Goal: Task Accomplishment & Management: Complete application form

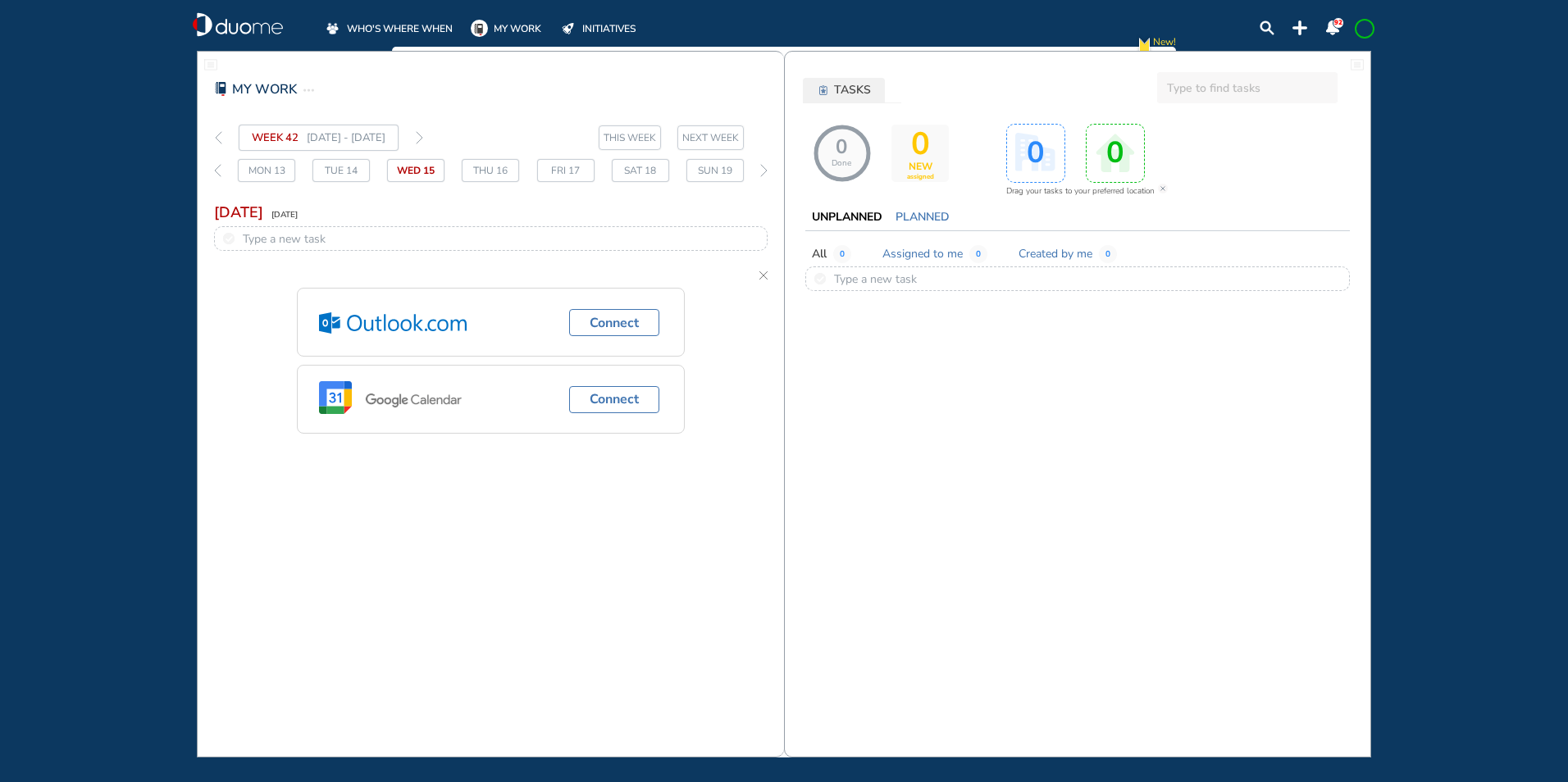
click at [216, 133] on img "thin-left-arrow-grey" at bounding box center [219, 138] width 7 height 13
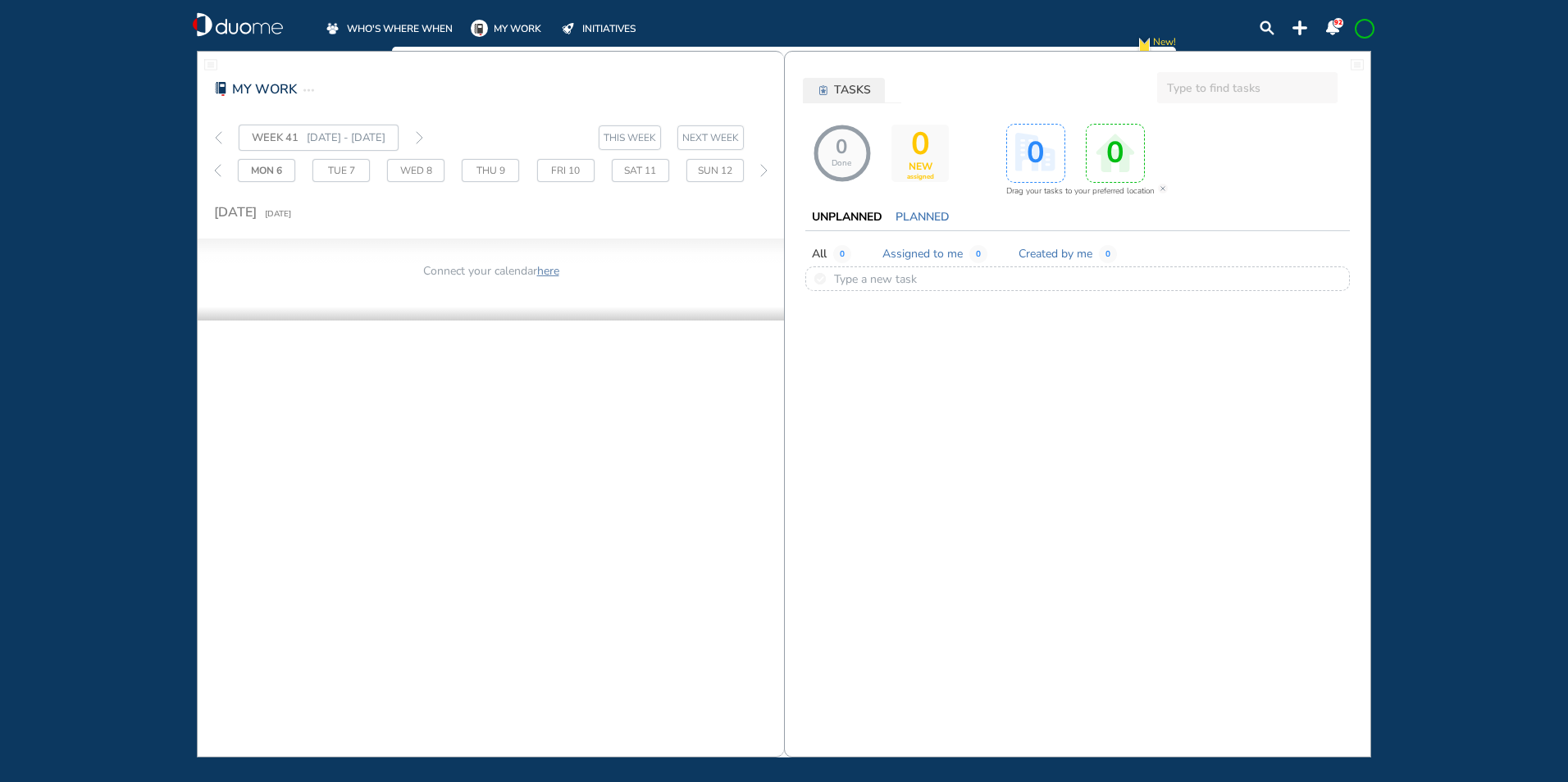
click at [400, 29] on span "WHO'S WHERE WHEN" at bounding box center [399, 29] width 106 height 17
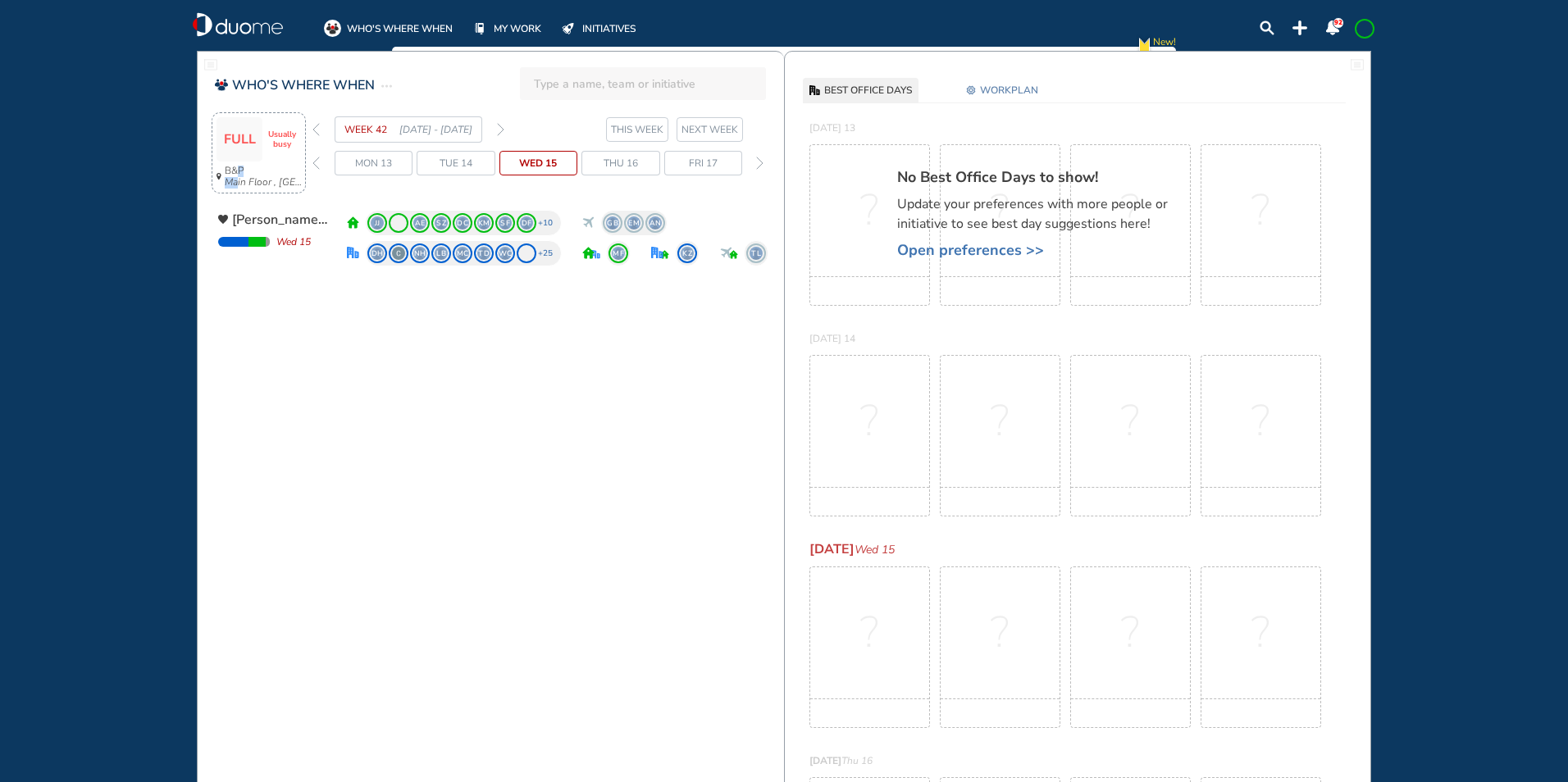
click at [237, 176] on span "B&P Main Floor , Hotel Cubicle" at bounding box center [265, 177] width 80 height 23
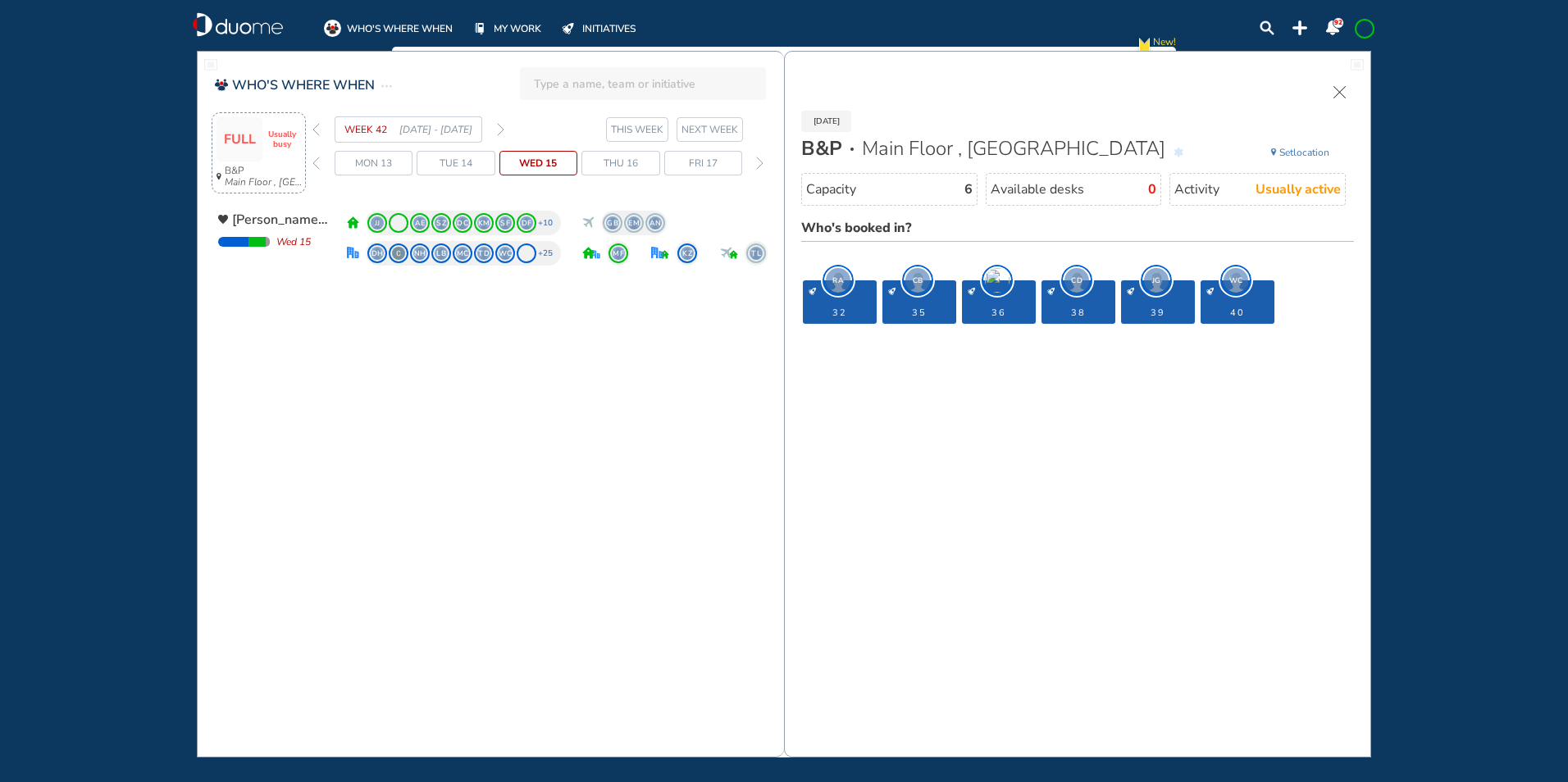
click at [265, 135] on span "Usually busy" at bounding box center [282, 138] width 38 height 20
click at [240, 140] on span "FULL" at bounding box center [240, 139] width 32 height 15
click at [292, 135] on span "Usually busy" at bounding box center [282, 138] width 38 height 20
drag, startPoint x: 292, startPoint y: 135, endPoint x: 334, endPoint y: 130, distance: 42.3
click at [333, 130] on div "WEEK 42 13 - 19 Oct' 25" at bounding box center [408, 129] width 192 height 26
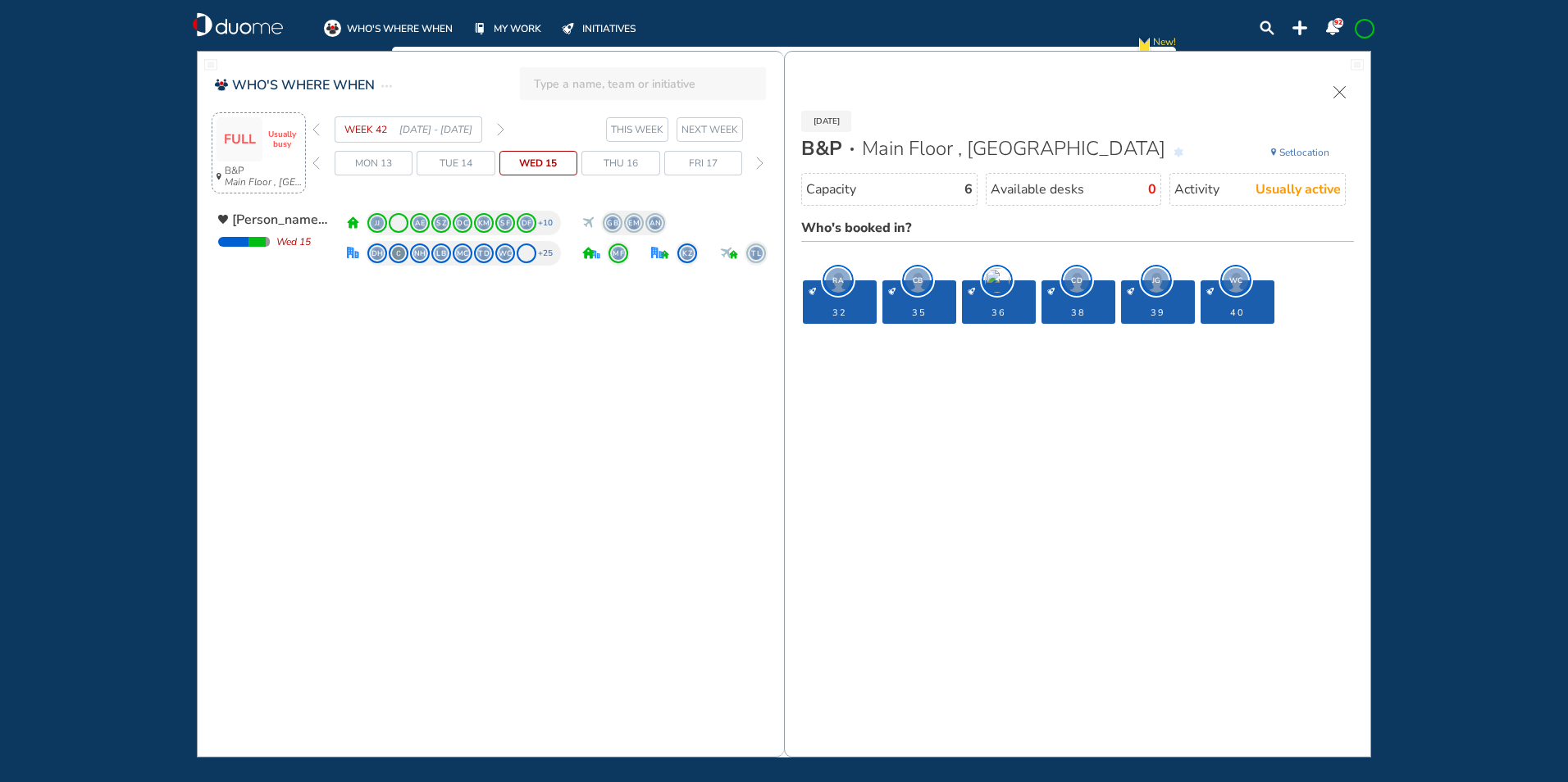
click at [1360, 30] on span at bounding box center [1365, 29] width 13 height 13
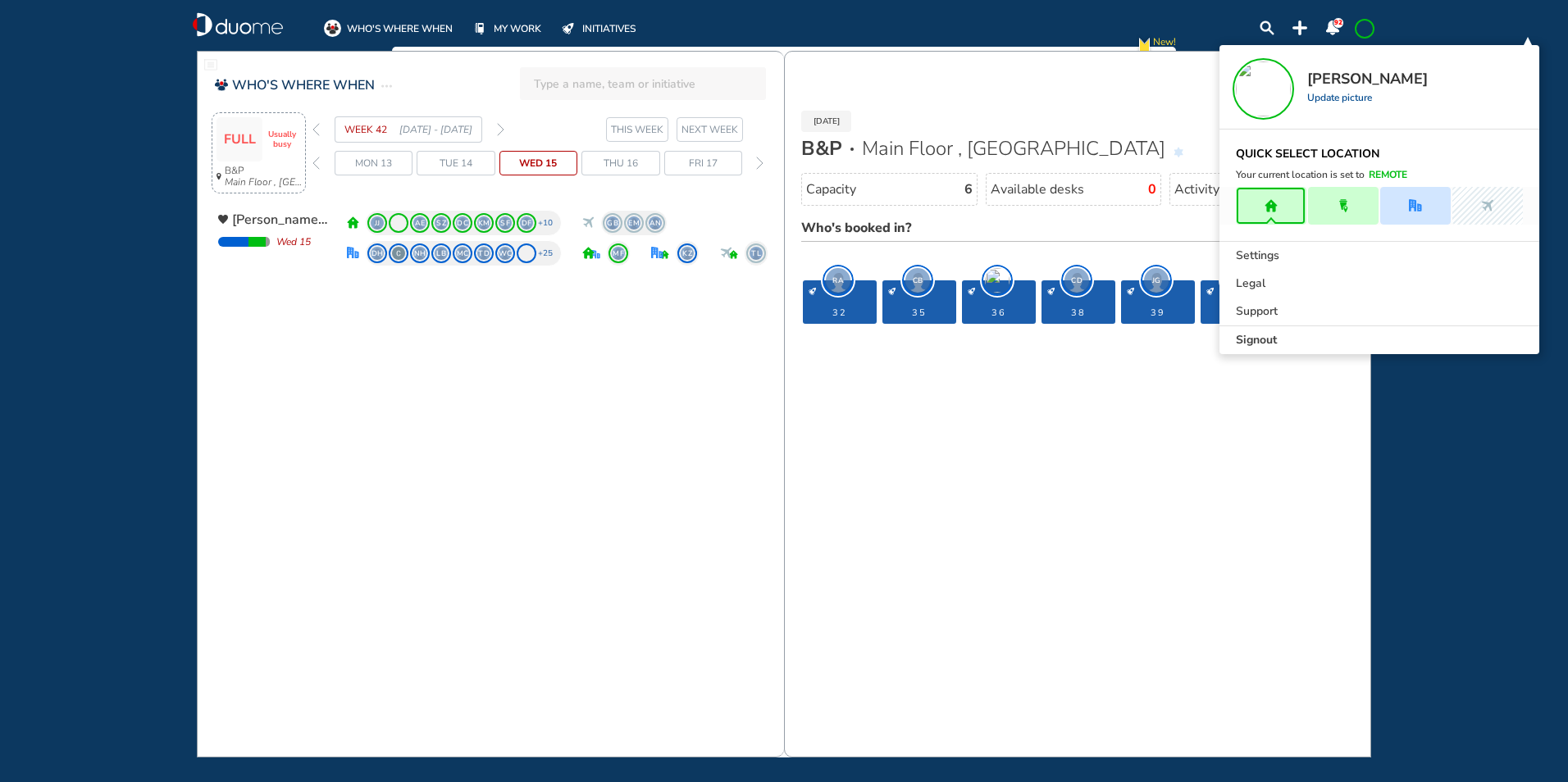
click at [1412, 197] on div at bounding box center [1415, 206] width 70 height 37
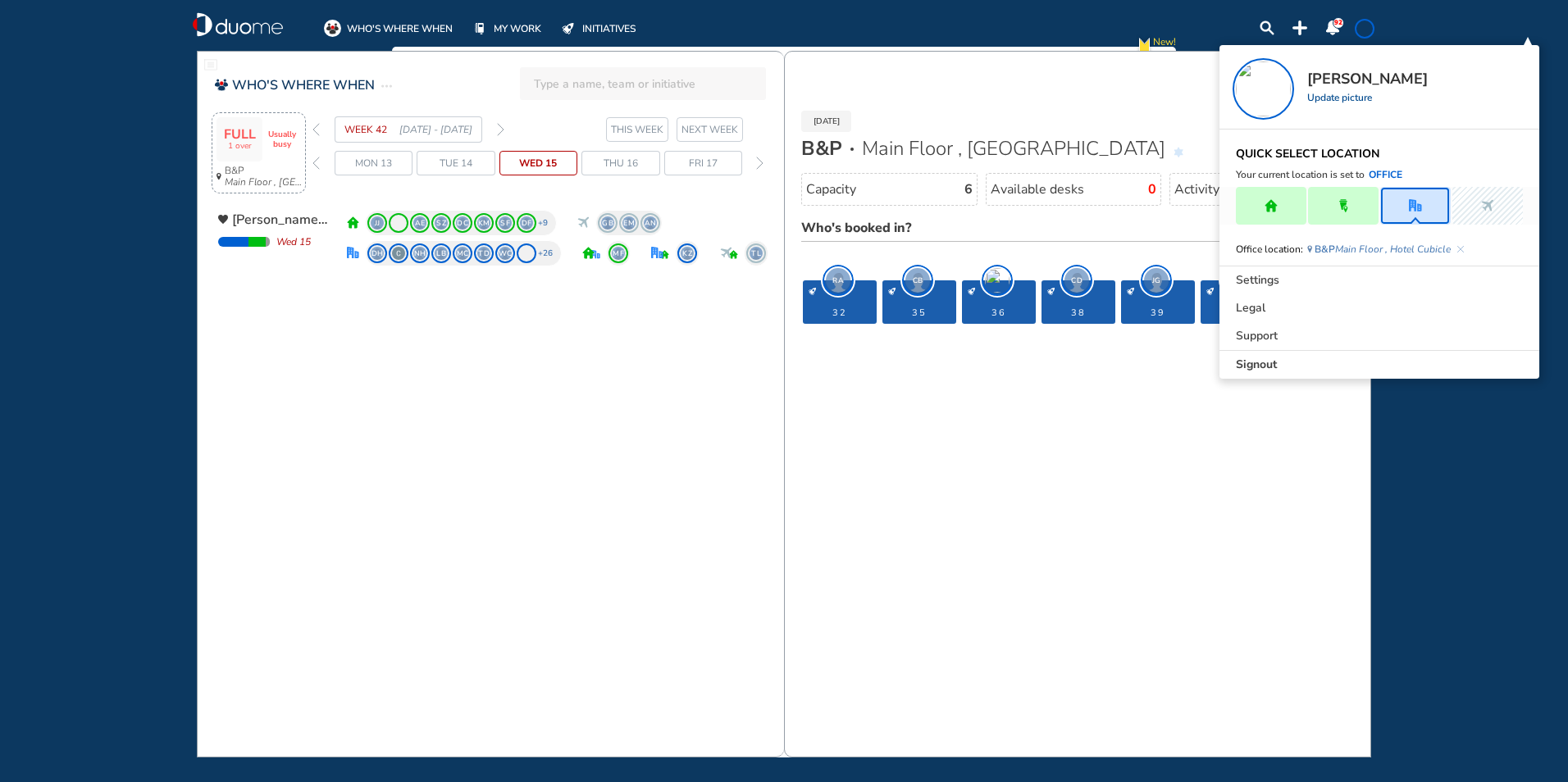
click at [1521, 21] on div "close Profile Photo done Save zoom_in zoom_out rotate_90_degrees_ccw clear arro…" at bounding box center [784, 391] width 1568 height 782
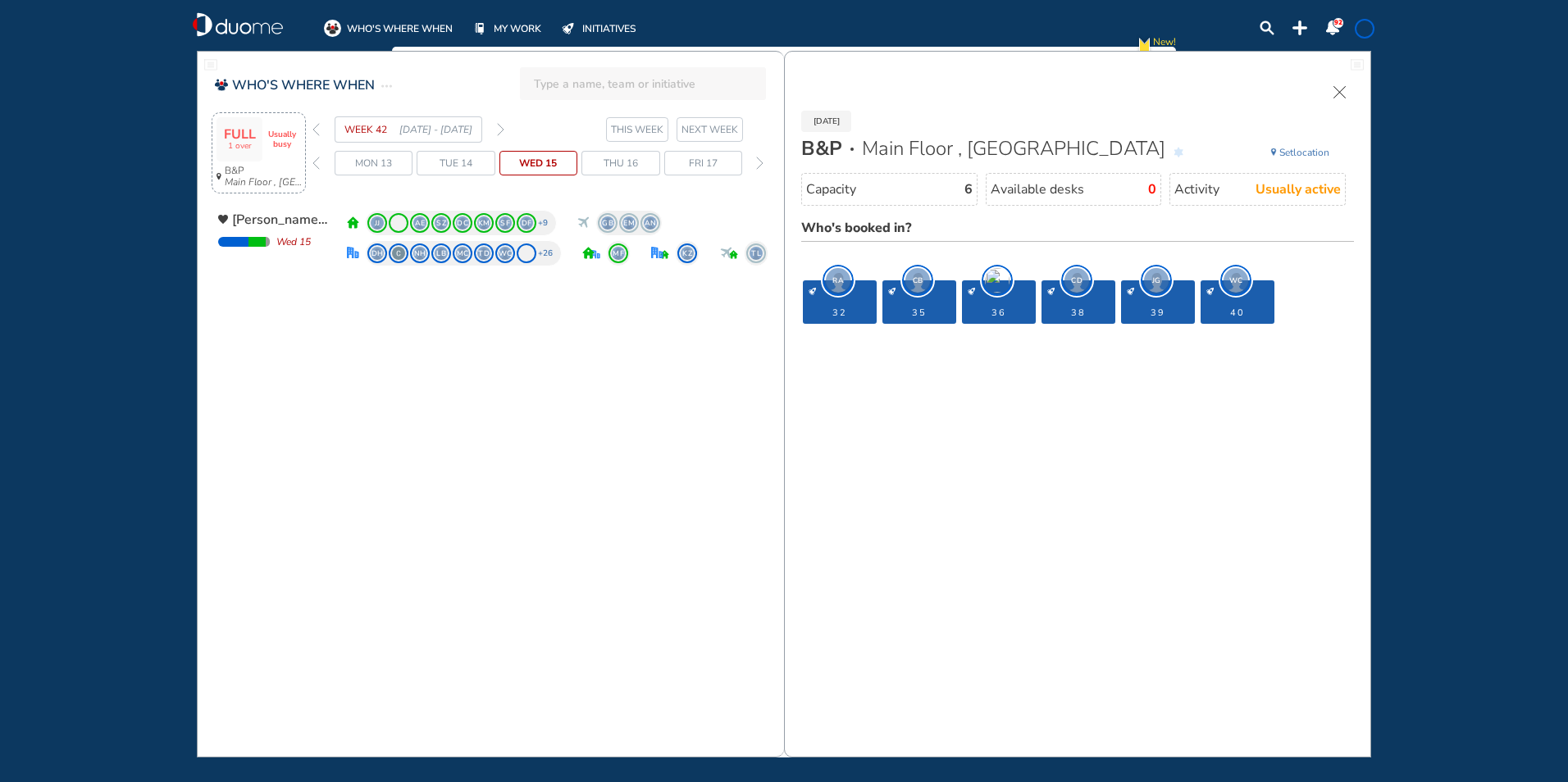
click at [411, 28] on span "WHO'S WHERE WHEN" at bounding box center [399, 29] width 106 height 17
click at [247, 240] on span at bounding box center [233, 241] width 30 height 10
click at [222, 220] on img "heart-black" at bounding box center [223, 220] width 10 height 10
click at [228, 181] on icon "Main Floor , [GEOGRAPHIC_DATA]" at bounding box center [265, 182] width 80 height 11
click at [236, 142] on span "1 over" at bounding box center [240, 147] width 32 height 10
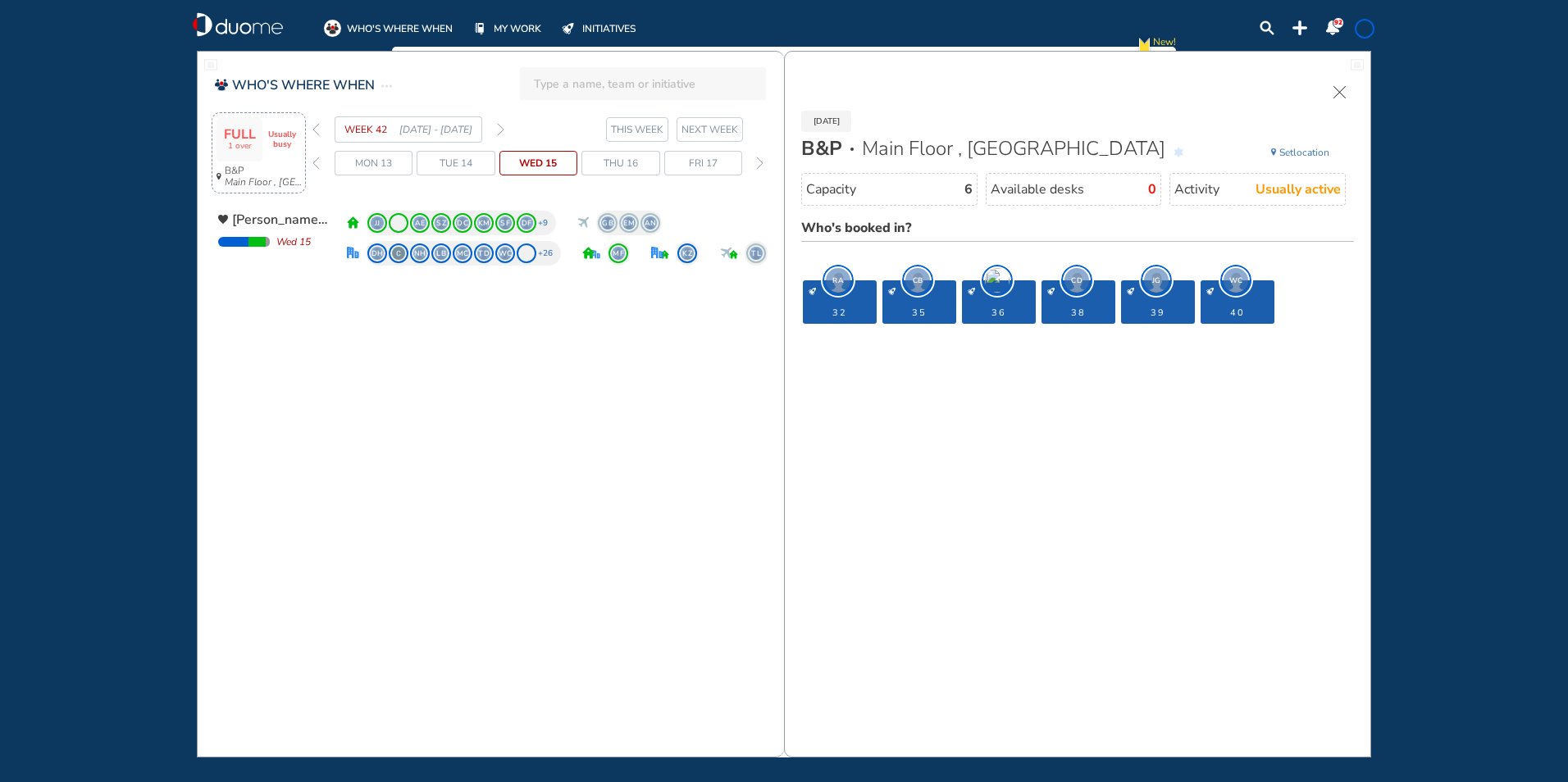
click at [554, 167] on span "Wed 15" at bounding box center [538, 164] width 37 height 17
click at [853, 229] on span "Who's booked in?" at bounding box center [855, 227] width 109 height 18
click at [1058, 189] on span "Available desks" at bounding box center [1038, 190] width 94 height 17
click at [1295, 195] on span "Usually active" at bounding box center [1298, 190] width 85 height 17
click at [1342, 94] on img "cross-thin" at bounding box center [1339, 92] width 12 height 12
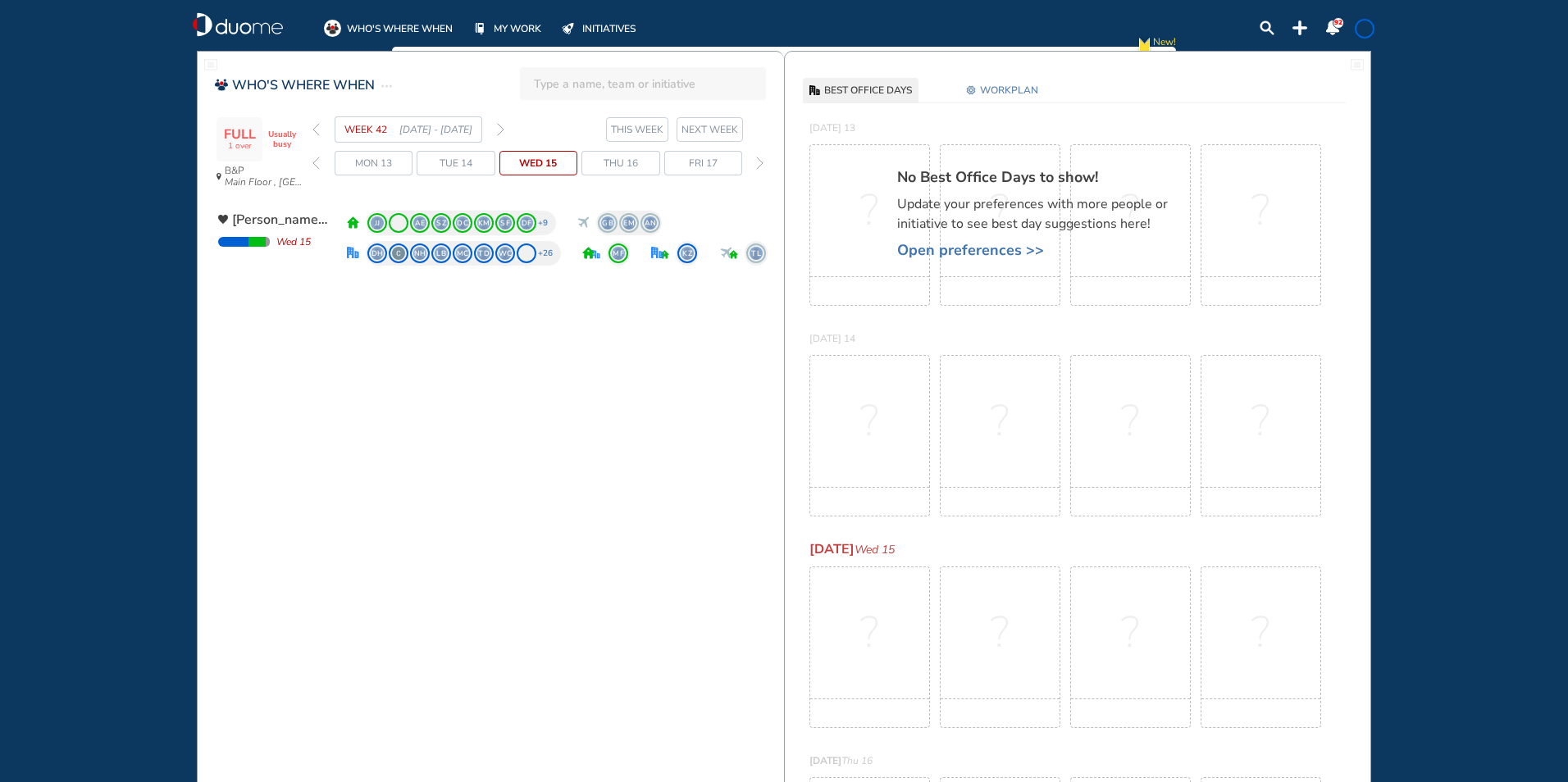
click at [1360, 30] on span at bounding box center [1365, 29] width 13 height 13
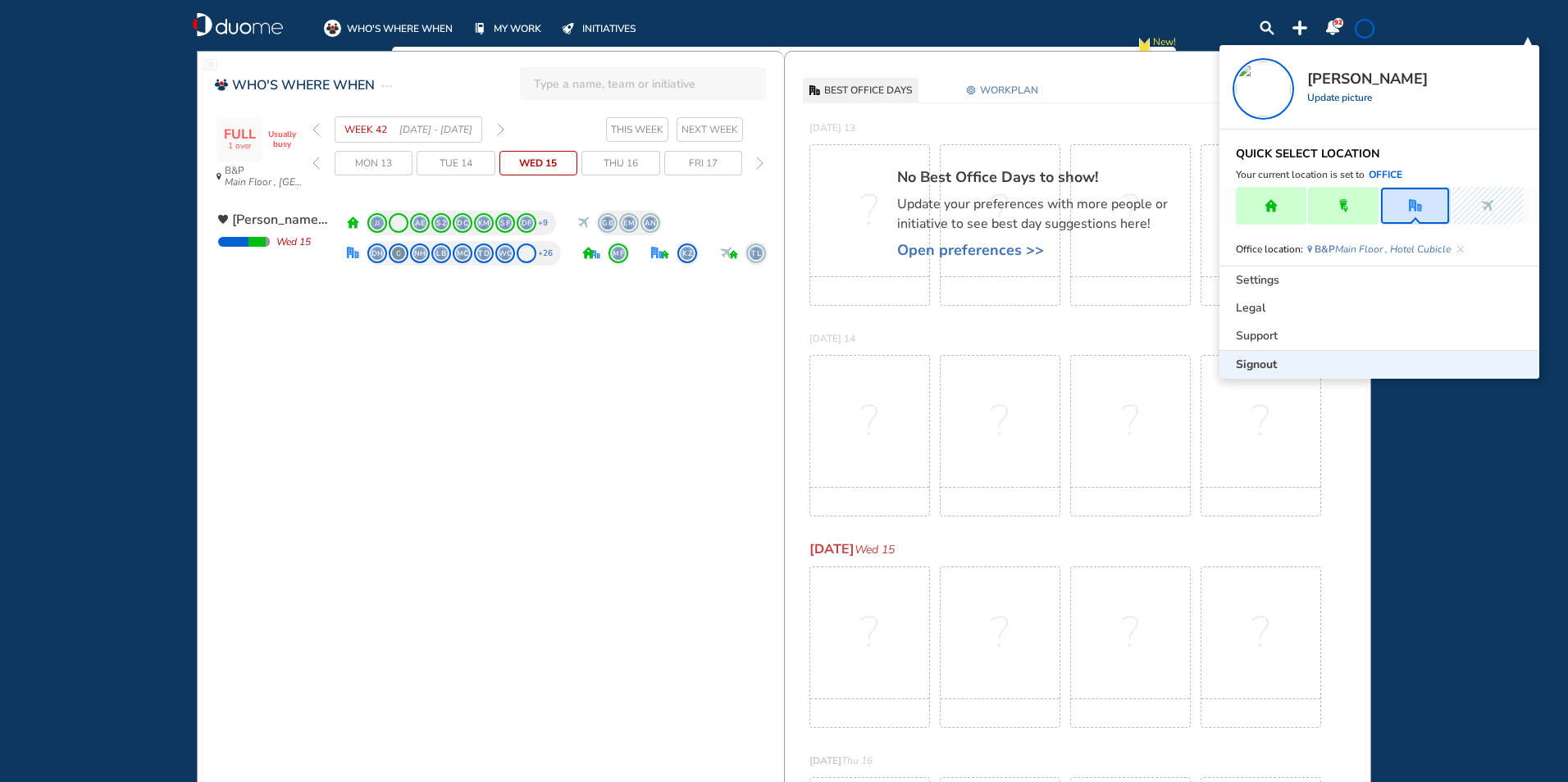
click at [1257, 370] on span "Signout" at bounding box center [1256, 365] width 41 height 17
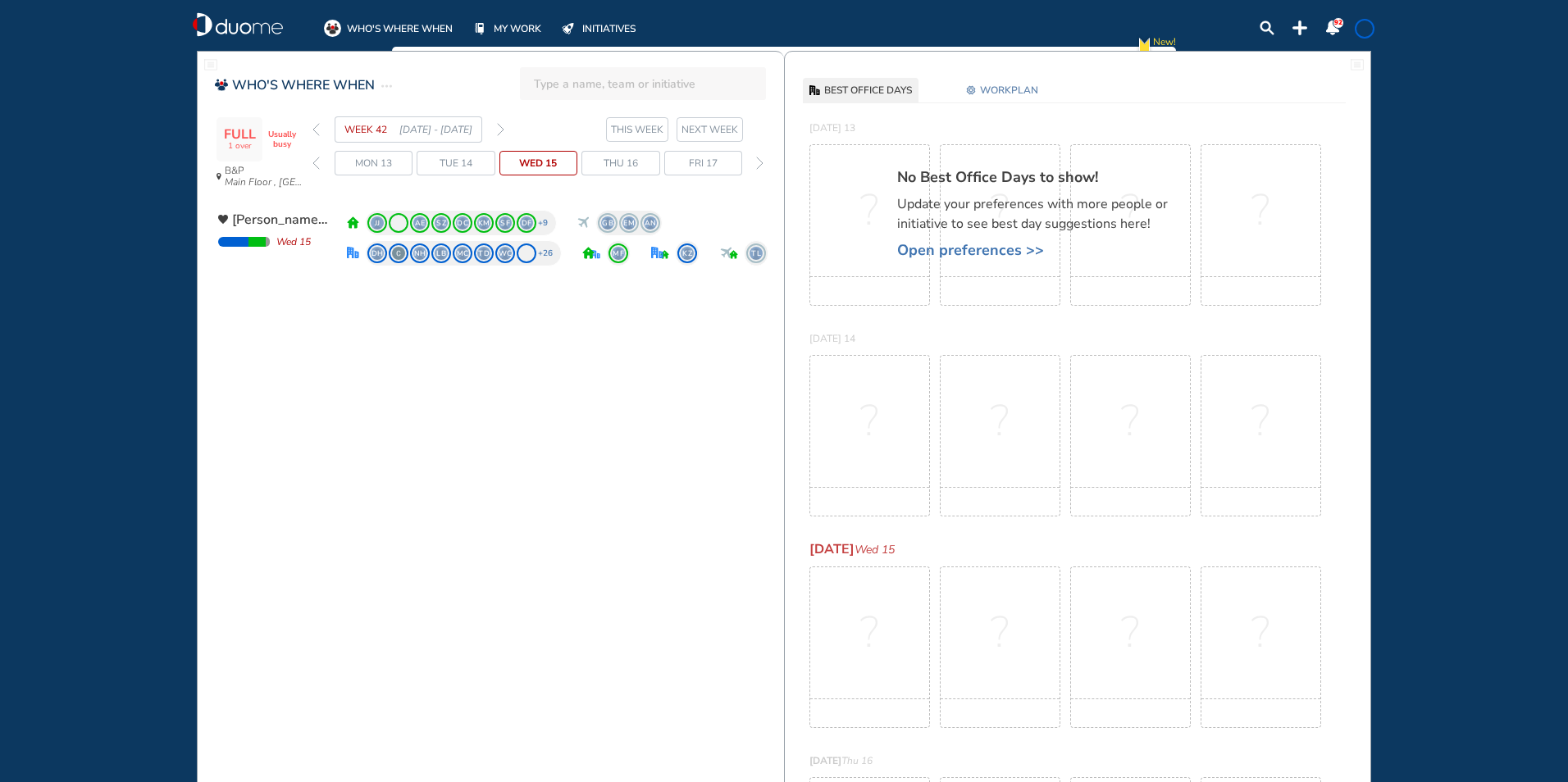
click at [321, 128] on div "WEEK 42 [DATE] - [DATE]" at bounding box center [408, 129] width 192 height 26
click at [1008, 89] on span "WORKPLAN" at bounding box center [1009, 91] width 58 height 17
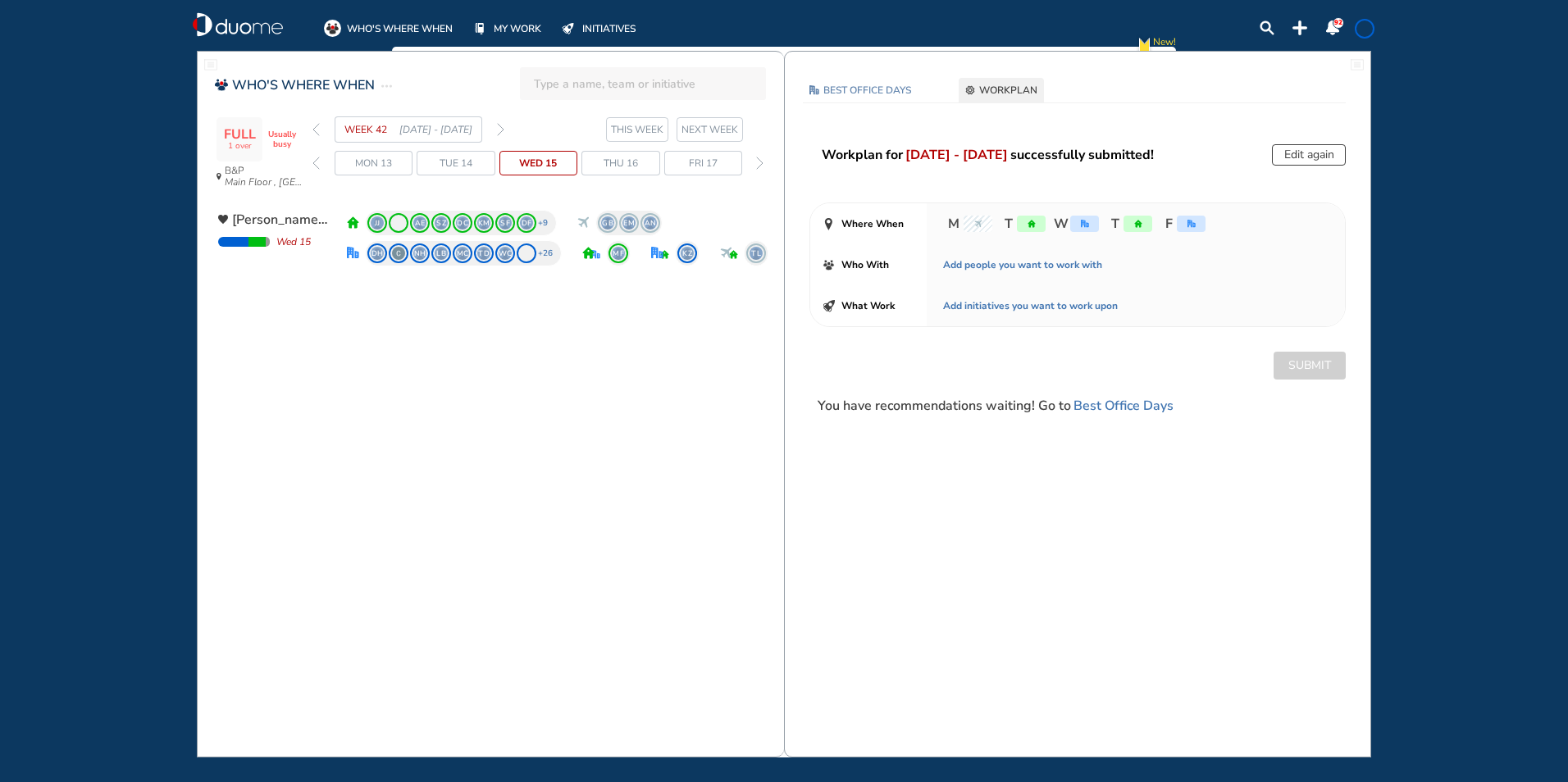
click at [280, 86] on span "WHO'S WHERE WHEN" at bounding box center [303, 85] width 143 height 20
click at [422, 23] on span "WHO'S WHERE WHEN" at bounding box center [399, 29] width 106 height 17
click at [529, 26] on span "MY WORK" at bounding box center [517, 29] width 48 height 17
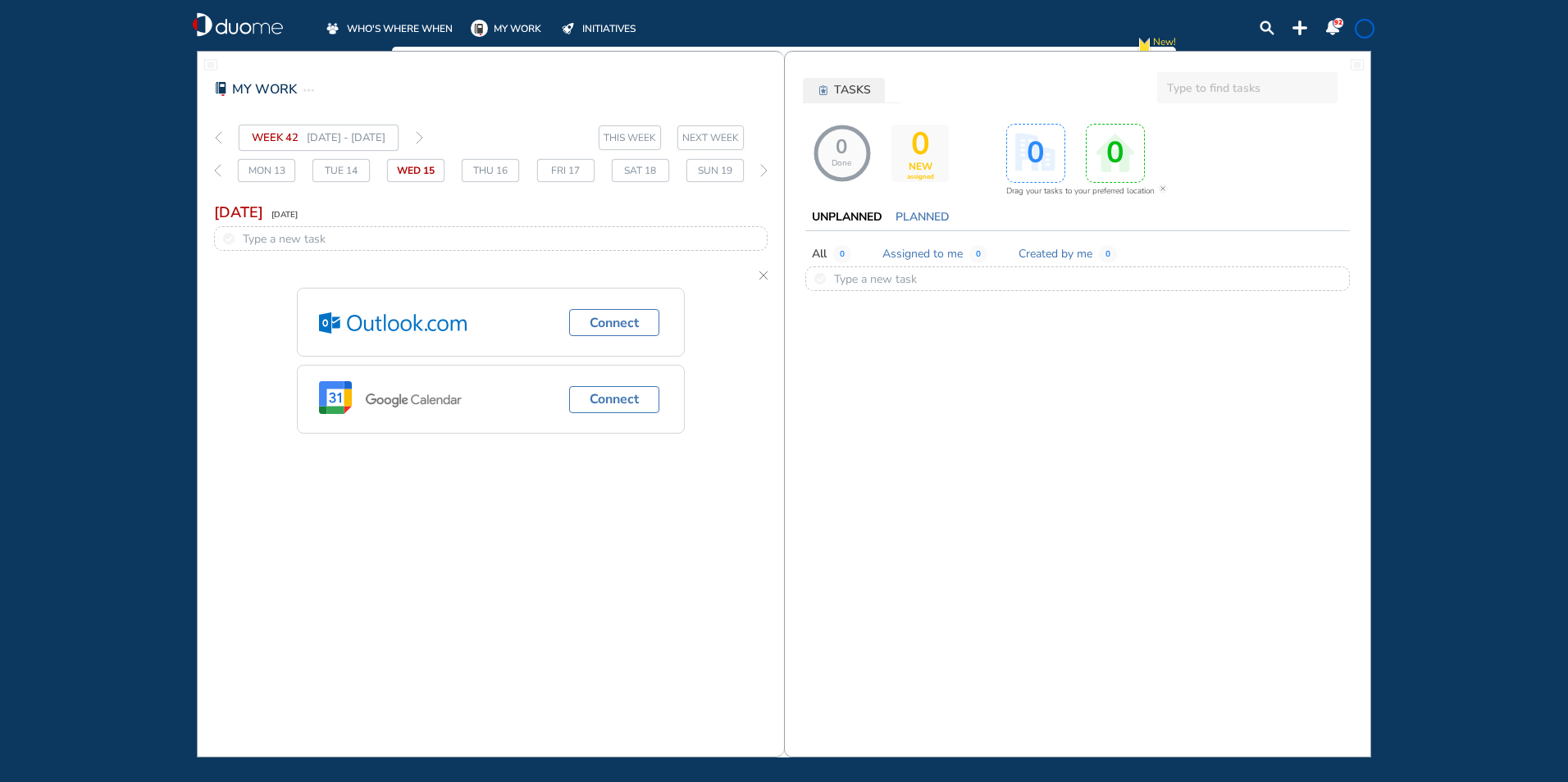
click at [255, 23] on img "duome-logo-whitelogo" at bounding box center [238, 24] width 90 height 24
click at [266, 173] on div "Mon 13" at bounding box center [266, 170] width 57 height 23
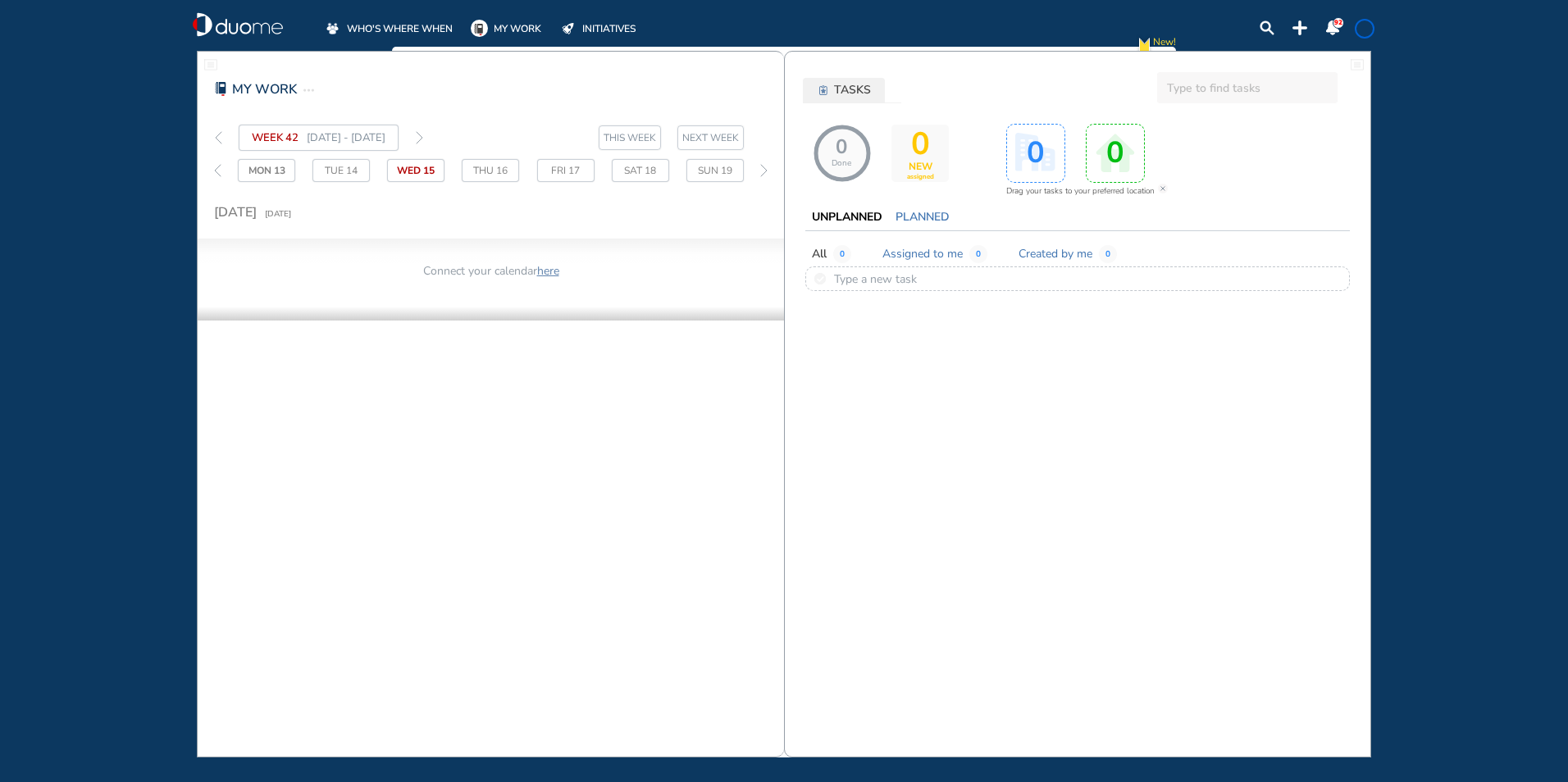
click at [551, 271] on link "here" at bounding box center [548, 270] width 22 height 16
click at [552, 268] on link "here" at bounding box center [548, 270] width 22 height 16
click at [492, 22] on span at bounding box center [482, 28] width 23 height 17
click at [1148, 44] on img "new-notification" at bounding box center [1144, 46] width 17 height 25
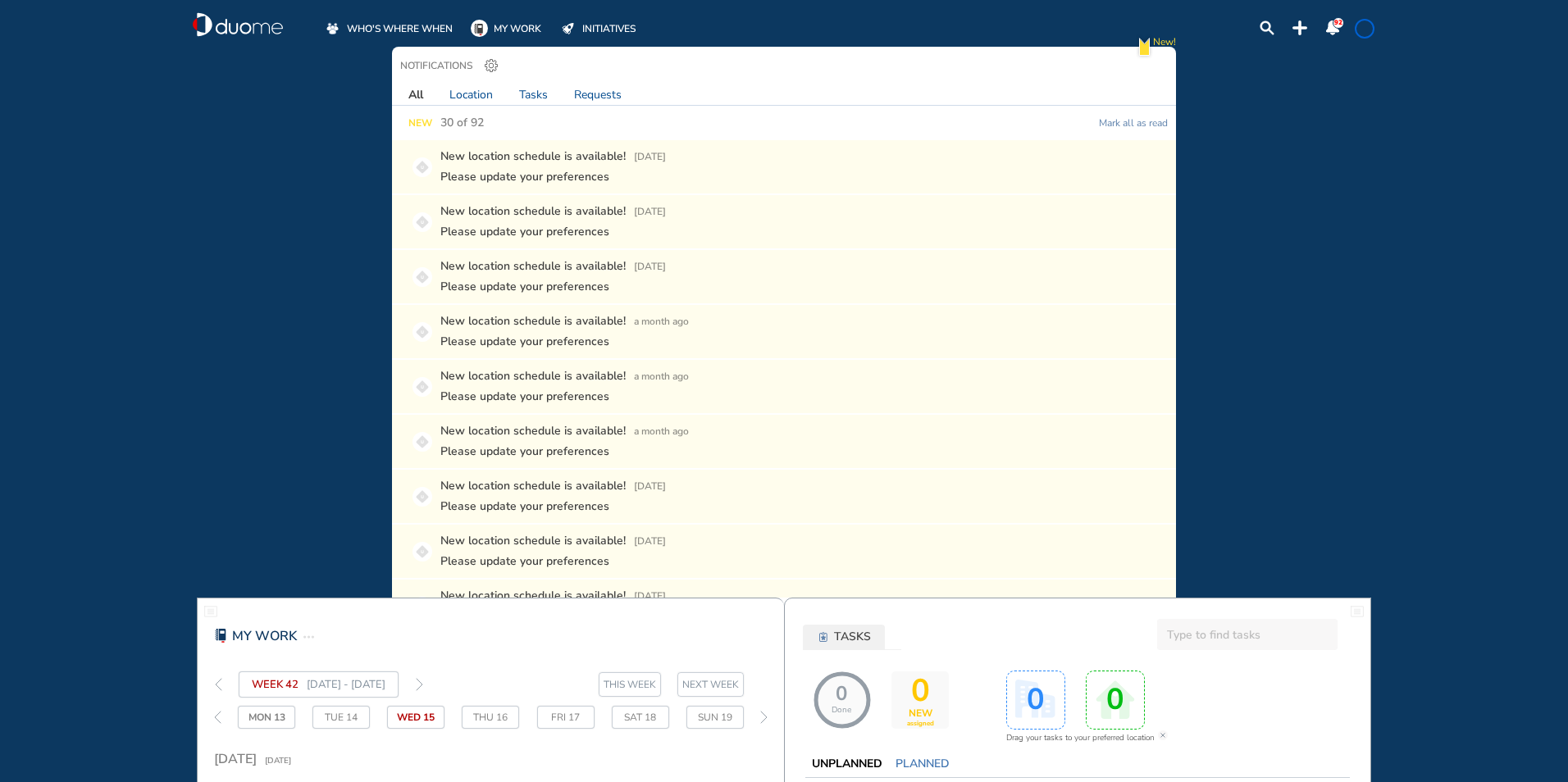
click at [1140, 43] on img "new-notification" at bounding box center [1144, 46] width 17 height 25
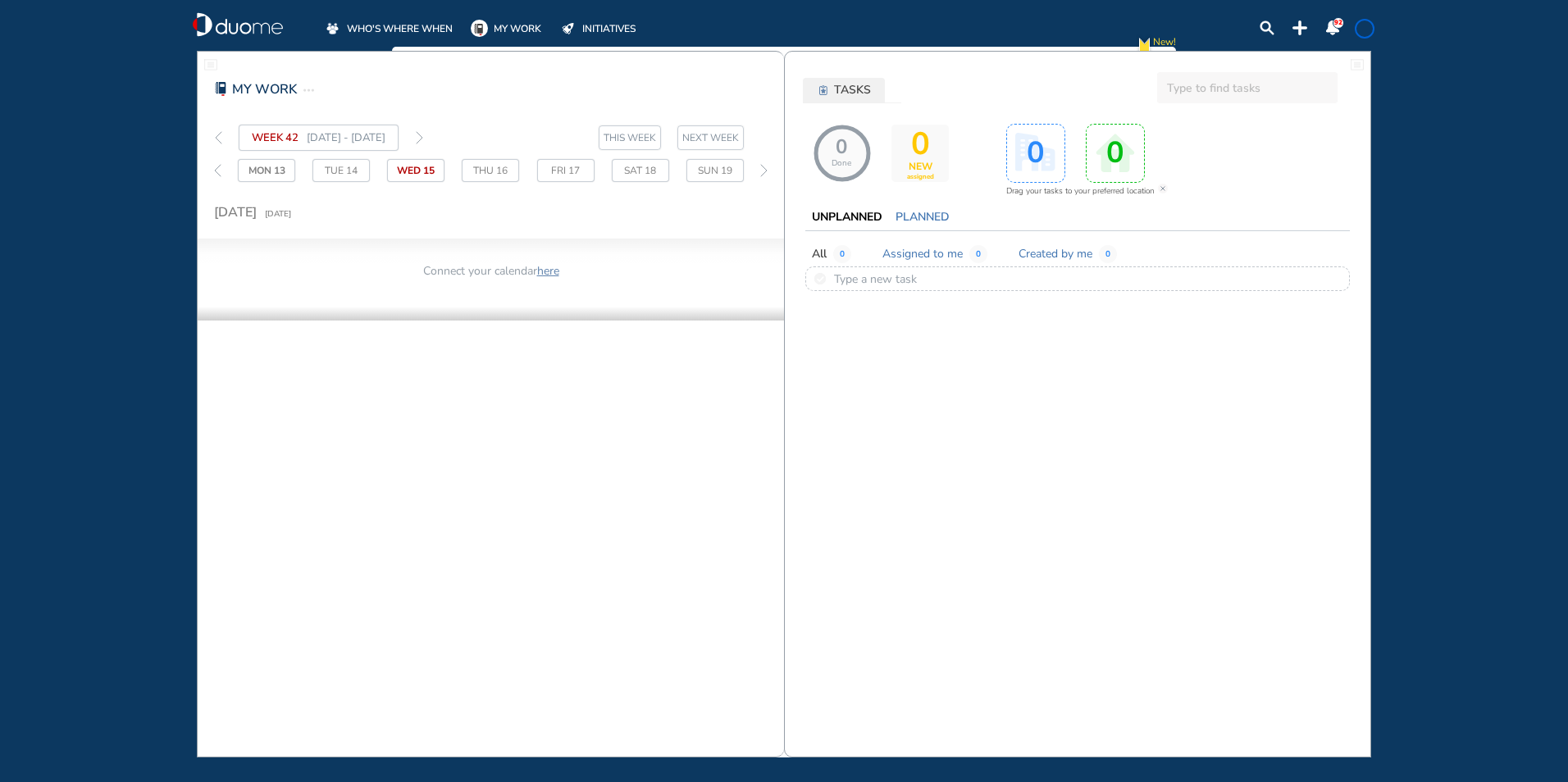
click at [219, 136] on img "thin-left-arrow-grey" at bounding box center [219, 138] width 7 height 13
click at [418, 136] on div "WEEK 40 29 - 5 OCTOBER 2025" at bounding box center [308, 138] width 221 height 26
click at [655, 132] on span "THIS WEEK" at bounding box center [630, 138] width 52 height 17
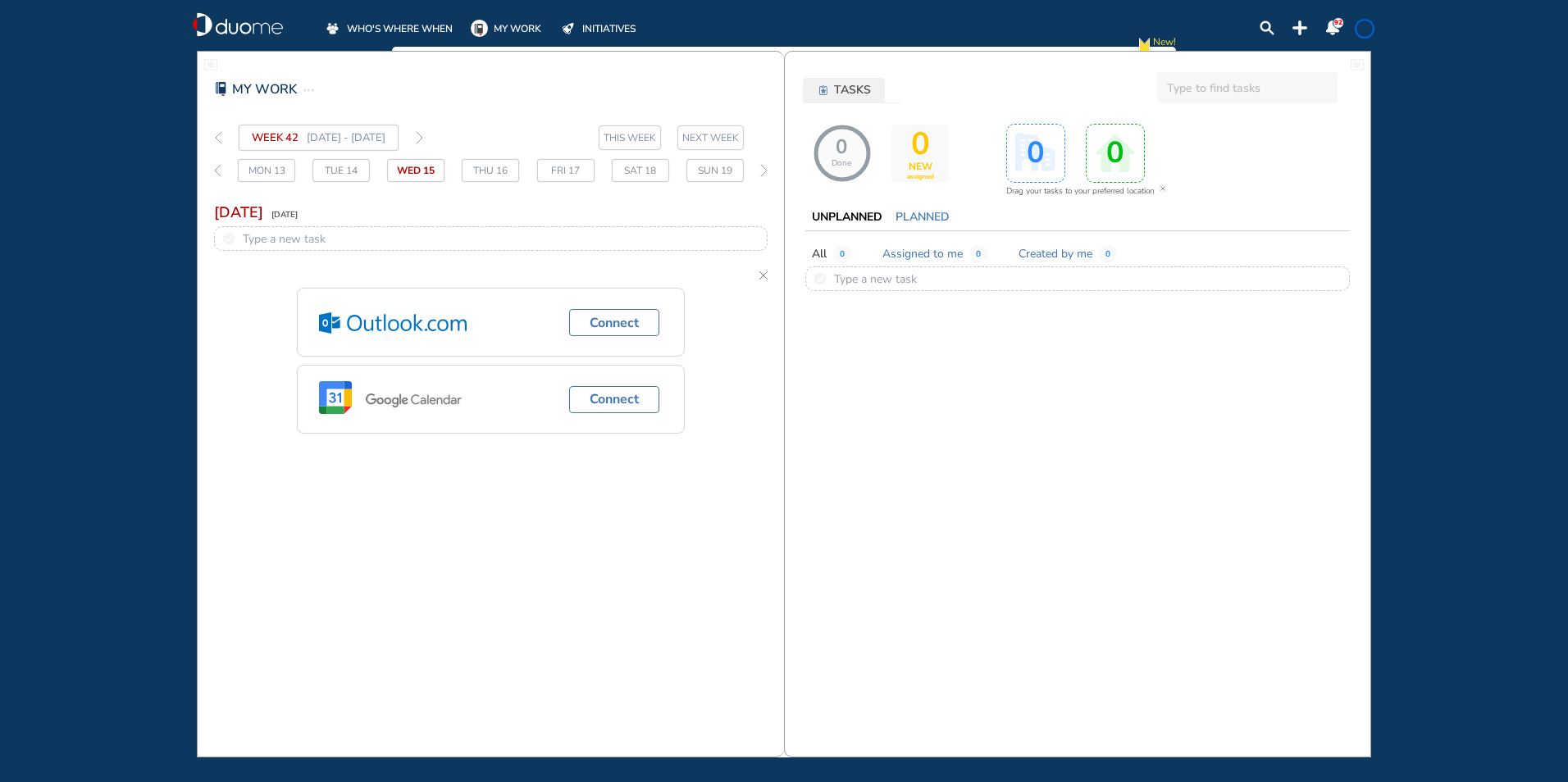
click at [639, 137] on span "THIS WEEK" at bounding box center [630, 138] width 52 height 17
click at [356, 244] on div at bounding box center [546, 238] width 425 height 18
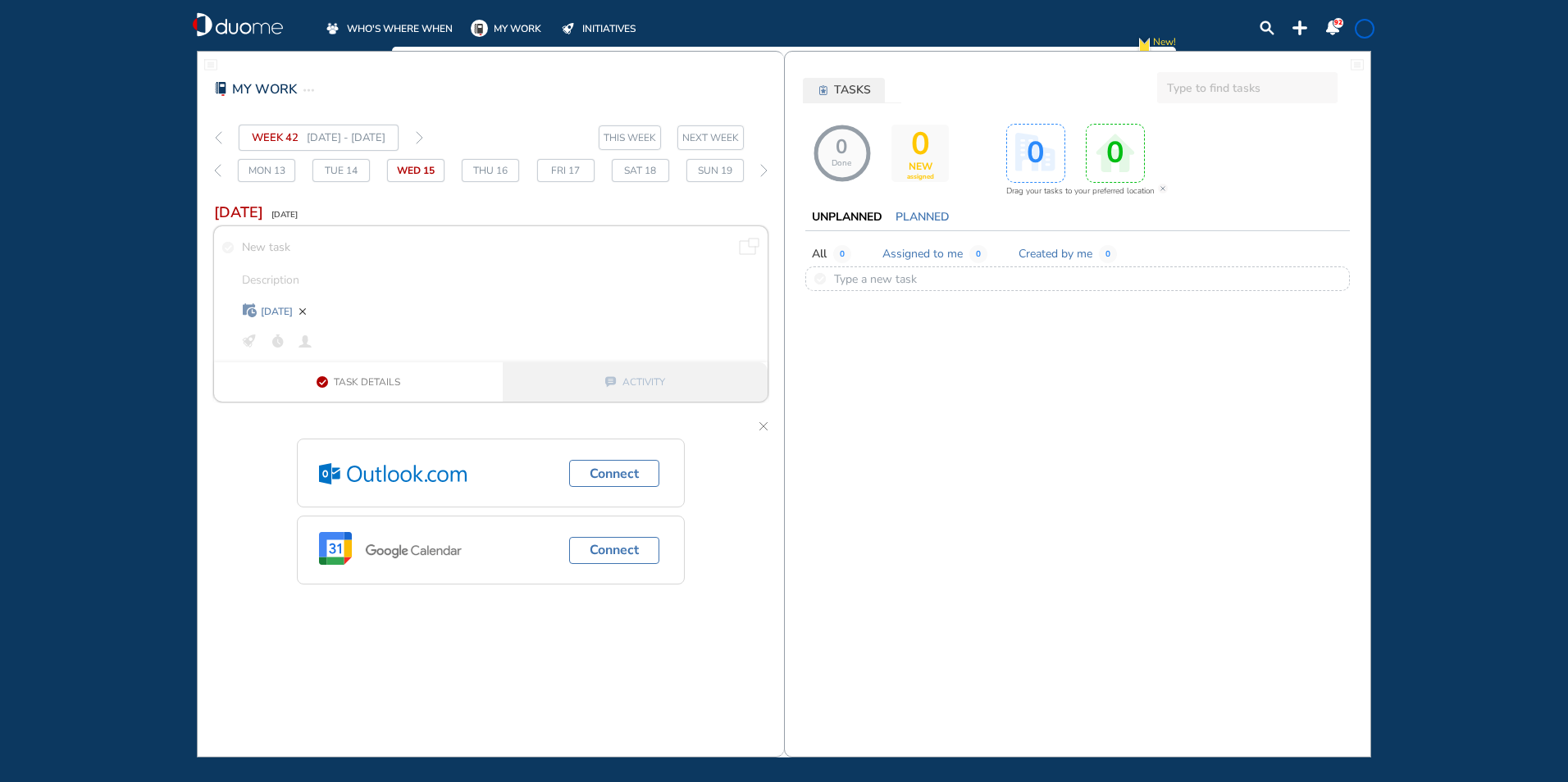
click at [275, 309] on span "[DATE]" at bounding box center [277, 311] width 32 height 17
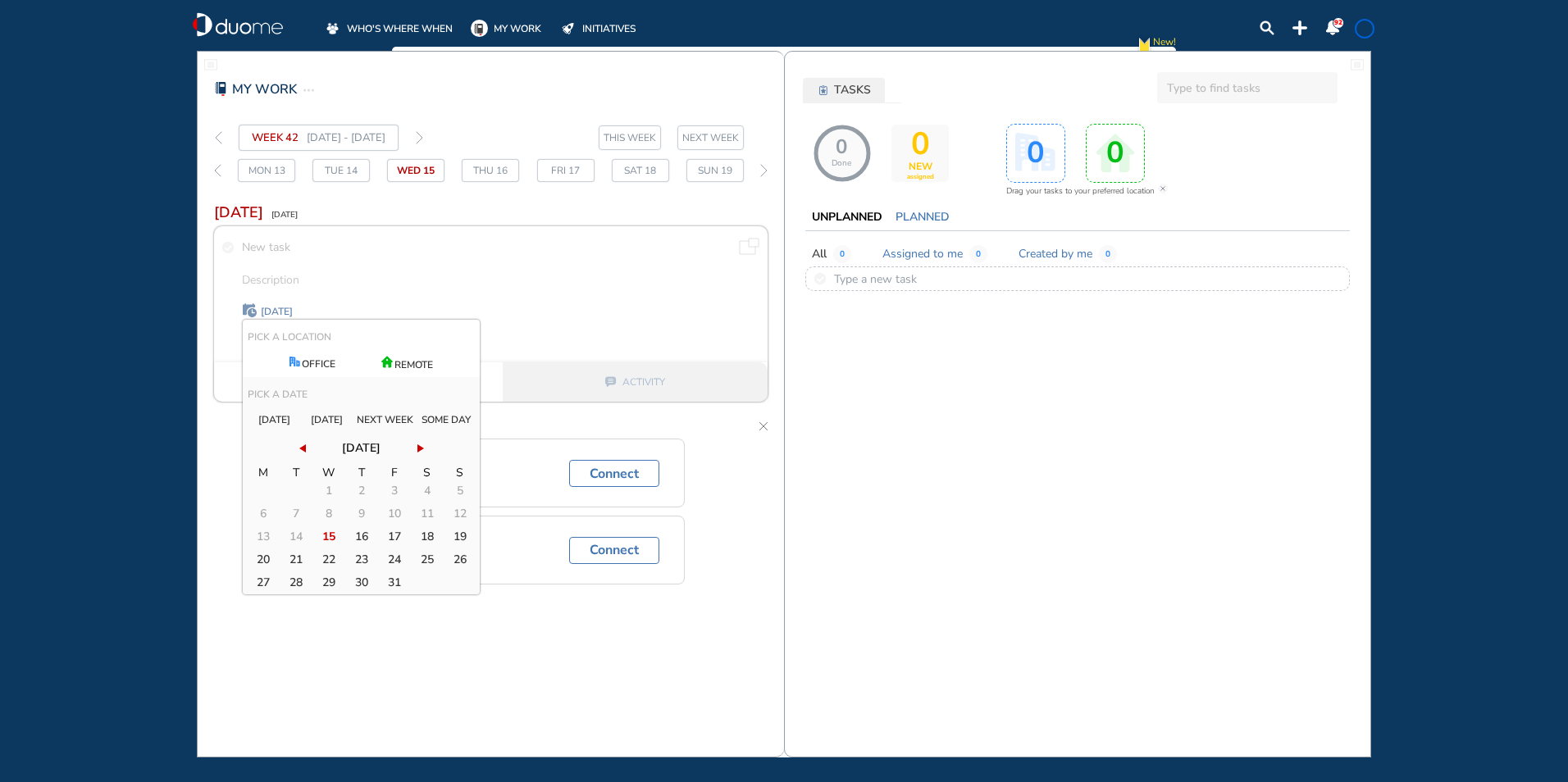
click at [1359, 31] on span at bounding box center [1365, 29] width 13 height 13
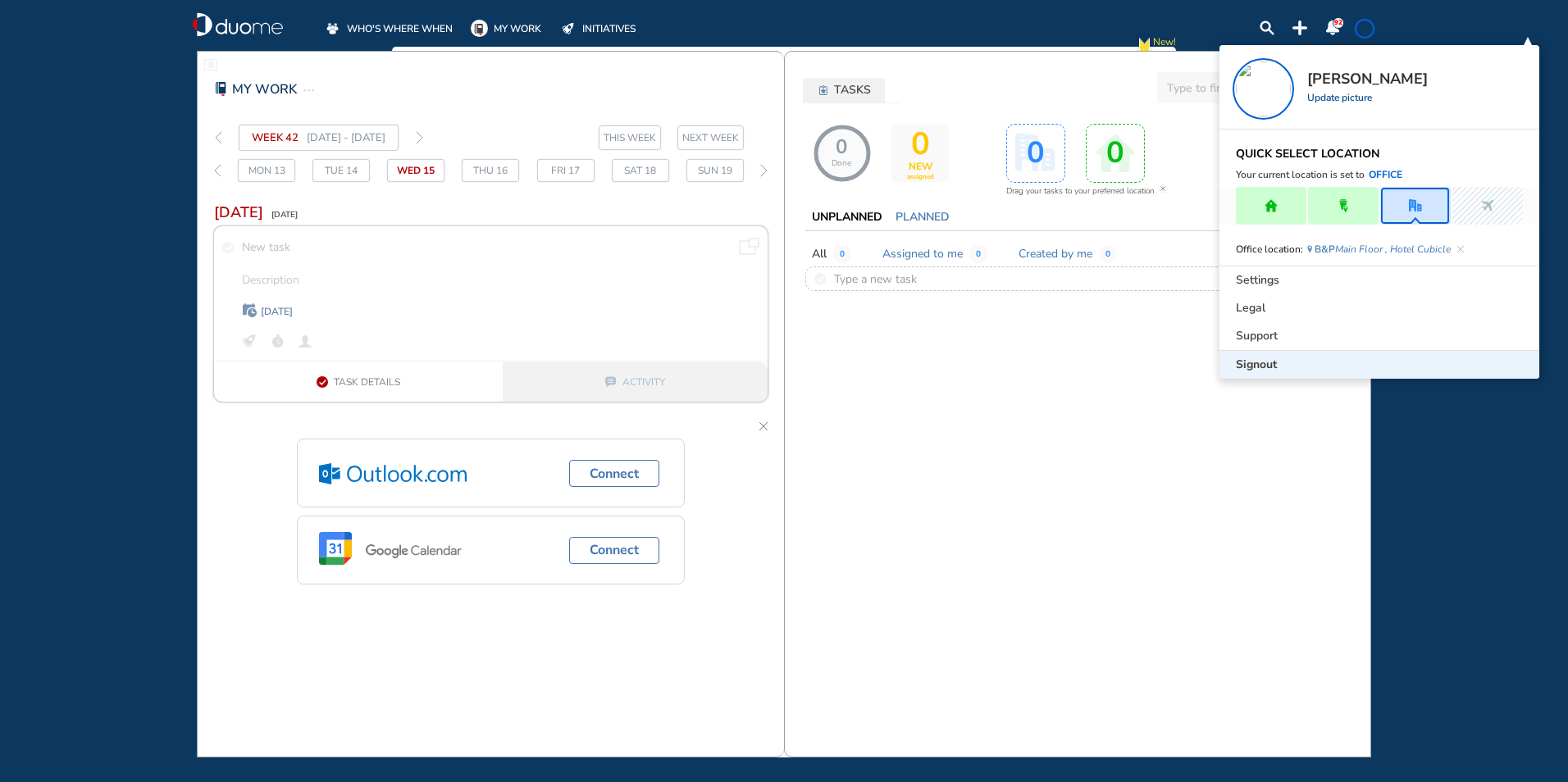
click at [1250, 363] on span "Signout" at bounding box center [1256, 365] width 41 height 17
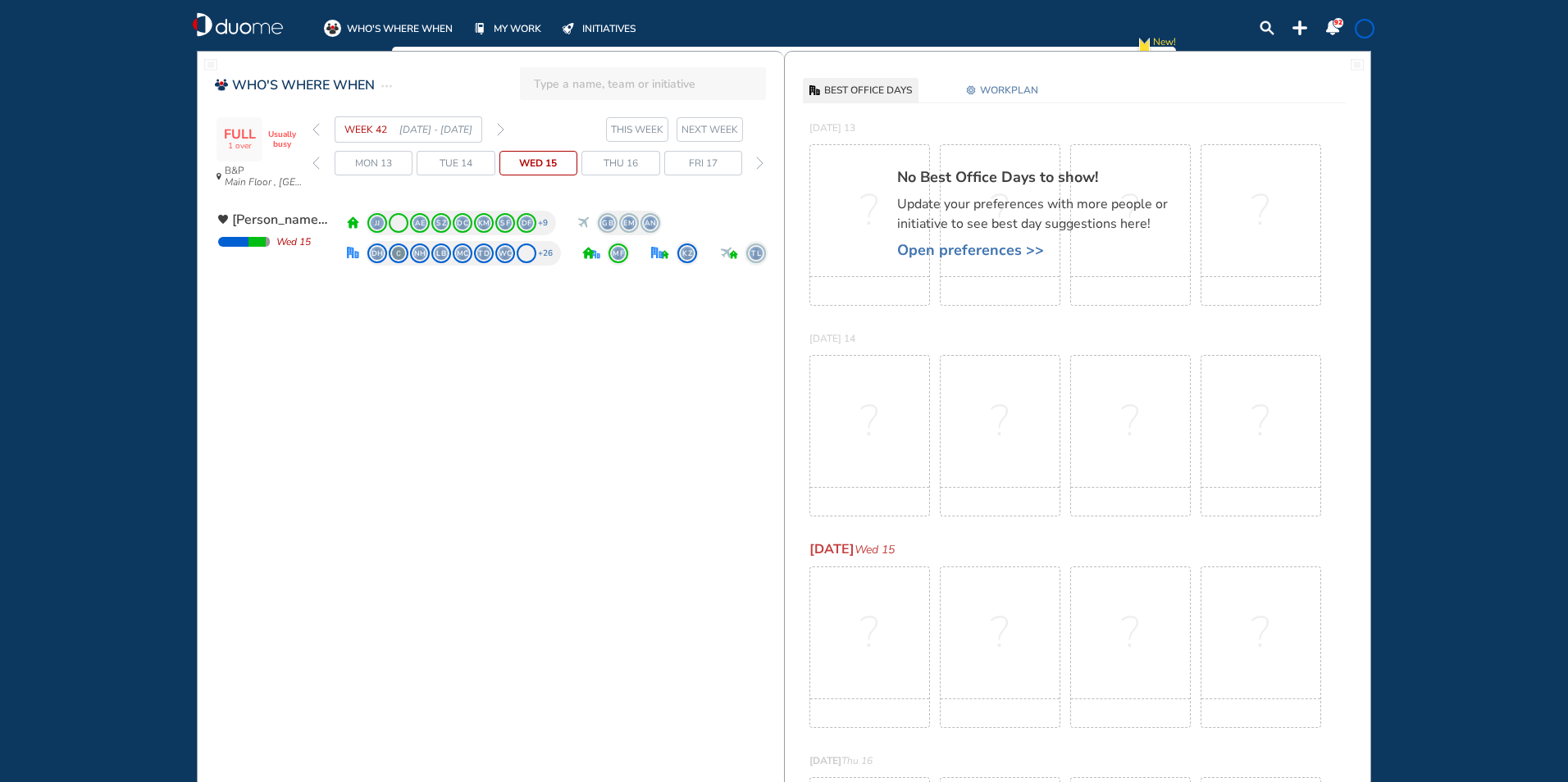
click at [549, 169] on span "Wed 15" at bounding box center [538, 164] width 37 height 17
click at [508, 26] on span "MY WORK" at bounding box center [517, 29] width 48 height 17
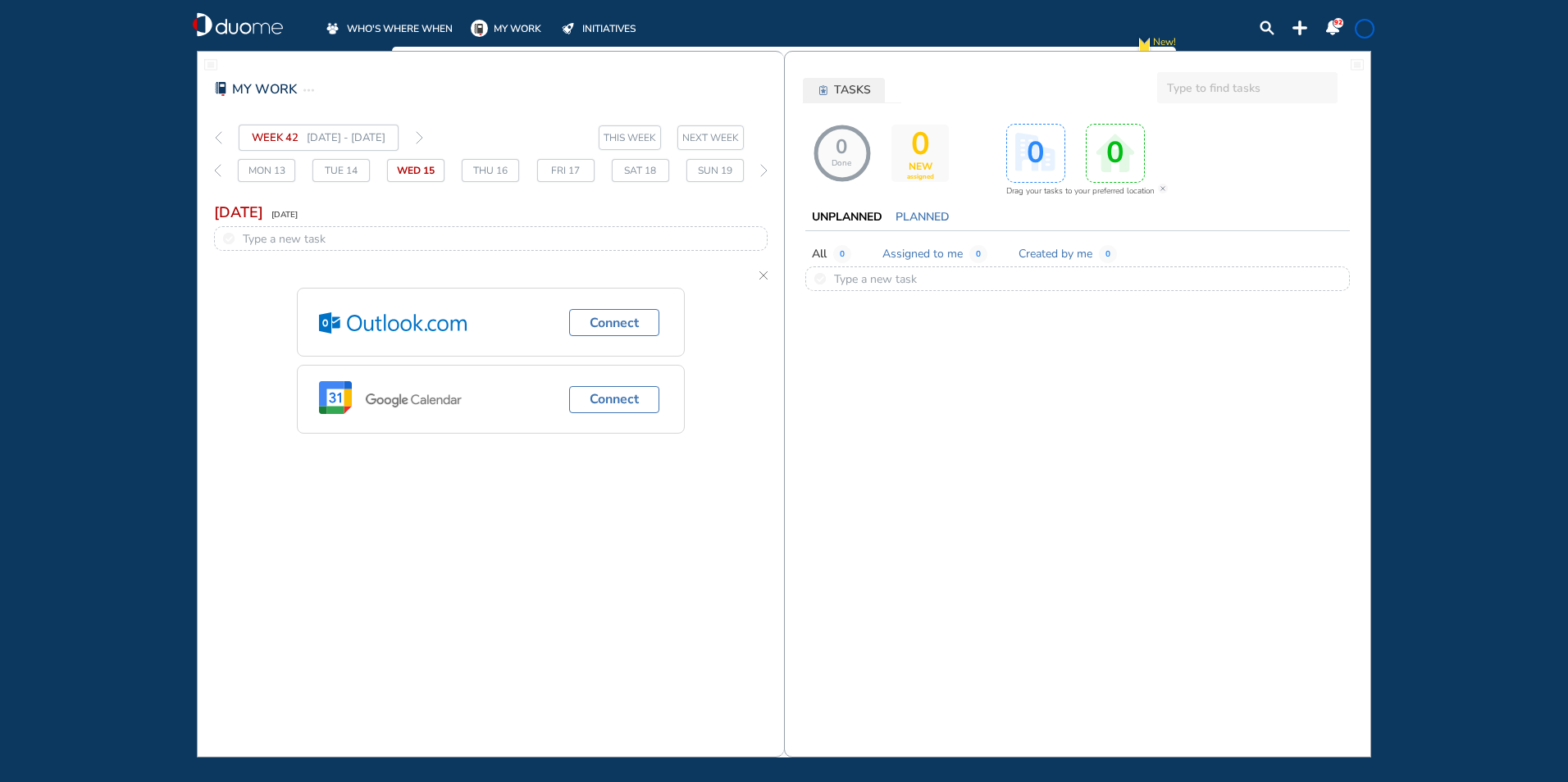
click at [640, 131] on span "THIS WEEK" at bounding box center [630, 138] width 52 height 17
click at [632, 137] on span "THIS WEEK" at bounding box center [630, 138] width 52 height 17
click at [719, 138] on span "NEXT WEEK" at bounding box center [710, 138] width 56 height 17
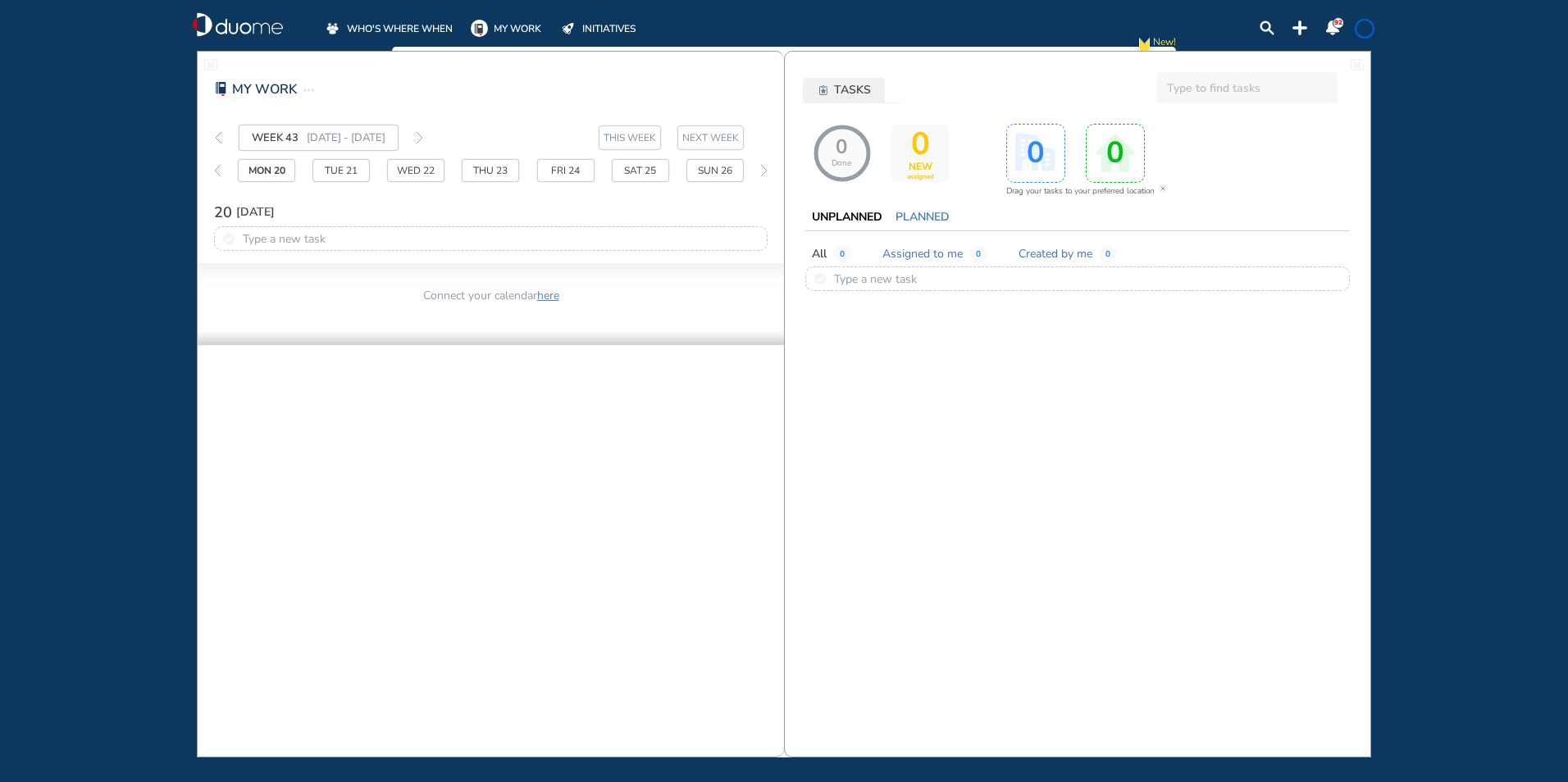
click at [522, 28] on span "MY WORK" at bounding box center [517, 29] width 48 height 17
click at [393, 23] on span "WHO'S WHERE WHEN" at bounding box center [399, 29] width 106 height 17
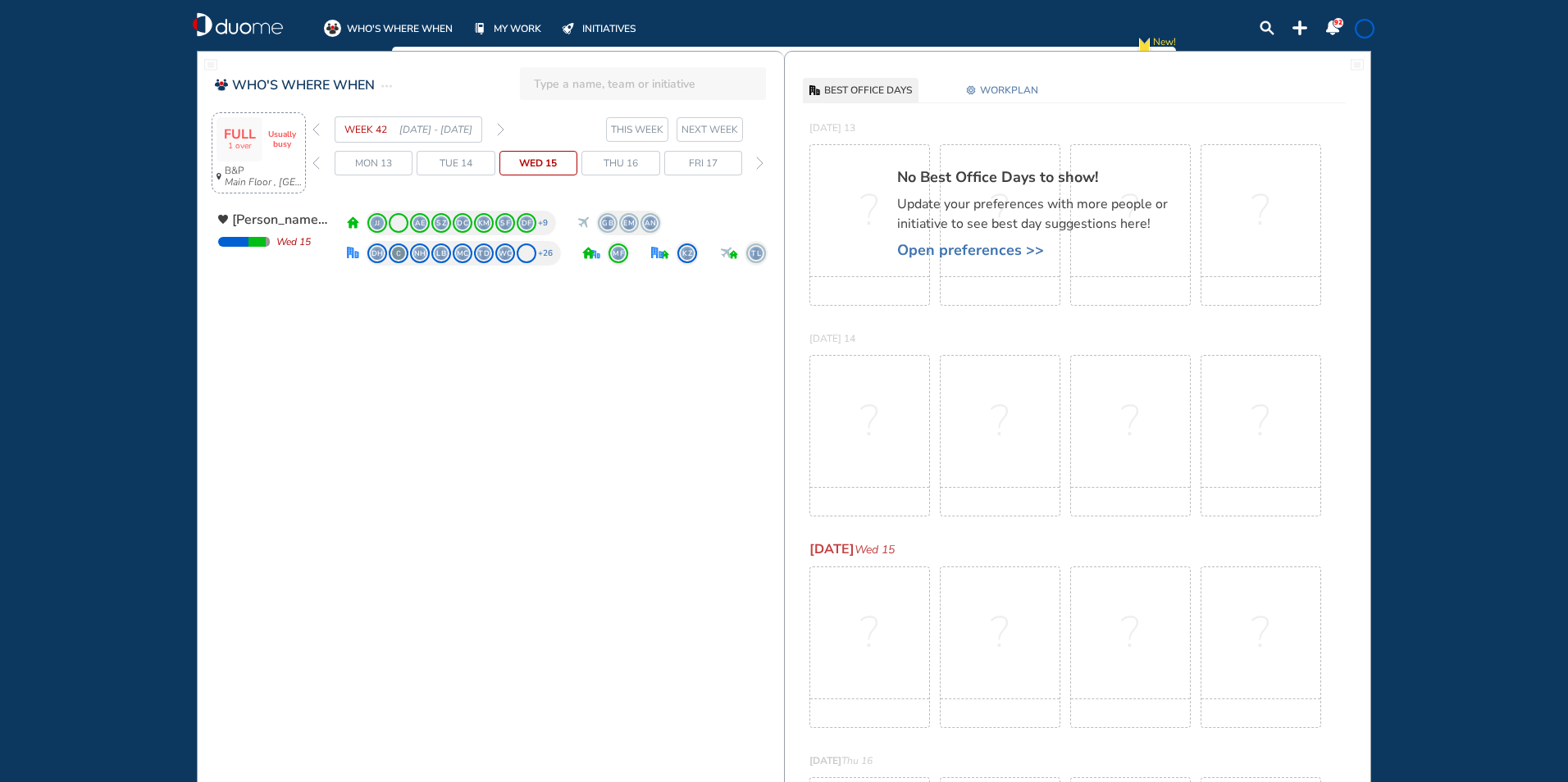
click at [242, 179] on icon "Main Floor , [GEOGRAPHIC_DATA]" at bounding box center [265, 182] width 80 height 11
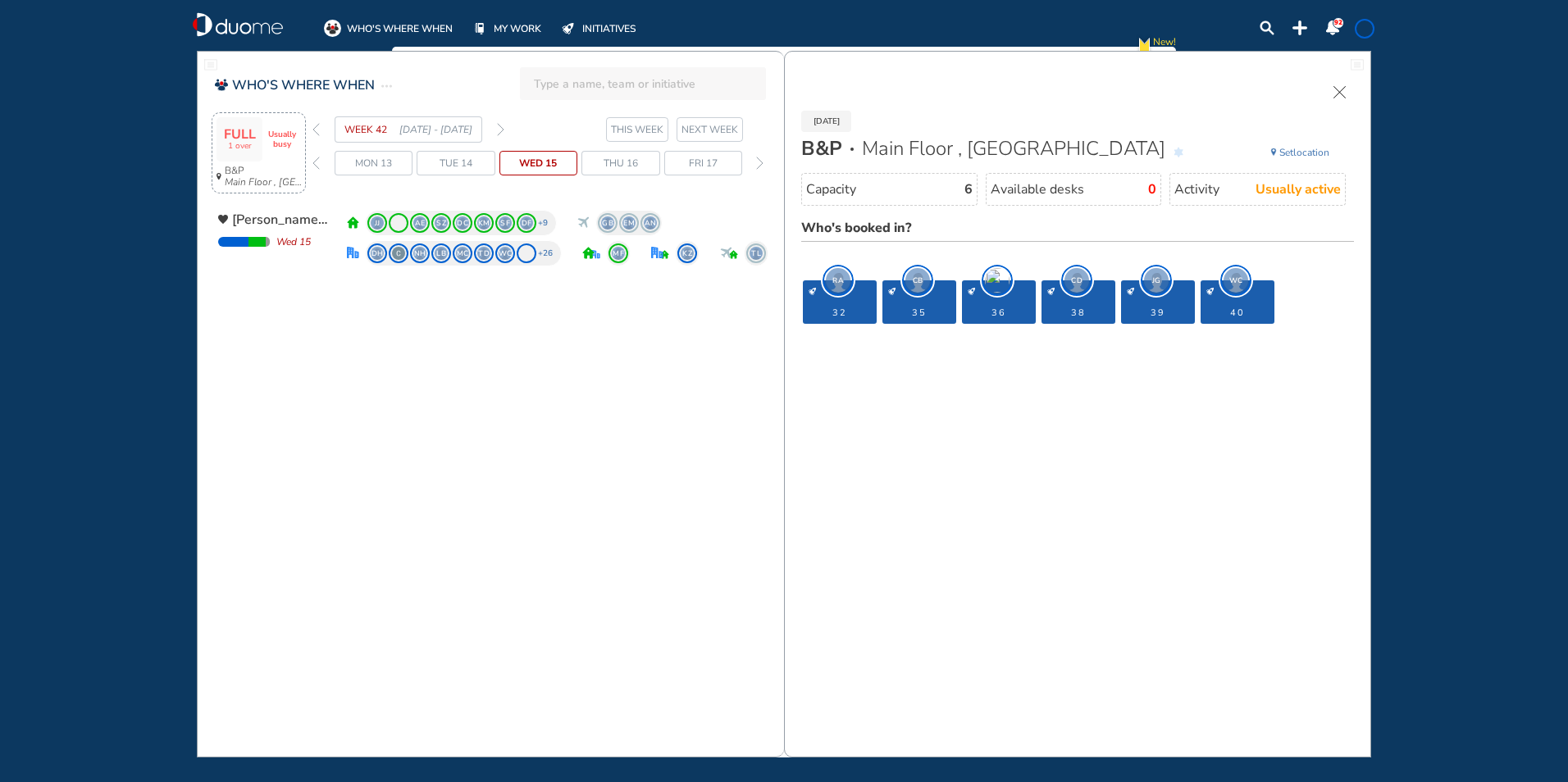
click at [242, 179] on icon "Main Floor , [GEOGRAPHIC_DATA]" at bounding box center [265, 182] width 80 height 11
click at [250, 129] on span "FULL 1 over" at bounding box center [240, 139] width 32 height 24
click at [241, 134] on span "FULL 1 over" at bounding box center [240, 139] width 32 height 24
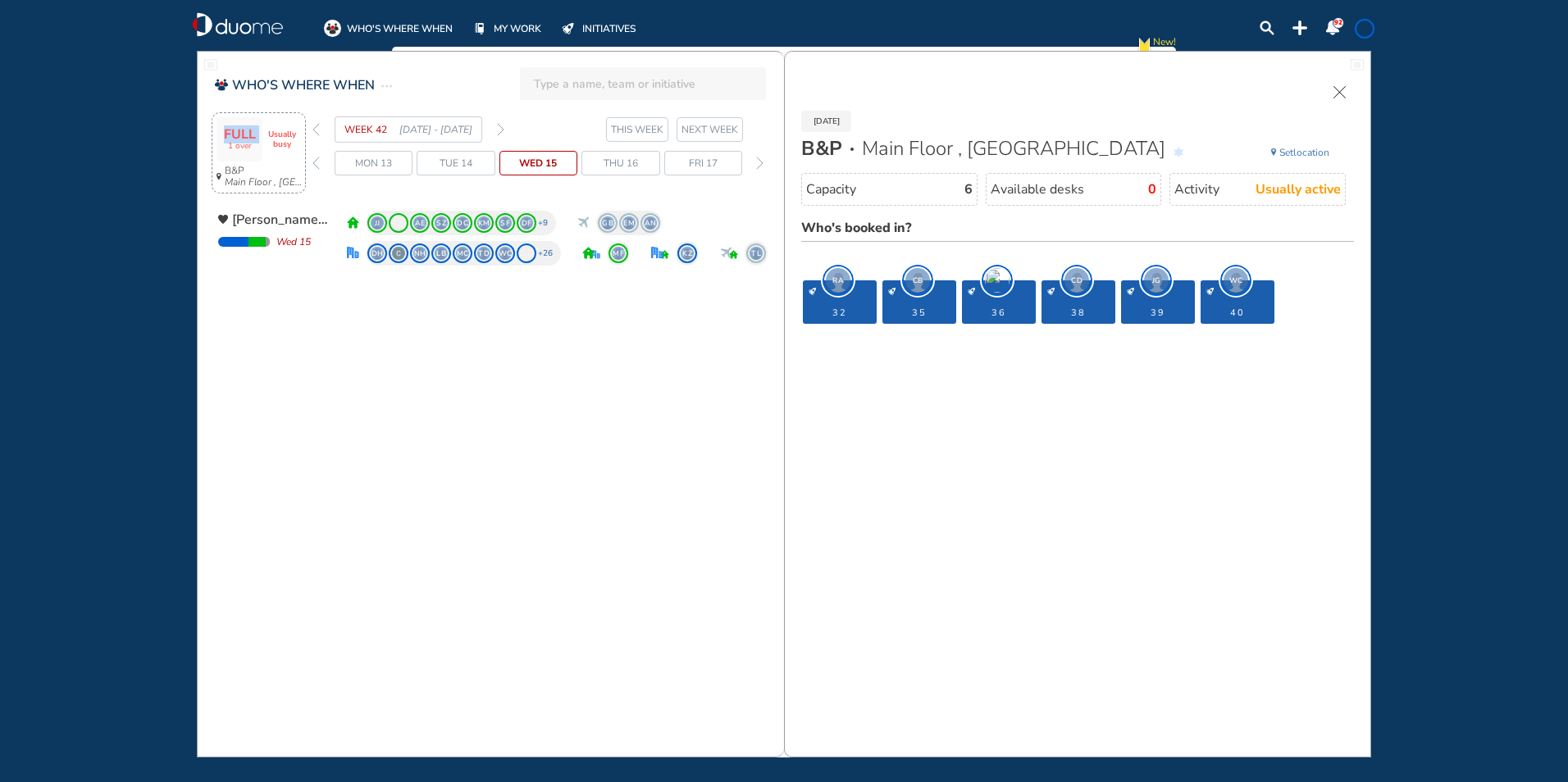
click at [241, 134] on span "FULL 1 over" at bounding box center [240, 139] width 32 height 24
click at [241, 135] on span "FULL 1 over" at bounding box center [240, 139] width 32 height 24
click at [237, 21] on img "duome-logo-whitelogo" at bounding box center [238, 24] width 90 height 24
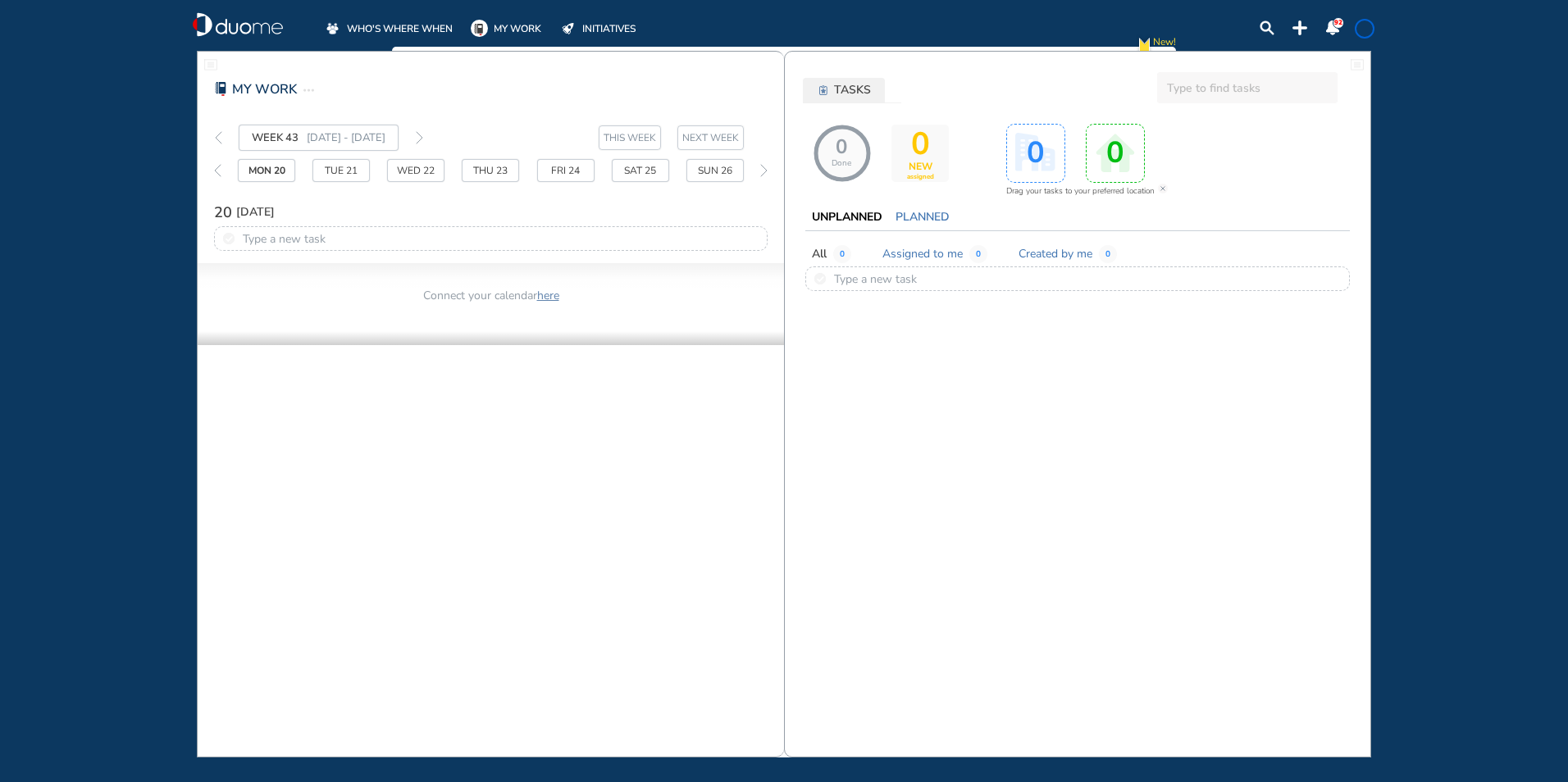
click at [515, 25] on span "MY WORK" at bounding box center [517, 29] width 48 height 17
click at [515, 29] on span "MY WORK" at bounding box center [517, 29] width 48 height 17
click at [1175, 44] on span "New!" at bounding box center [1164, 46] width 23 height 25
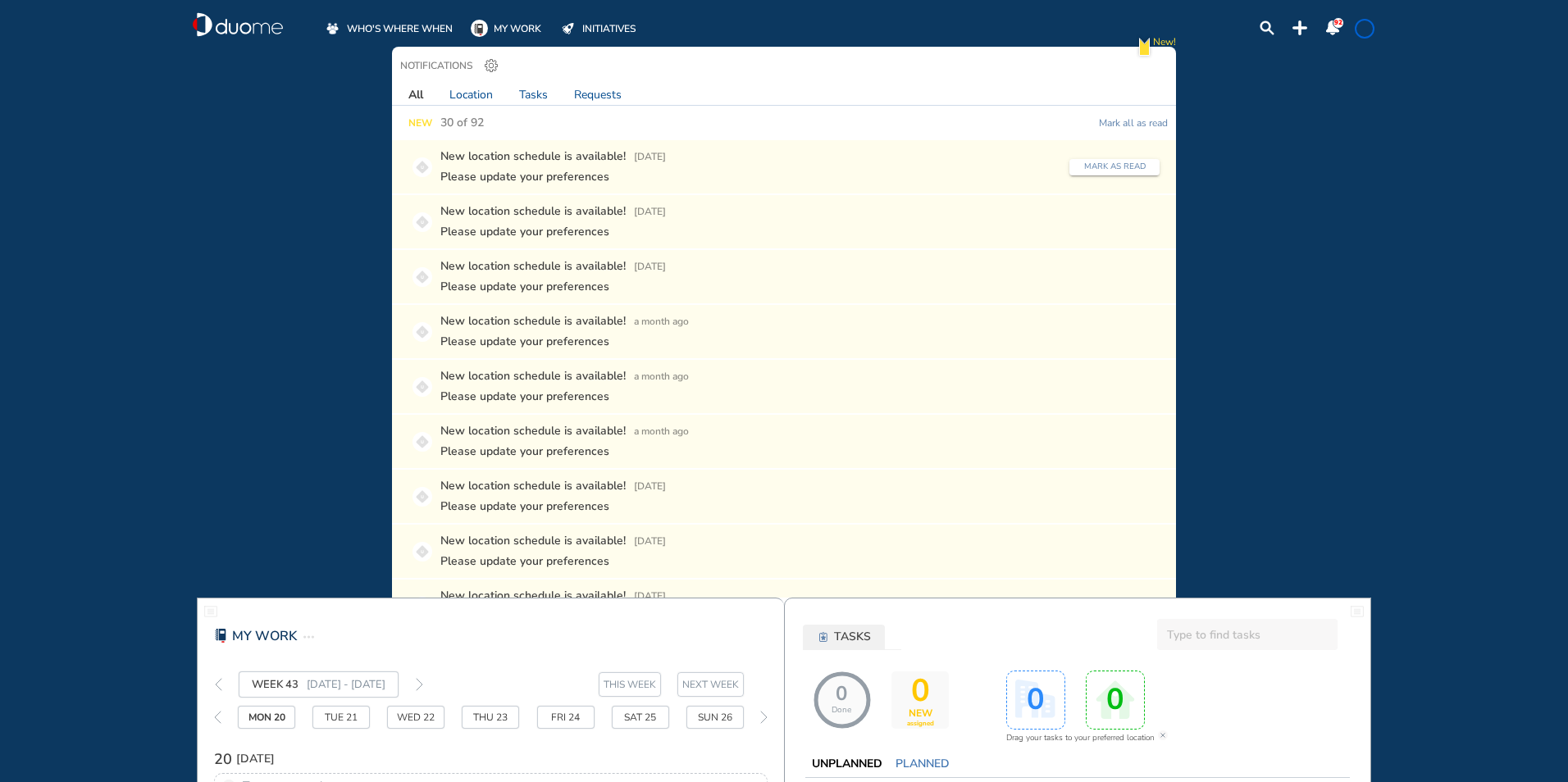
click at [566, 153] on span "New location schedule is available!" at bounding box center [533, 157] width 185 height 17
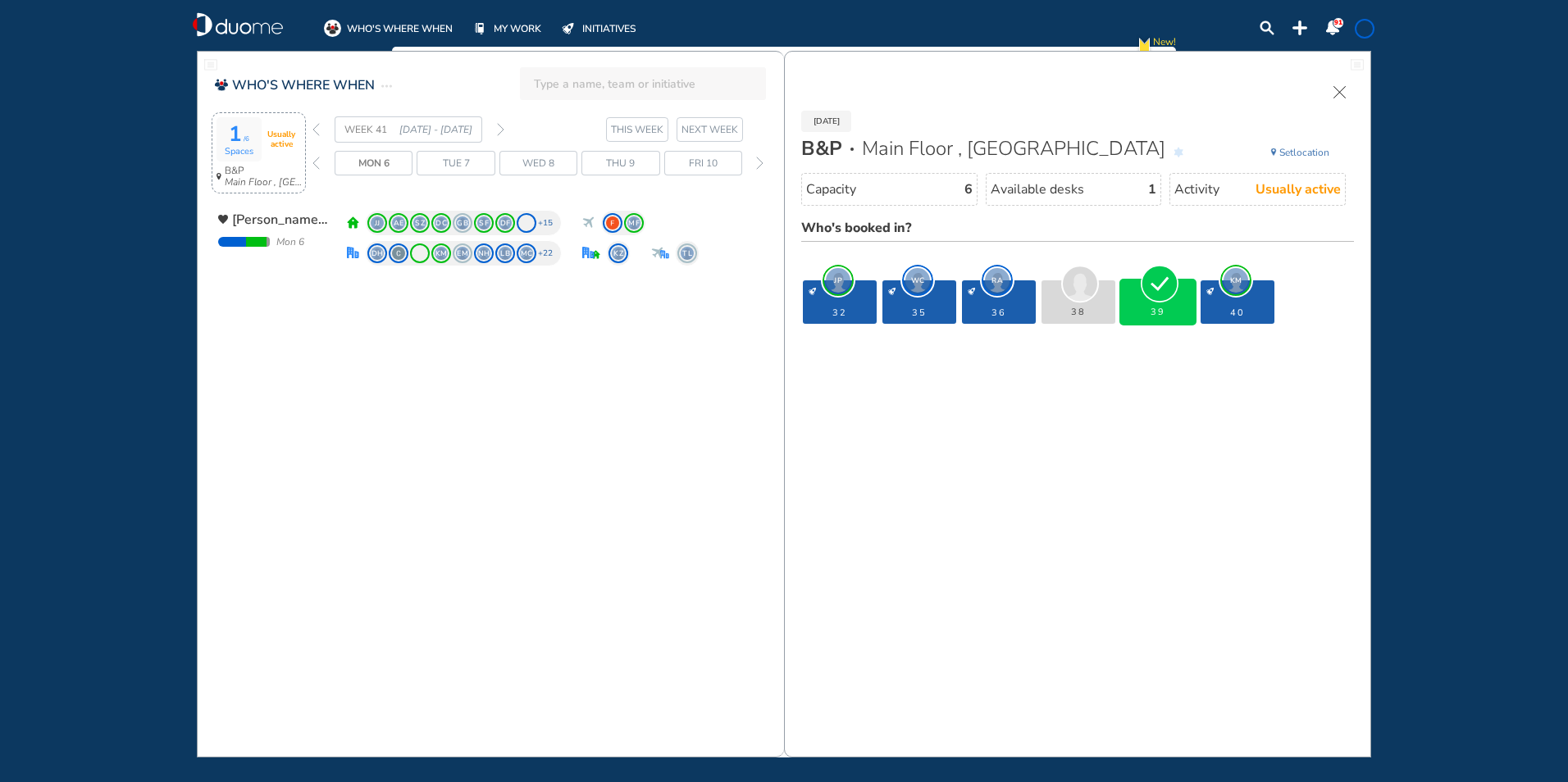
click at [501, 130] on img "forward week" at bounding box center [501, 129] width 7 height 13
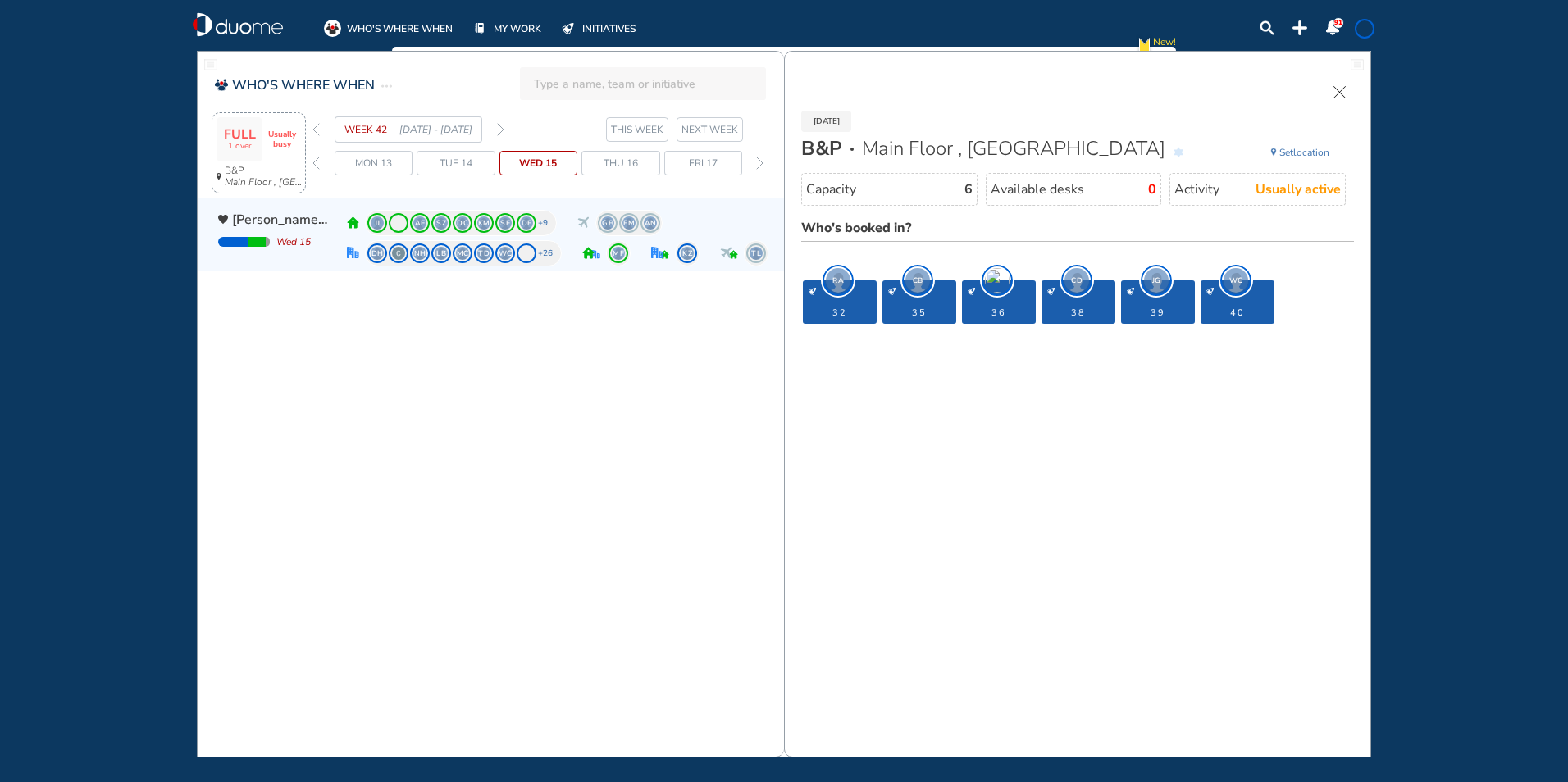
click at [248, 220] on span "[PERSON_NAME] & [PERSON_NAME], Inc" at bounding box center [281, 219] width 98 height 20
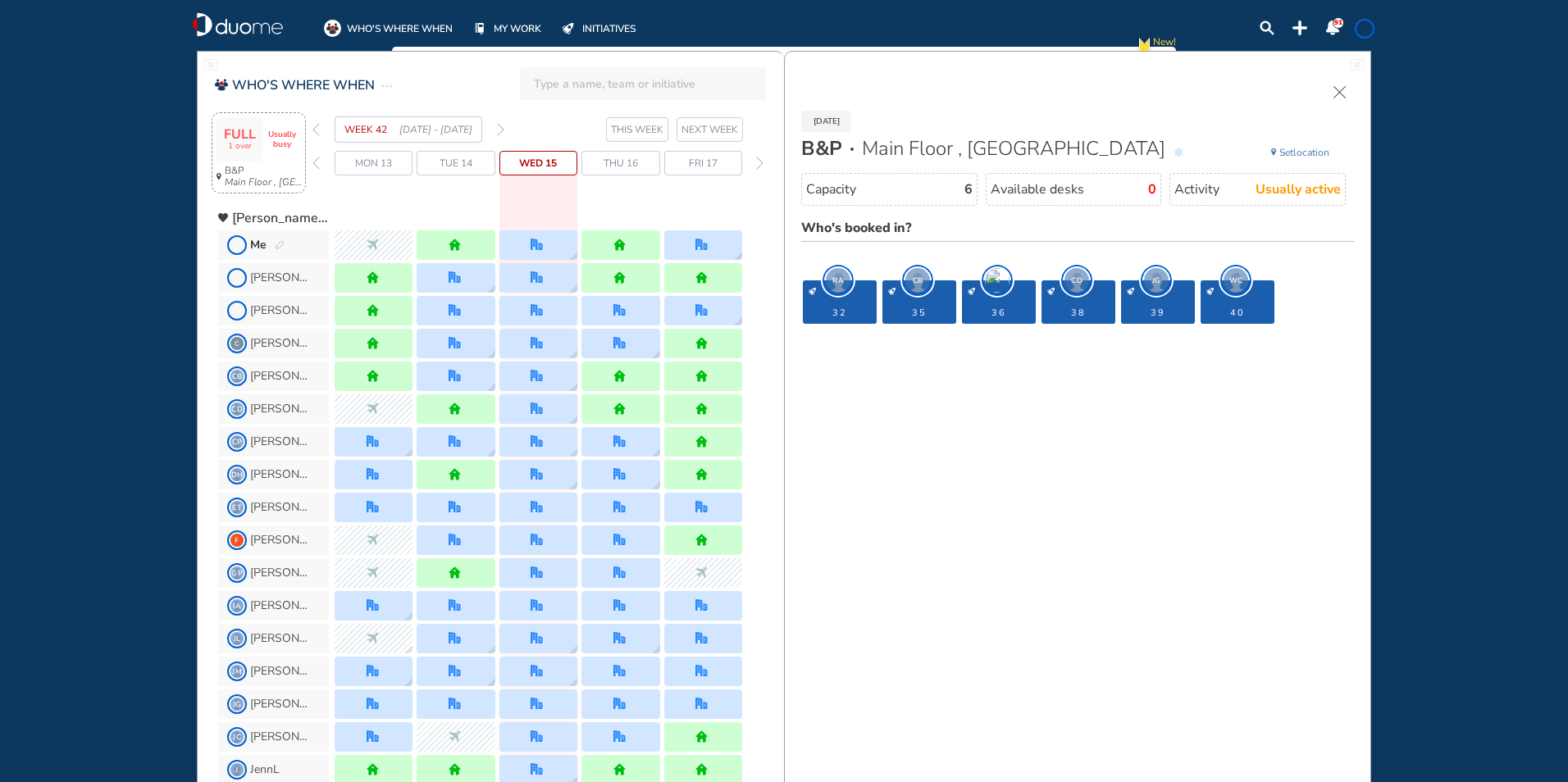
click at [252, 237] on span "Me" at bounding box center [258, 245] width 17 height 17
click at [277, 246] on img "pen-edit" at bounding box center [280, 245] width 10 height 10
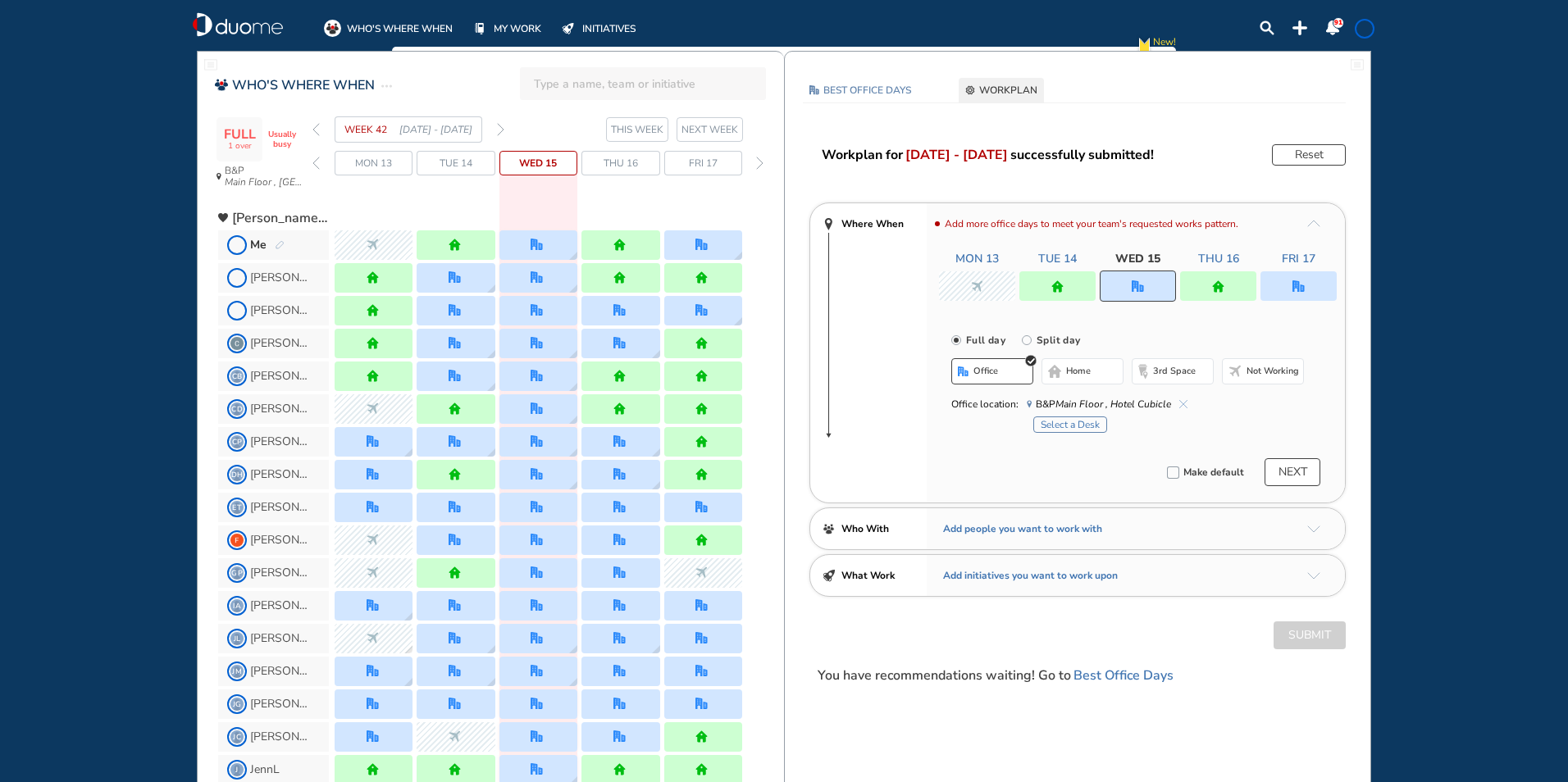
click at [1133, 283] on img "office" at bounding box center [1138, 286] width 12 height 12
click at [1068, 370] on span "home" at bounding box center [1079, 371] width 24 height 13
click at [1288, 281] on div at bounding box center [1299, 286] width 77 height 30
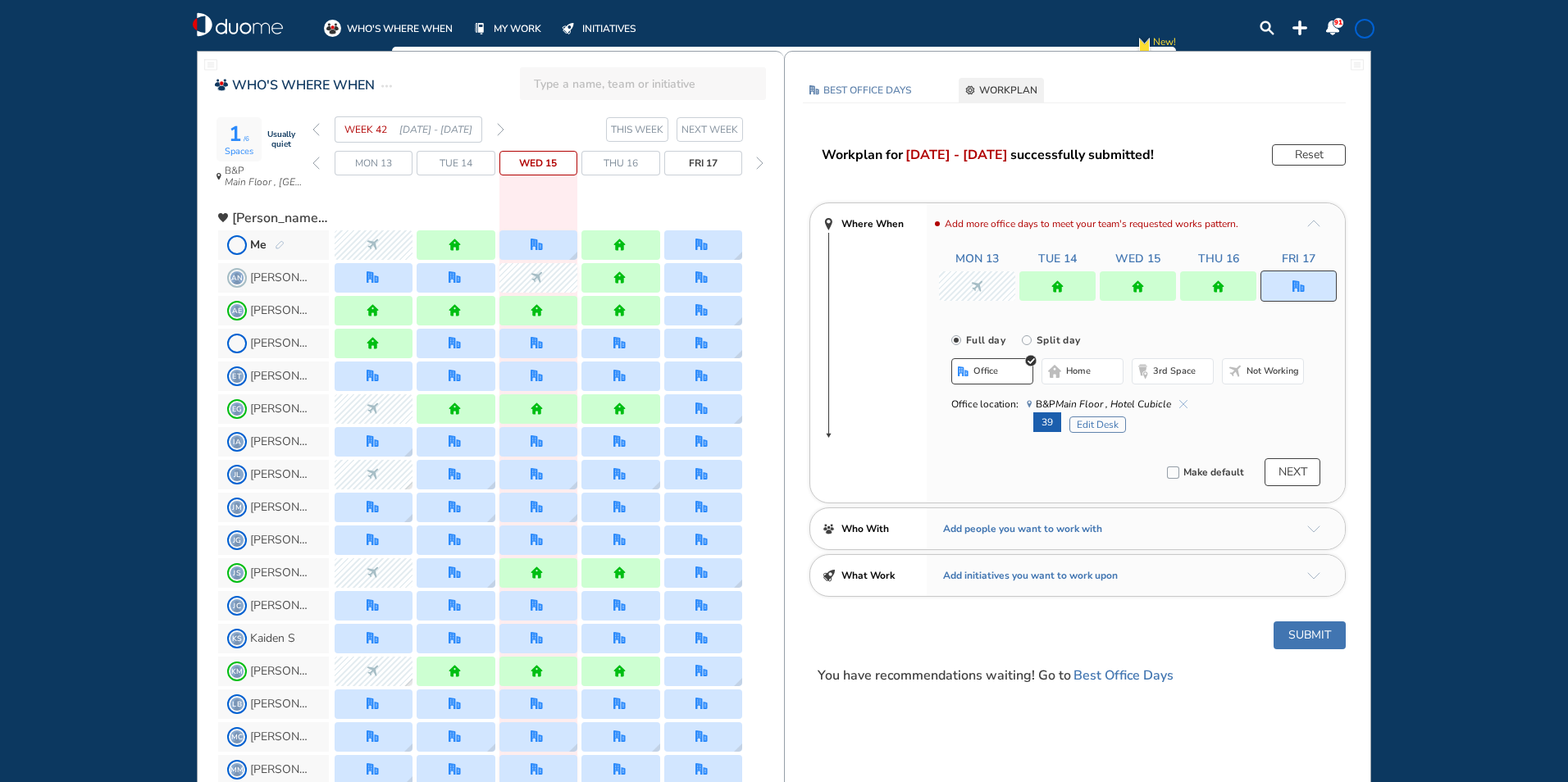
click at [1090, 416] on button "Edit Desk" at bounding box center [1097, 425] width 56 height 17
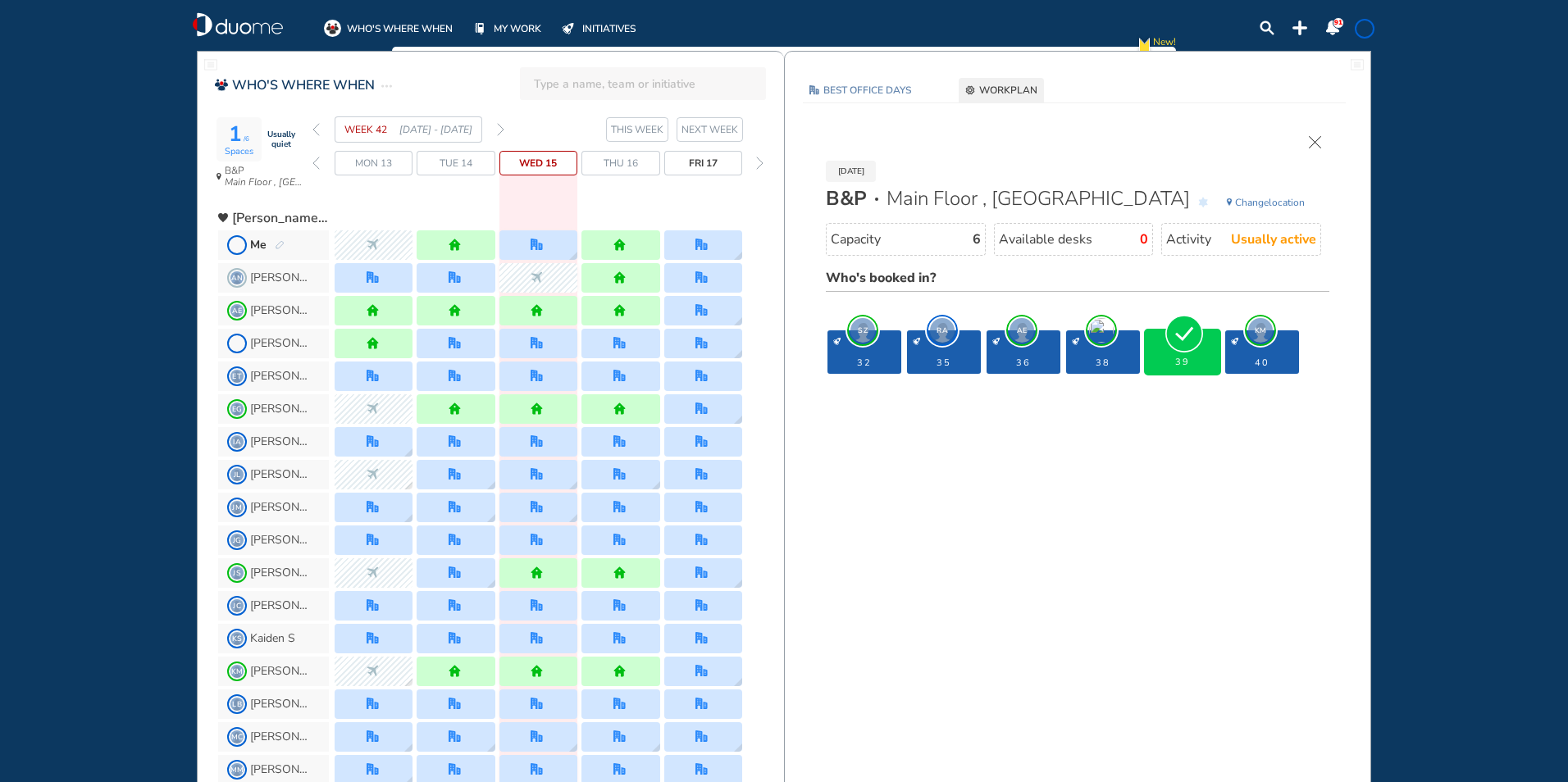
click at [1314, 137] on img "cross-thin" at bounding box center [1314, 142] width 12 height 12
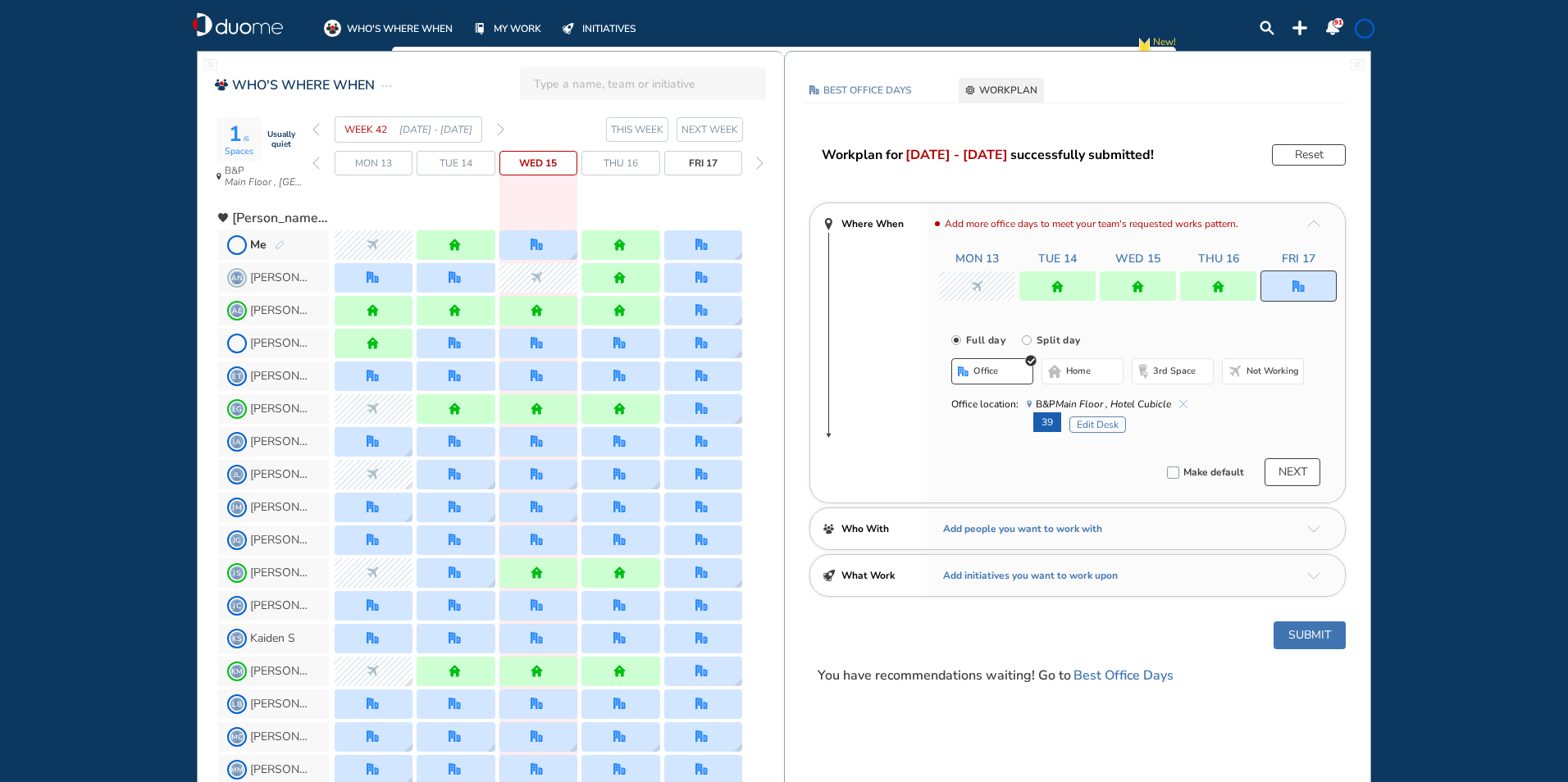
click at [1303, 627] on button "Submit" at bounding box center [1309, 635] width 72 height 28
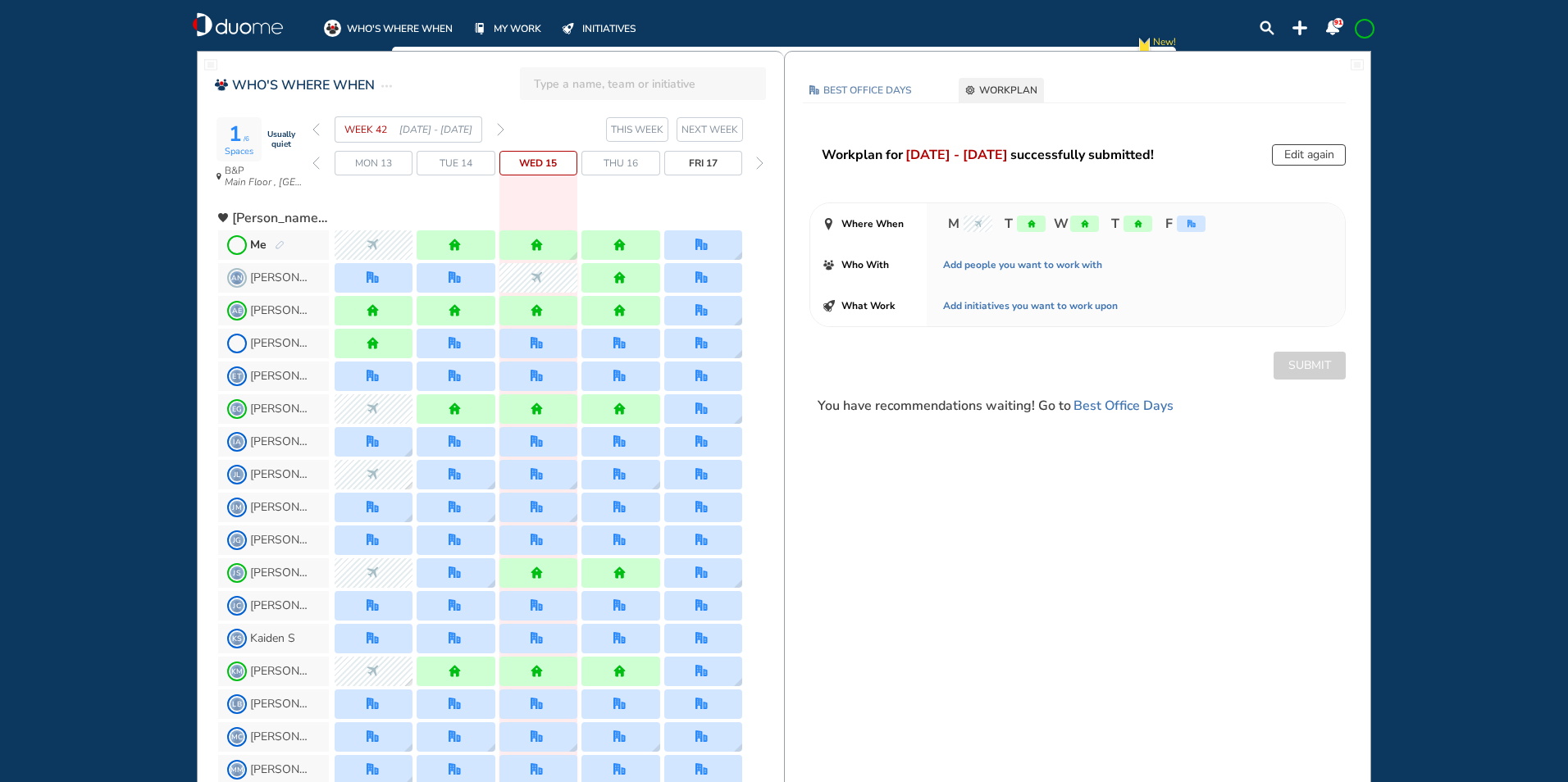
click at [503, 129] on img "forward week" at bounding box center [501, 129] width 7 height 13
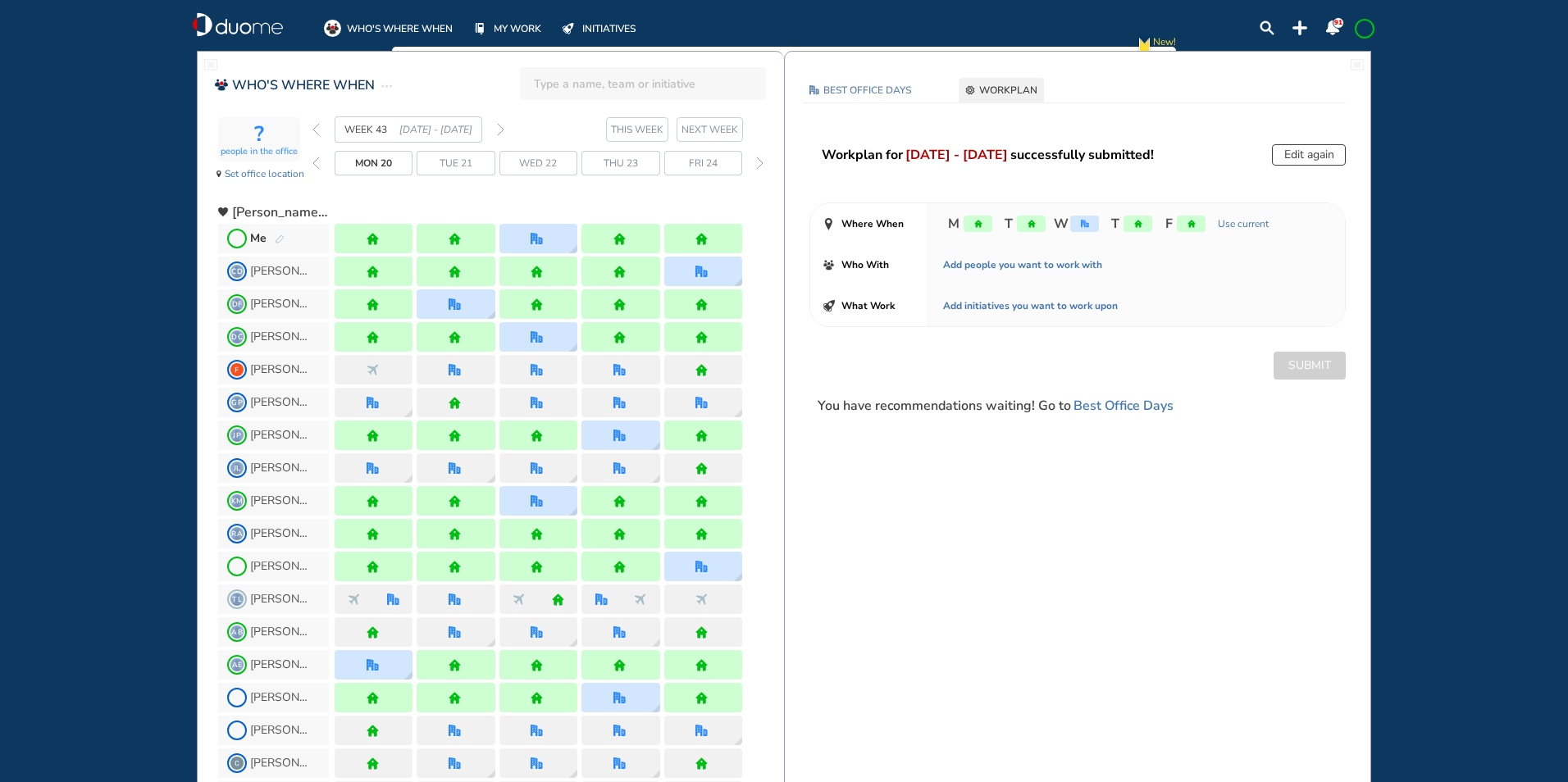
click at [501, 126] on img "forward week" at bounding box center [501, 129] width 7 height 13
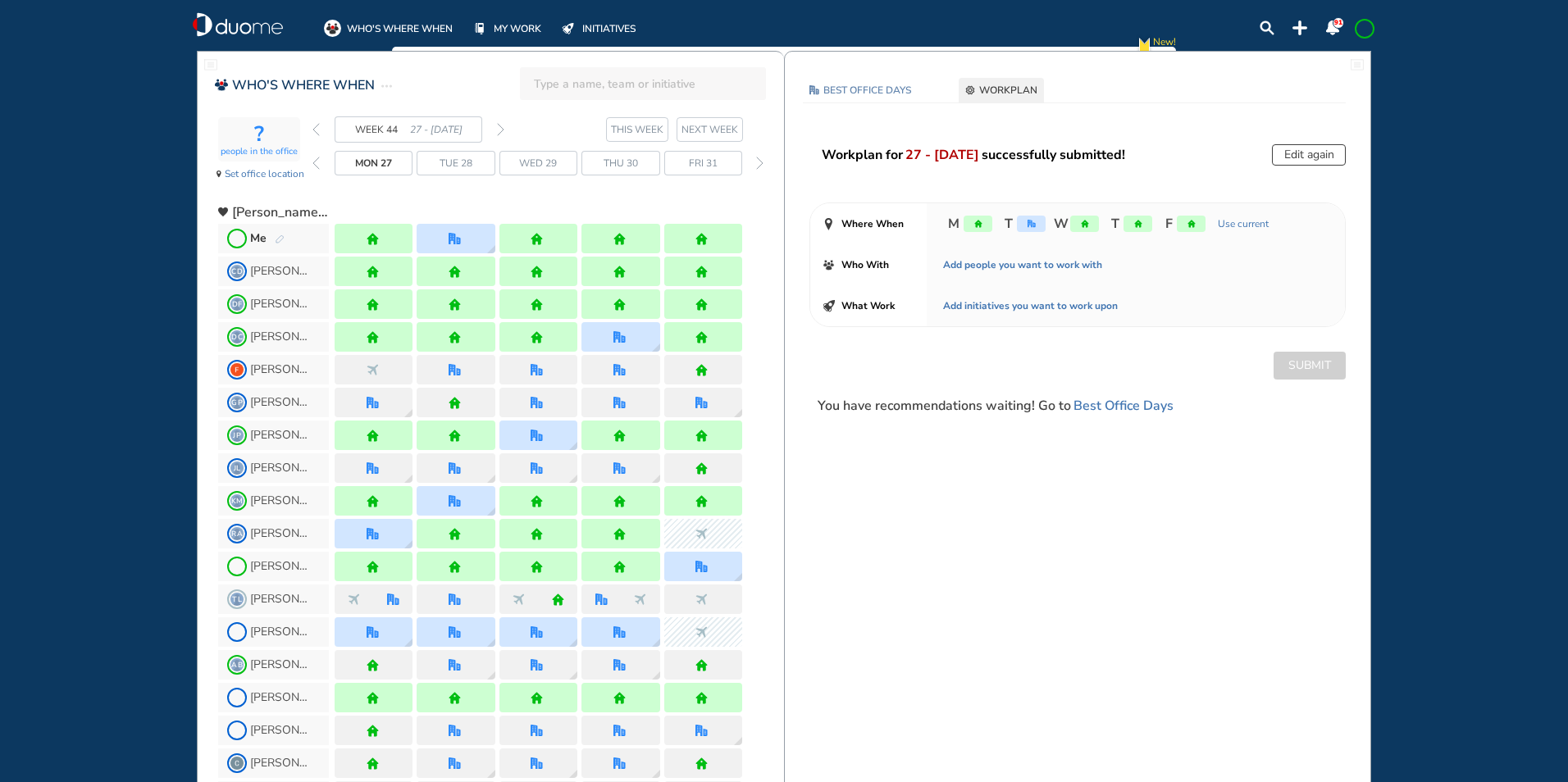
click at [501, 127] on img "forward week" at bounding box center [501, 129] width 7 height 13
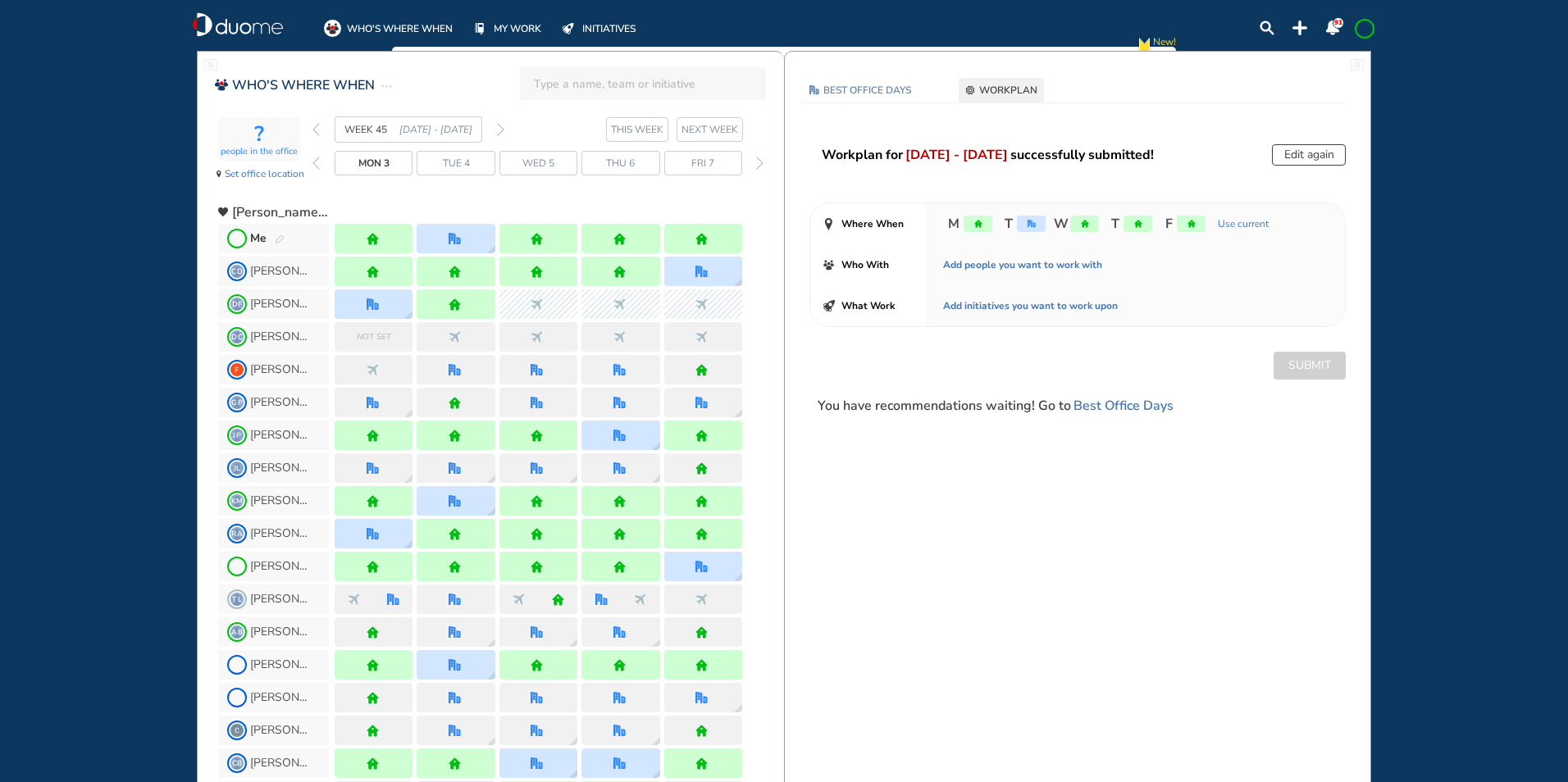
click at [501, 130] on img "forward week" at bounding box center [501, 129] width 7 height 13
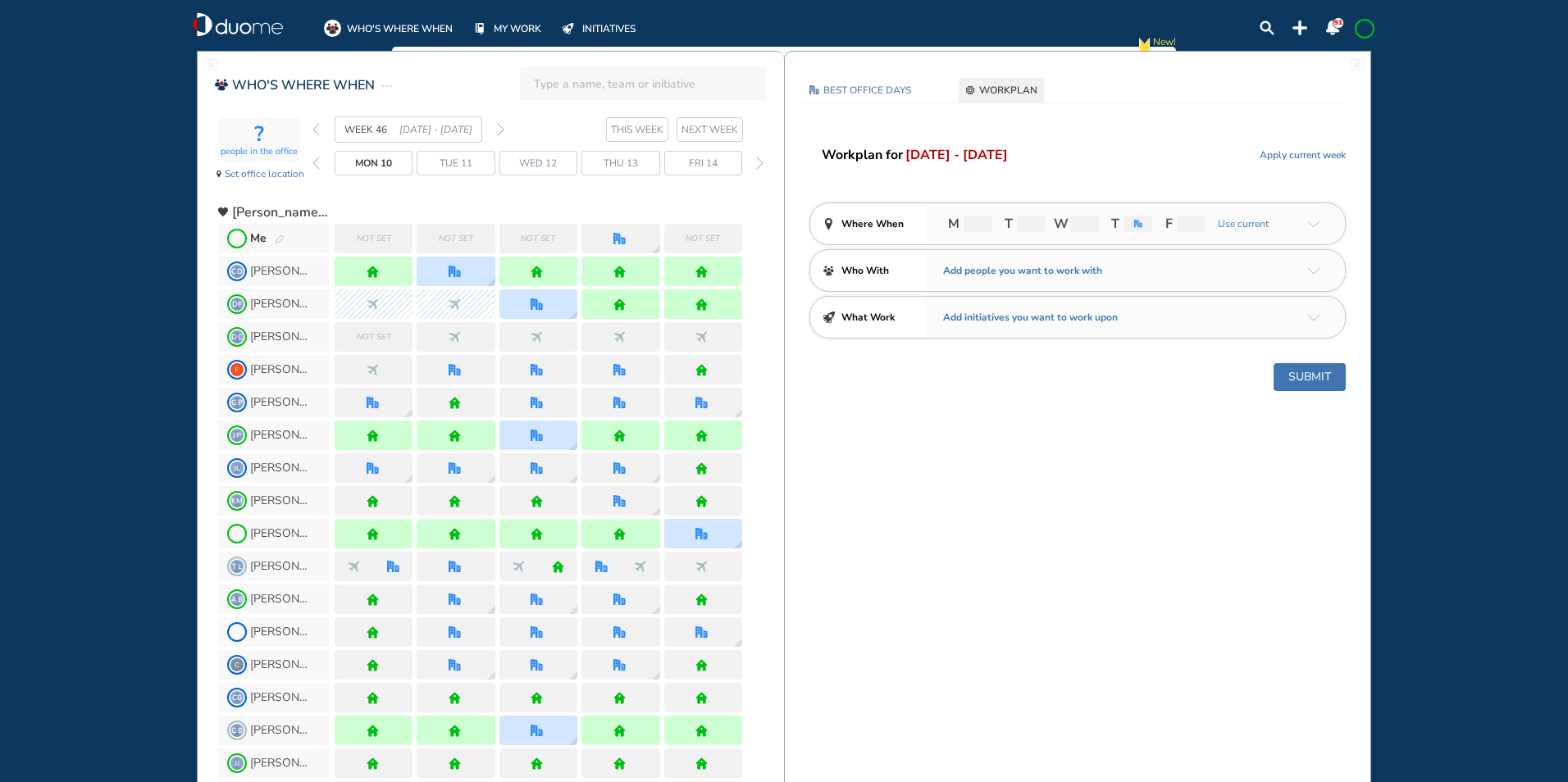
click at [275, 237] on img "pen-edit" at bounding box center [280, 239] width 10 height 10
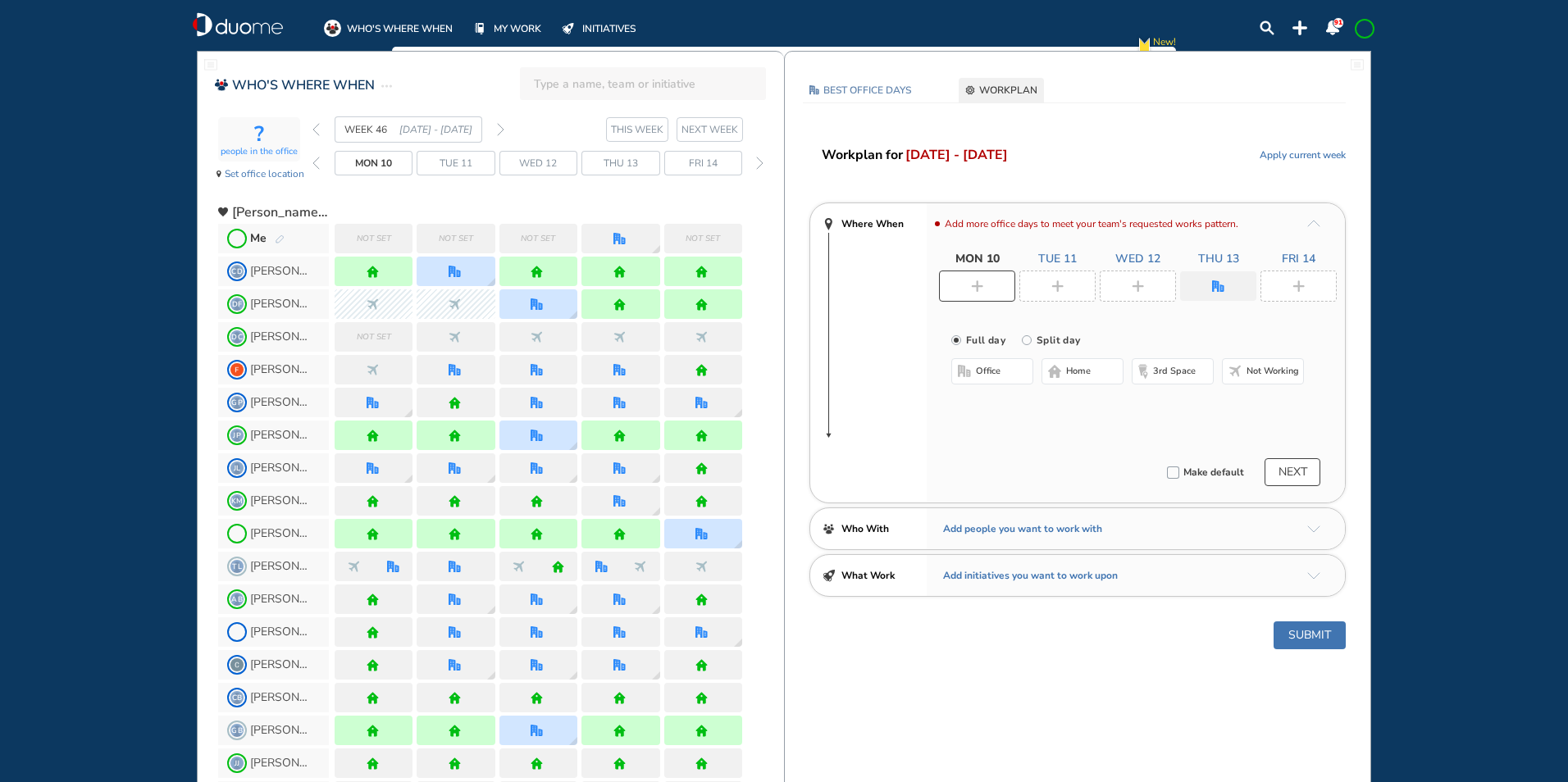
click at [965, 278] on div at bounding box center [978, 285] width 77 height 31
click at [1074, 373] on span "home" at bounding box center [1079, 371] width 24 height 13
click at [1072, 282] on div at bounding box center [1058, 285] width 77 height 31
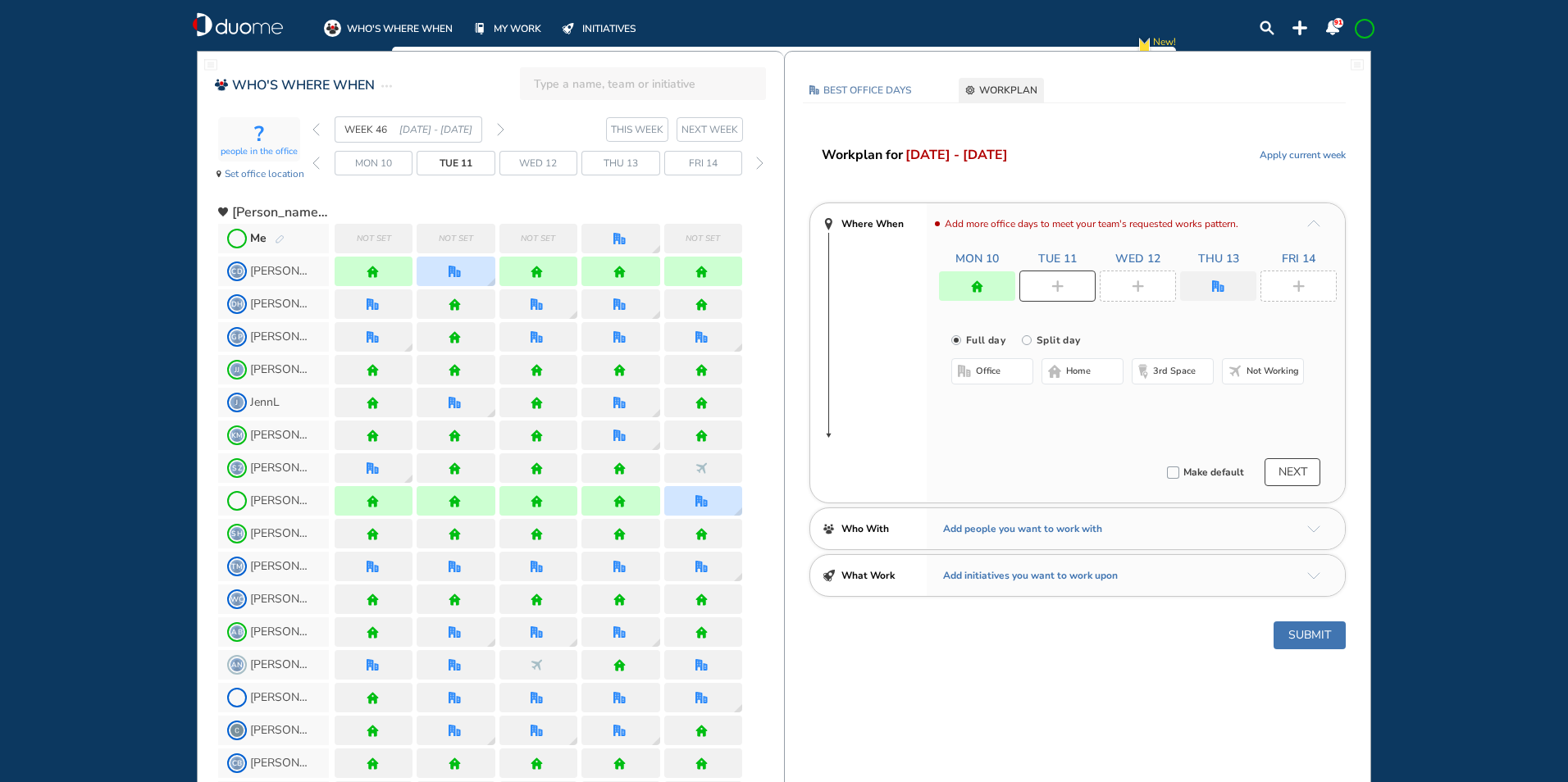
click at [986, 371] on span "office" at bounding box center [988, 371] width 24 height 13
click at [1159, 400] on img "cross-thin-blue" at bounding box center [1159, 404] width 8 height 8
click at [1006, 402] on button "Select location" at bounding box center [995, 404] width 65 height 17
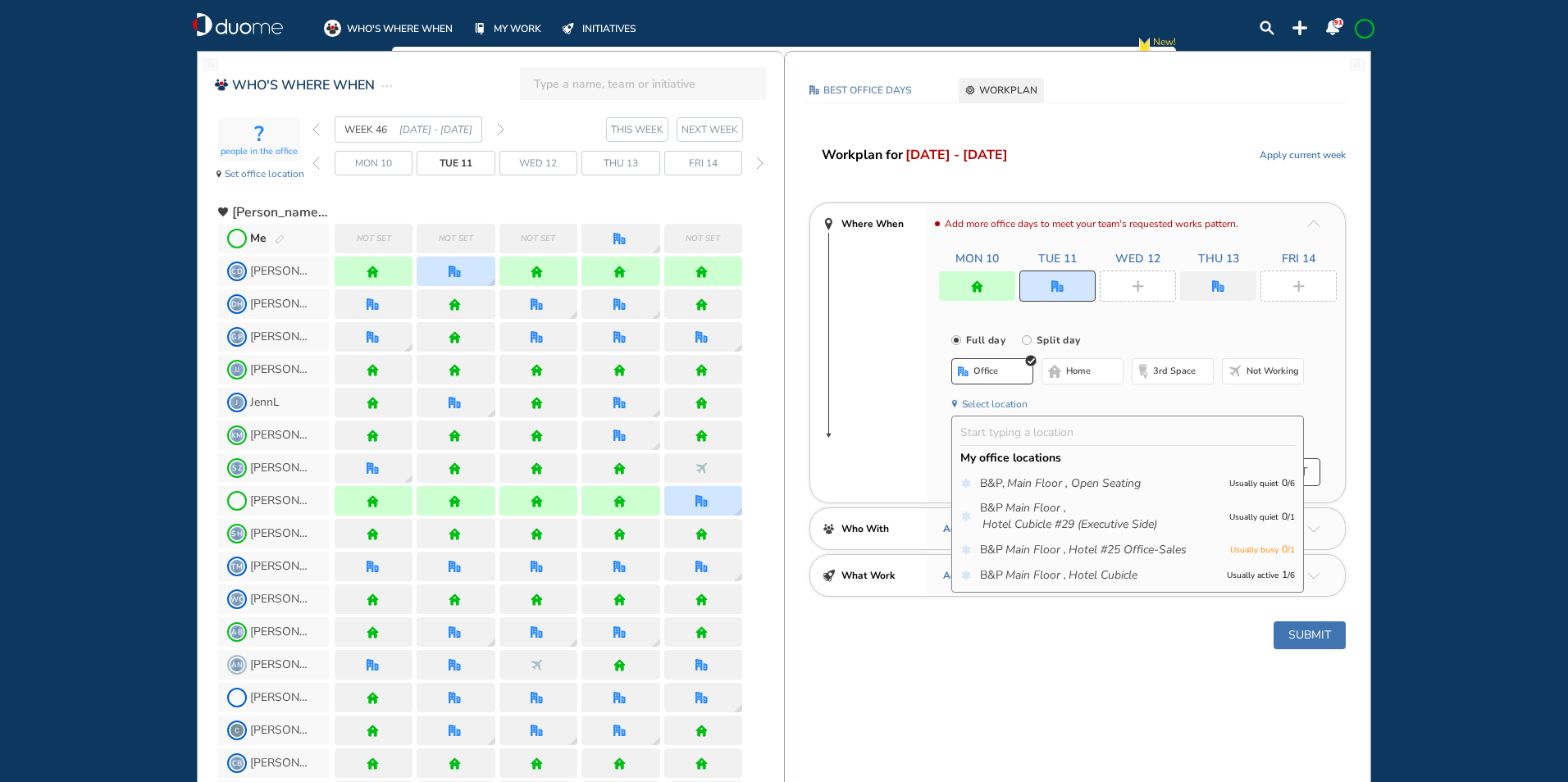
click at [1030, 570] on icon "Main Floor ," at bounding box center [1036, 576] width 61 height 17
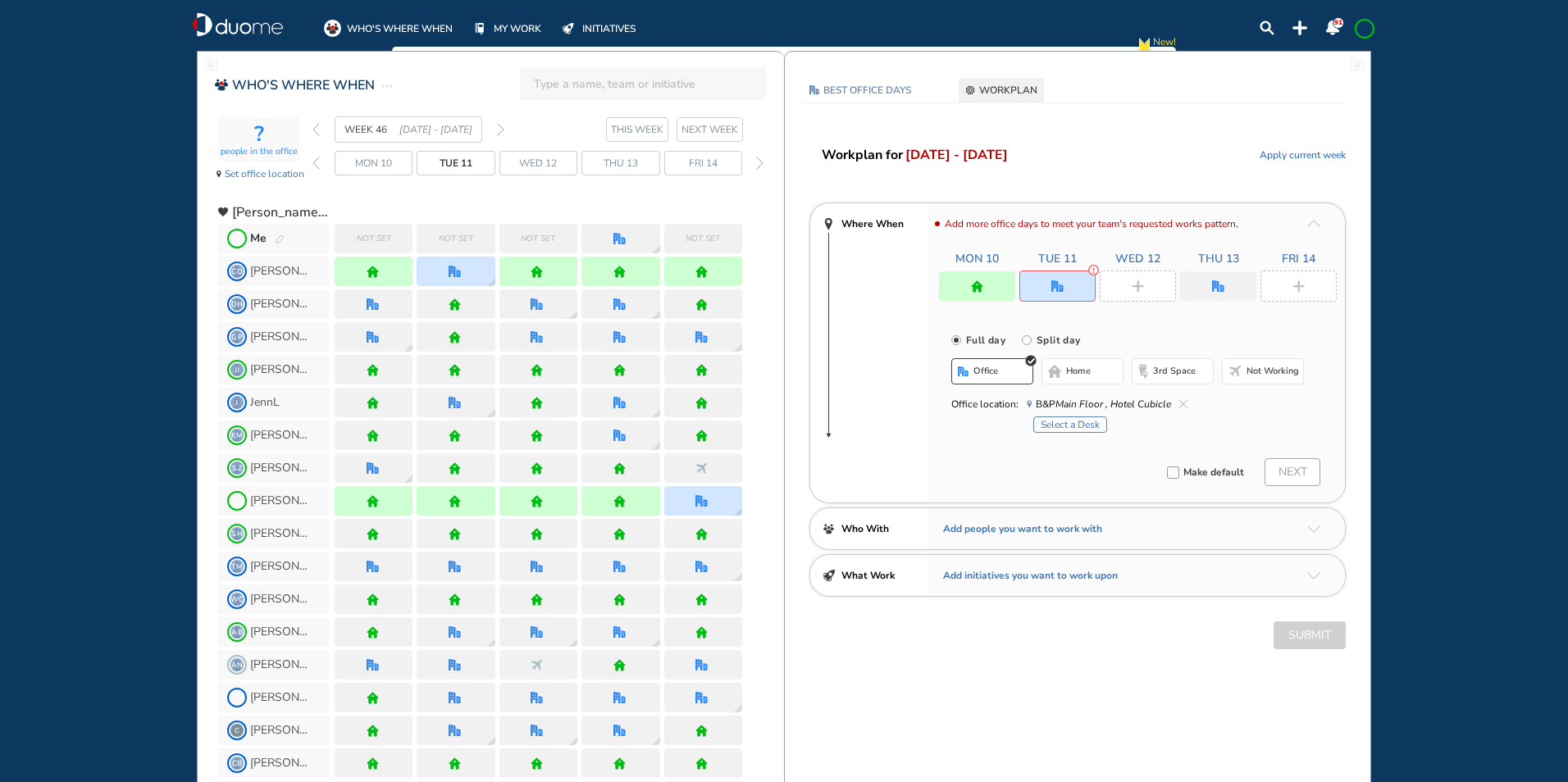
click at [1080, 415] on div "Select a Desk" at bounding box center [1168, 423] width 270 height 21
click at [1078, 422] on button "Select a Desk" at bounding box center [1069, 425] width 74 height 17
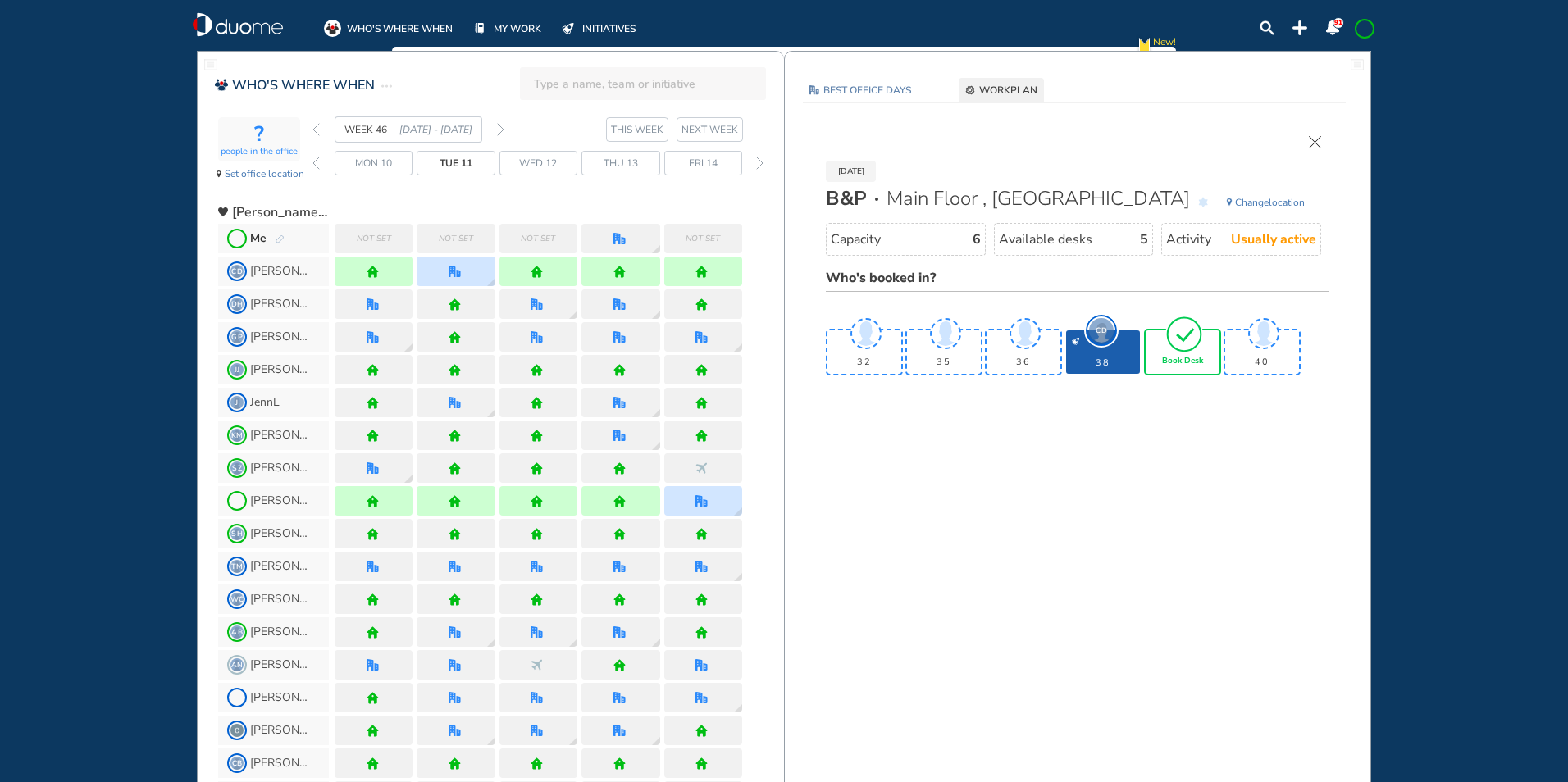
click at [1181, 351] on img "tick-rounded-outline" at bounding box center [1184, 334] width 37 height 38
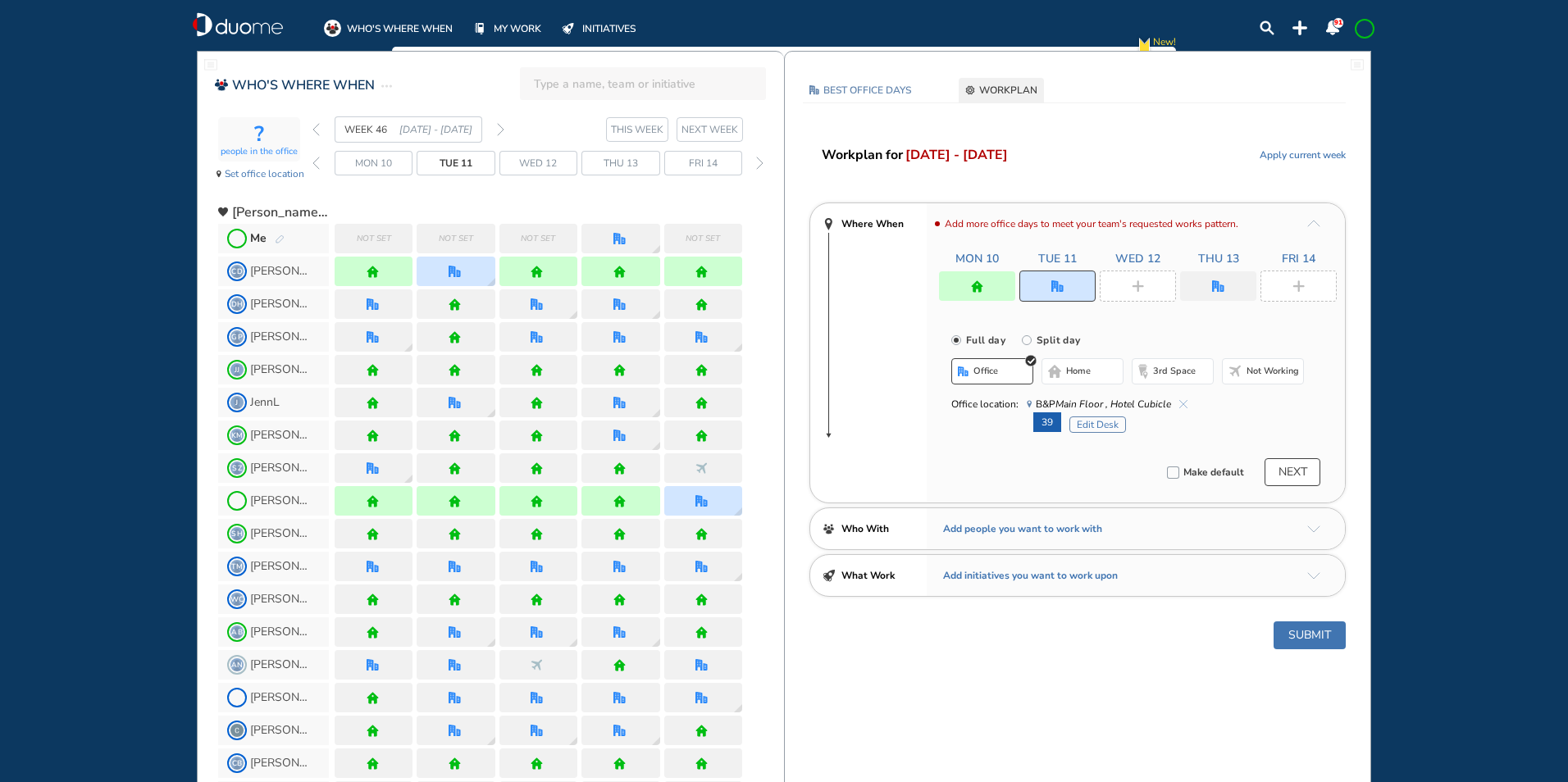
click at [1166, 276] on div at bounding box center [1138, 285] width 77 height 31
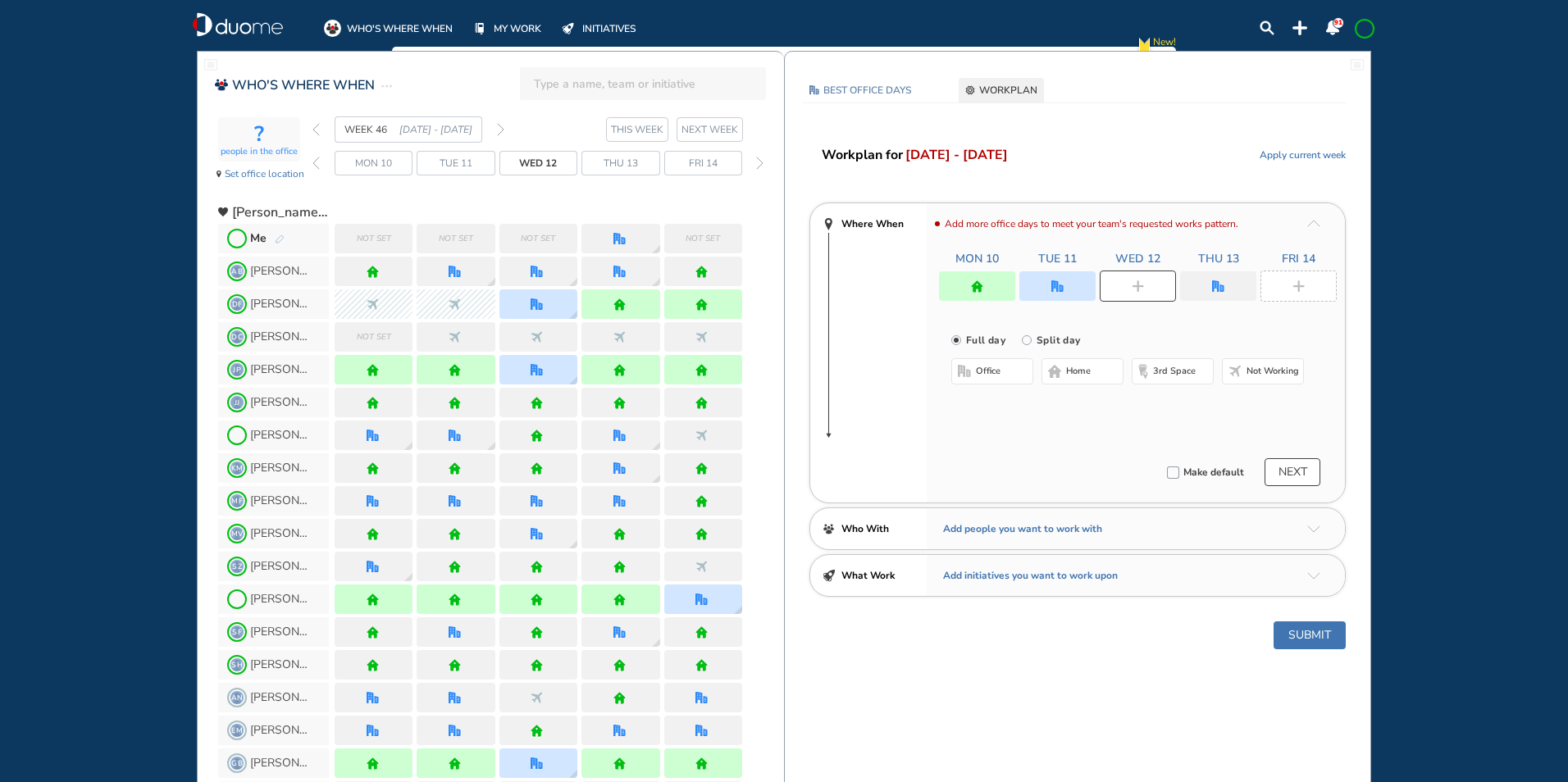
click at [1086, 367] on span "home" at bounding box center [1079, 371] width 24 height 13
click at [1214, 285] on img "office" at bounding box center [1218, 286] width 12 height 12
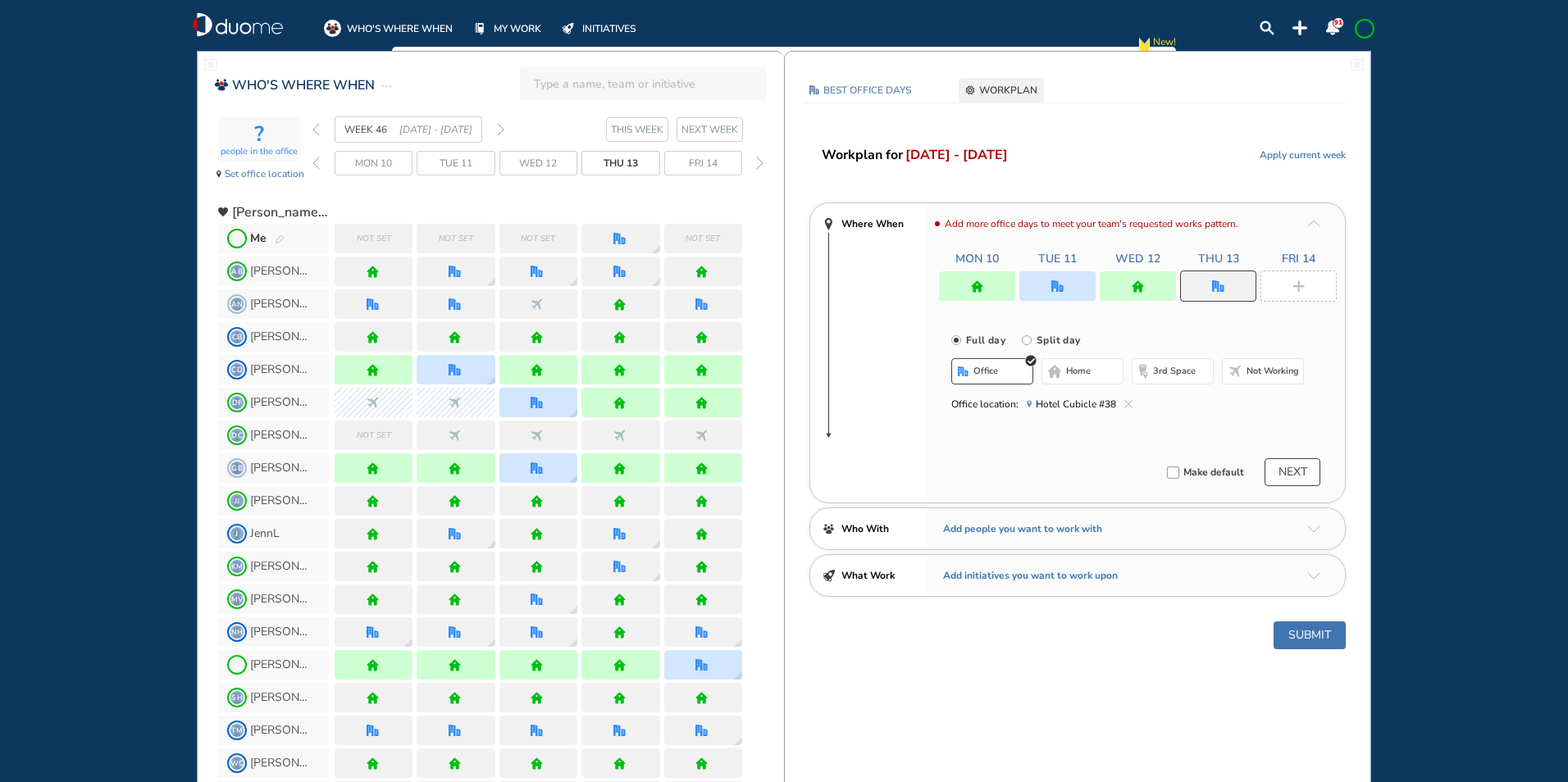
click at [1127, 398] on span "Hotel Cubicle #38" at bounding box center [1079, 404] width 106 height 17
click at [1096, 371] on button "home" at bounding box center [1082, 371] width 82 height 26
click at [1298, 279] on div at bounding box center [1299, 285] width 77 height 31
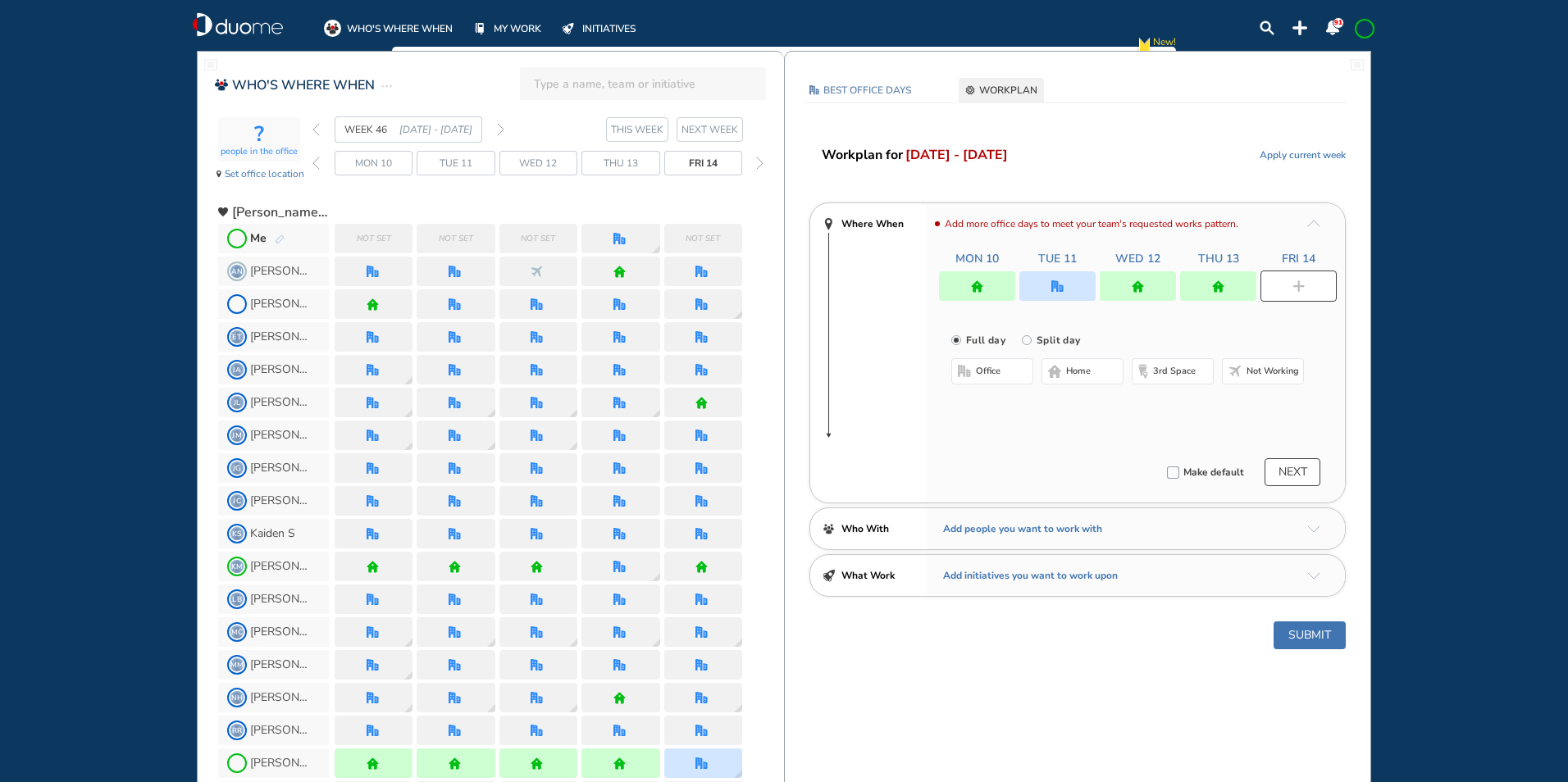
click at [1085, 366] on span "home" at bounding box center [1079, 371] width 24 height 13
click at [1317, 634] on button "Submit" at bounding box center [1309, 635] width 72 height 28
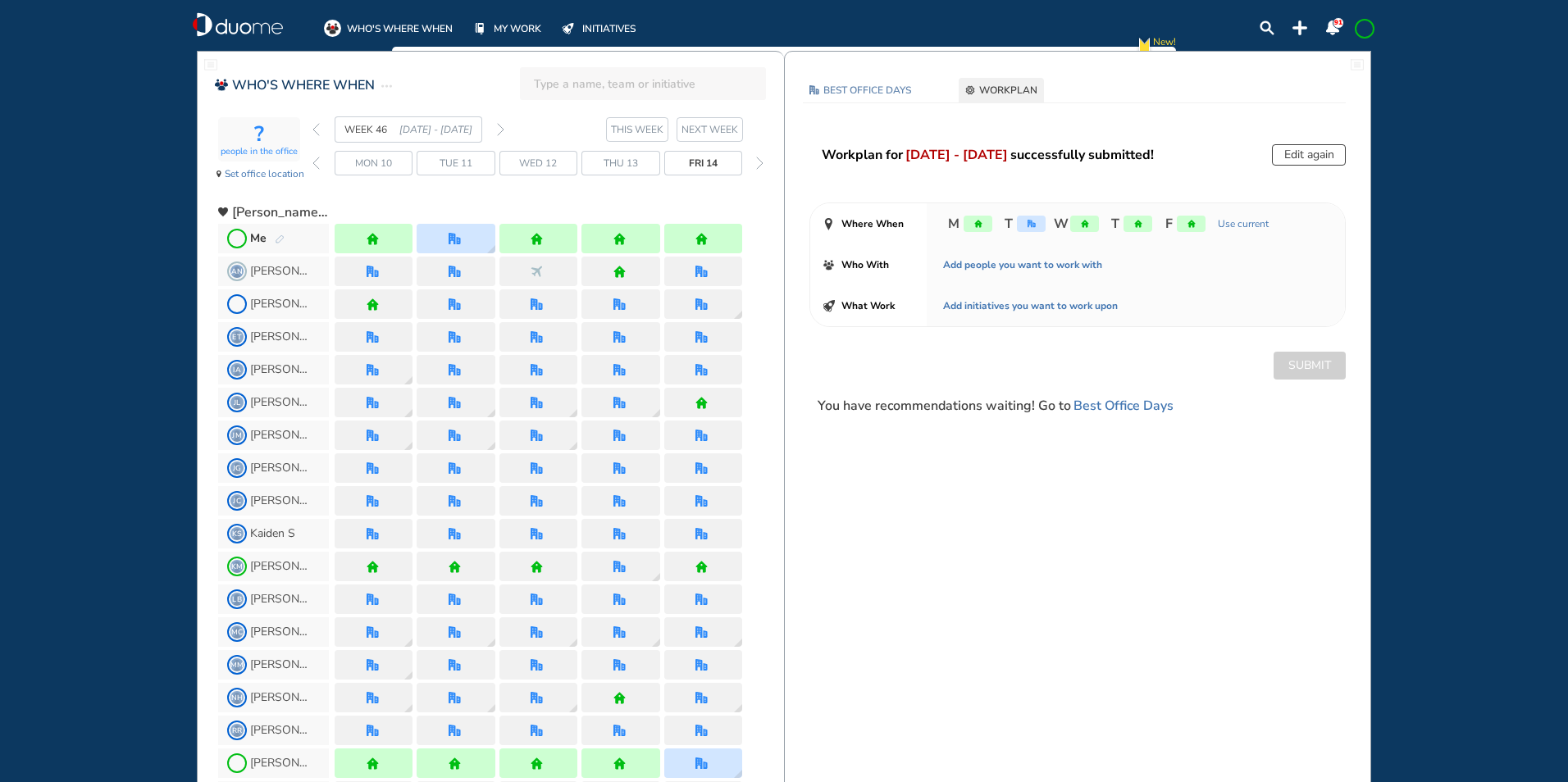
click at [313, 159] on img "back day" at bounding box center [316, 163] width 7 height 13
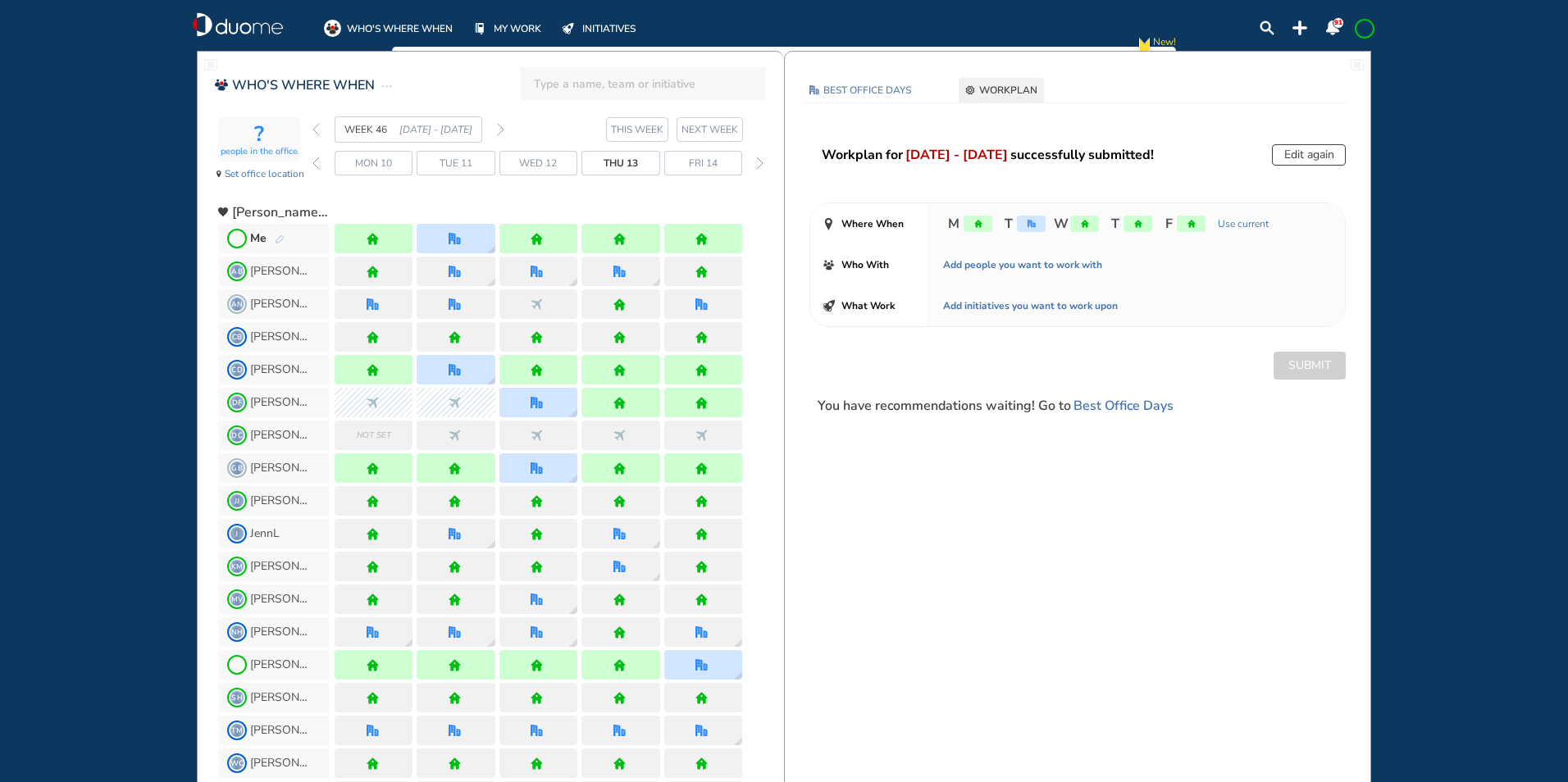
click at [318, 163] on img "back day" at bounding box center [316, 163] width 7 height 13
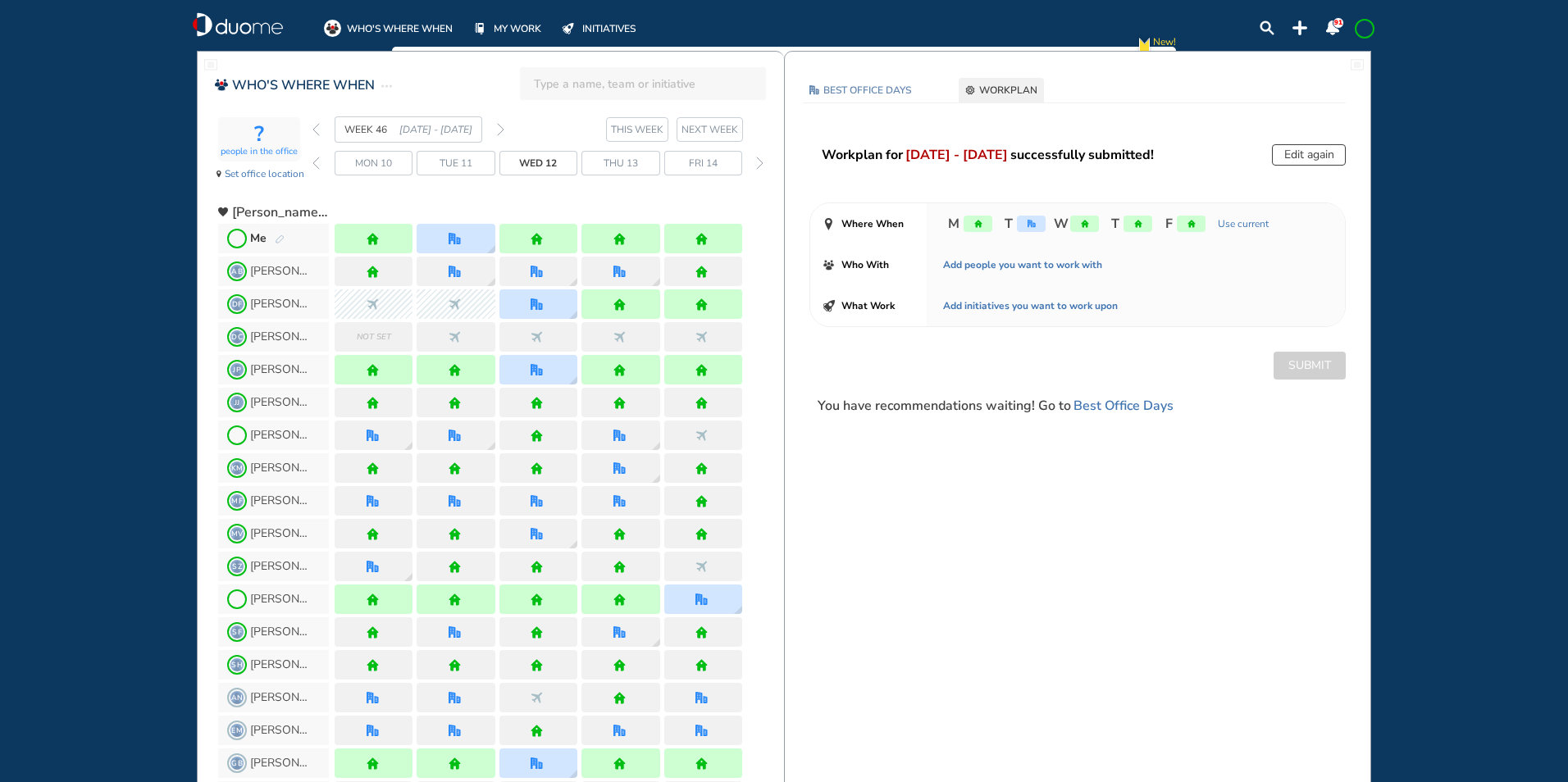
click at [318, 163] on img "back day" at bounding box center [316, 163] width 7 height 13
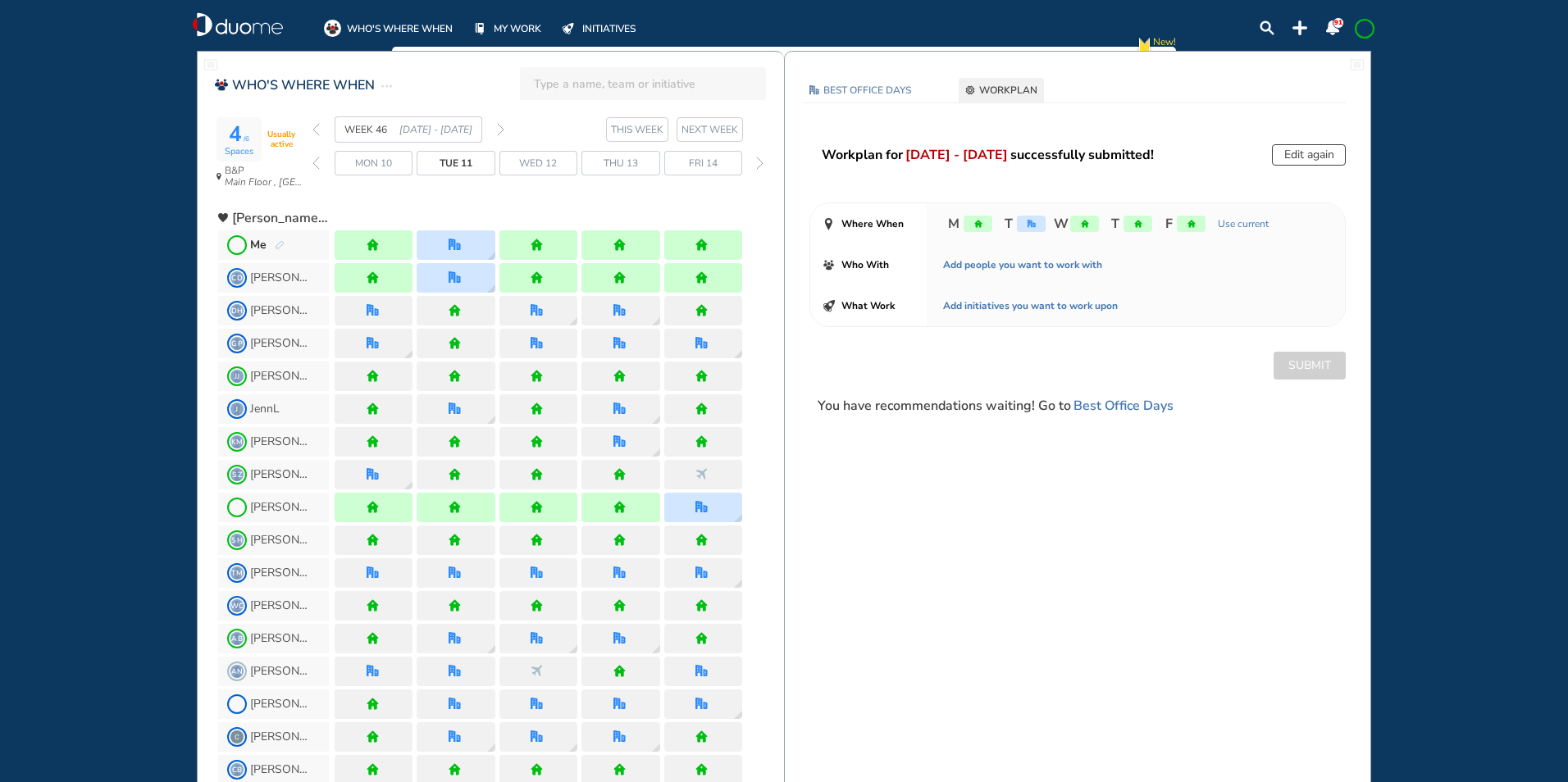
click at [318, 163] on img "back day" at bounding box center [316, 163] width 7 height 13
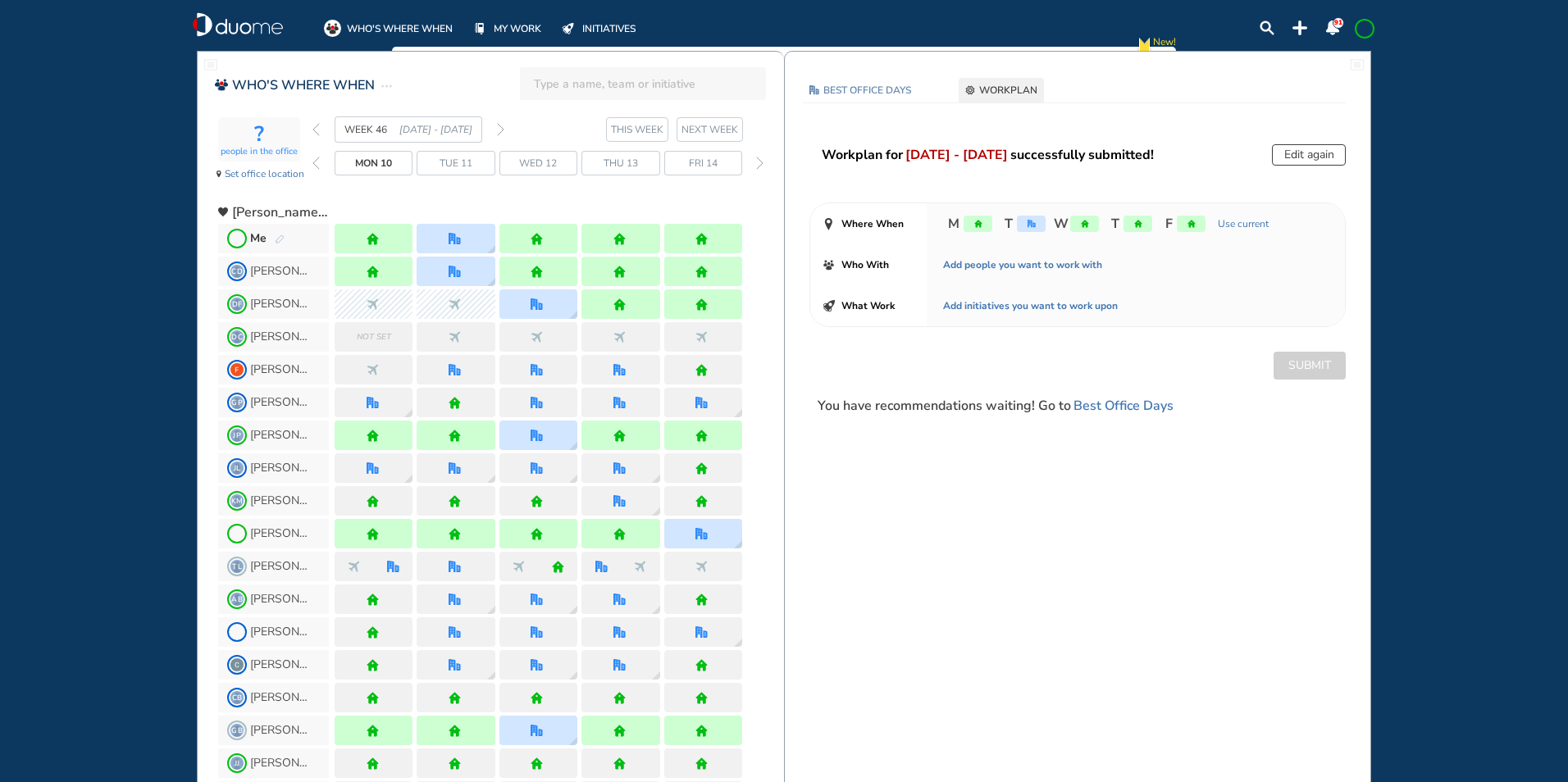
click at [314, 159] on img "back day" at bounding box center [316, 163] width 7 height 13
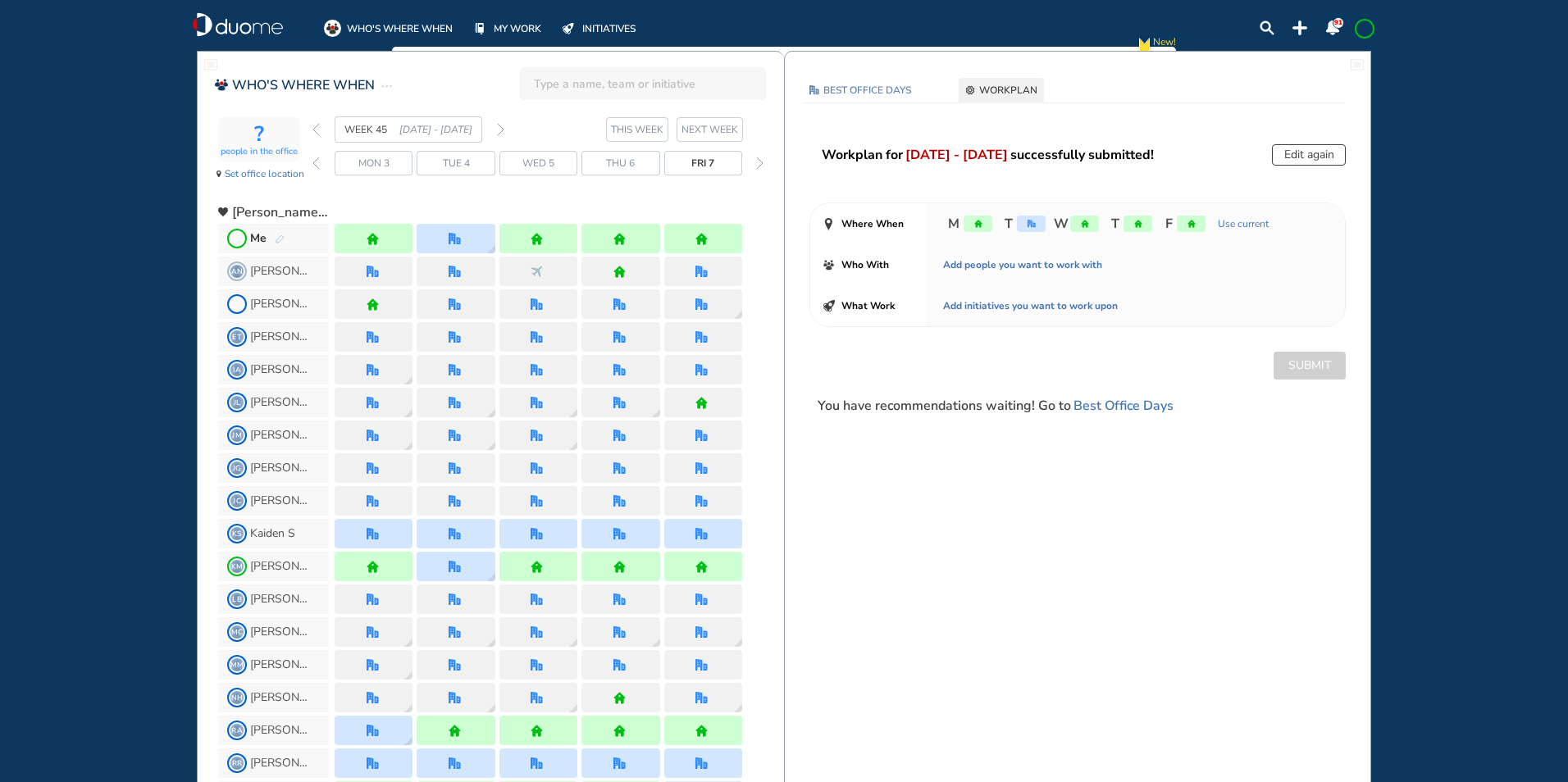
click at [313, 160] on img "back day" at bounding box center [316, 163] width 7 height 13
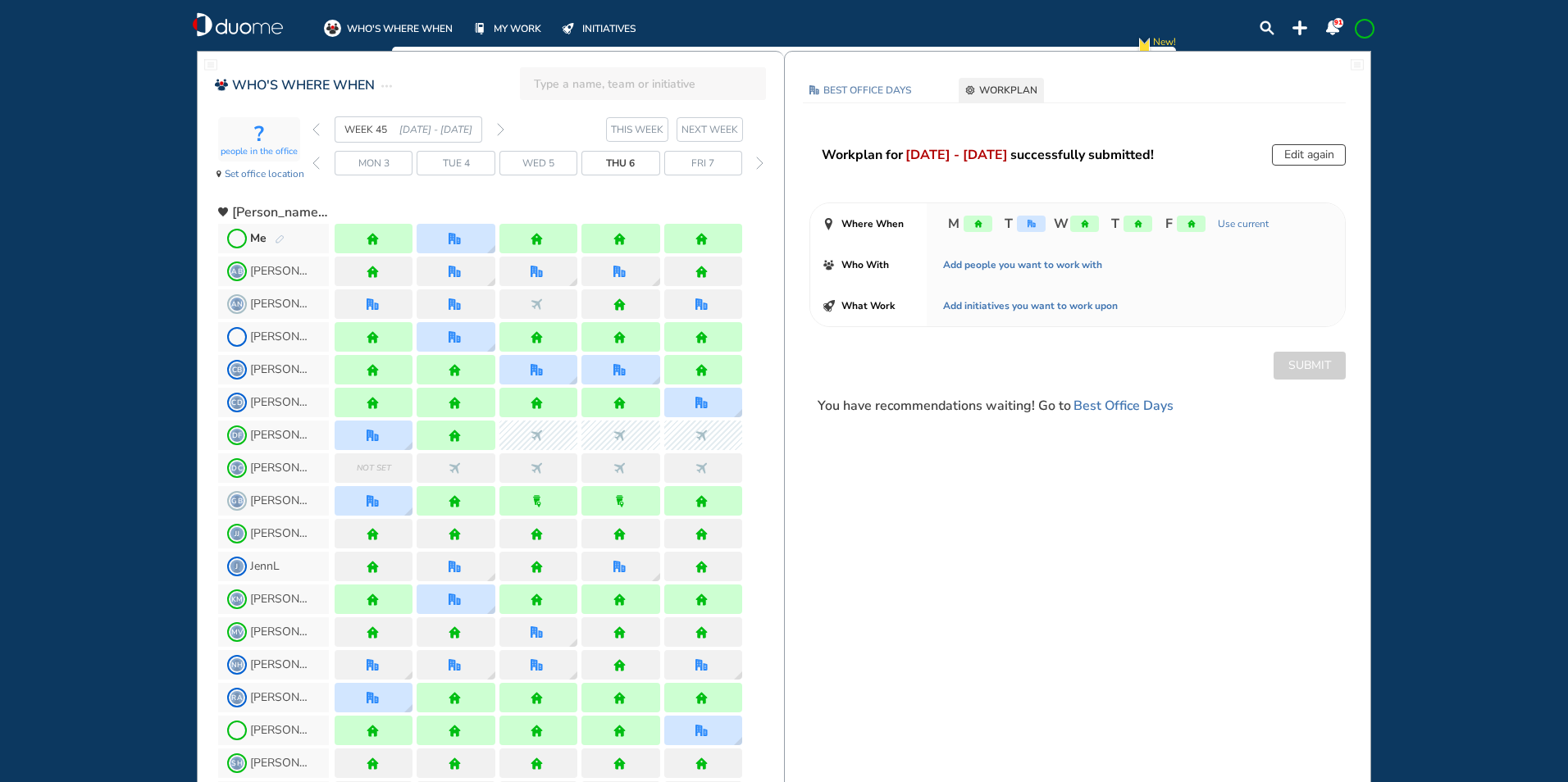
click at [313, 163] on img "back day" at bounding box center [316, 163] width 7 height 13
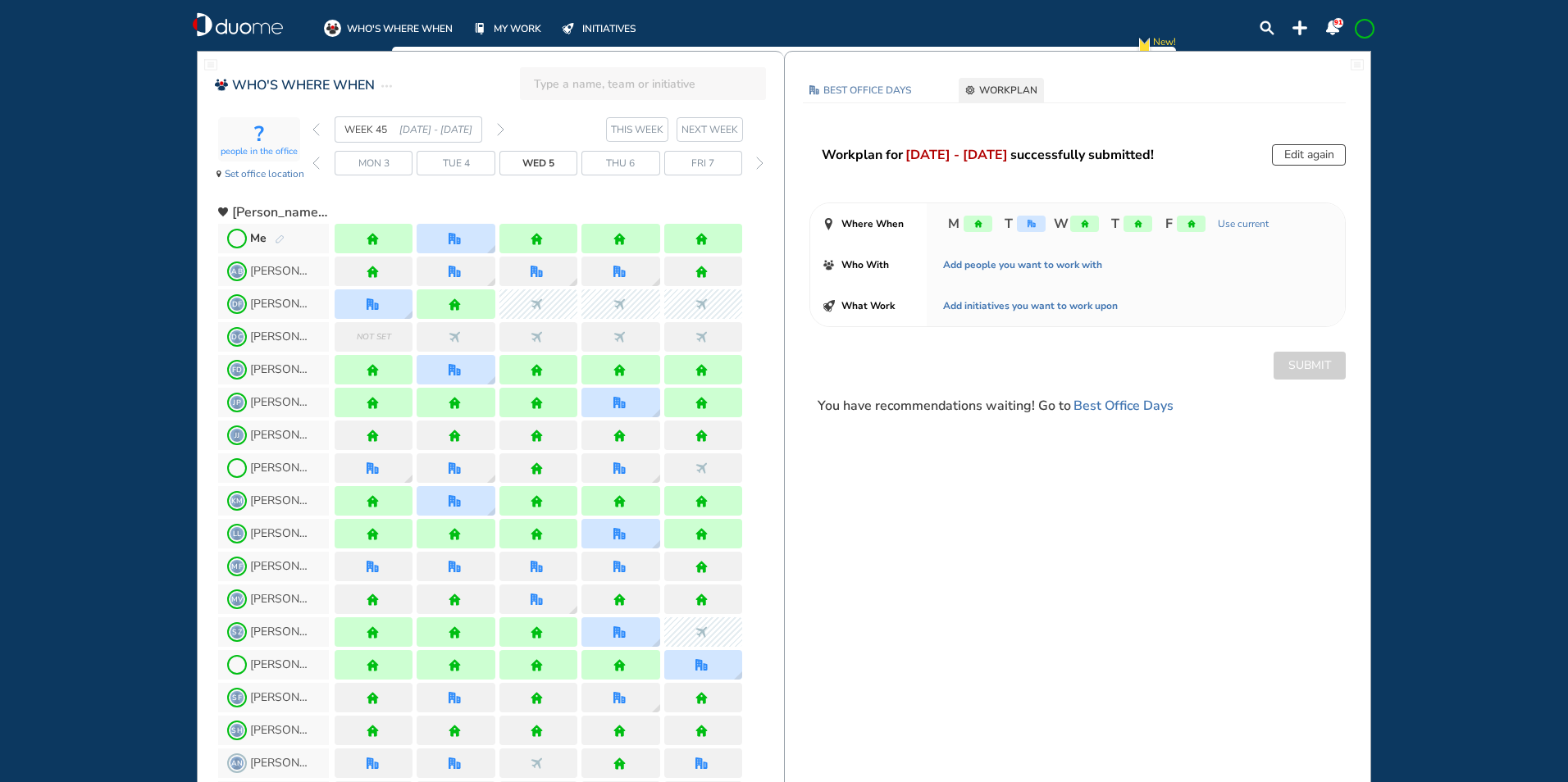
click at [313, 127] on img "back week" at bounding box center [316, 129] width 7 height 13
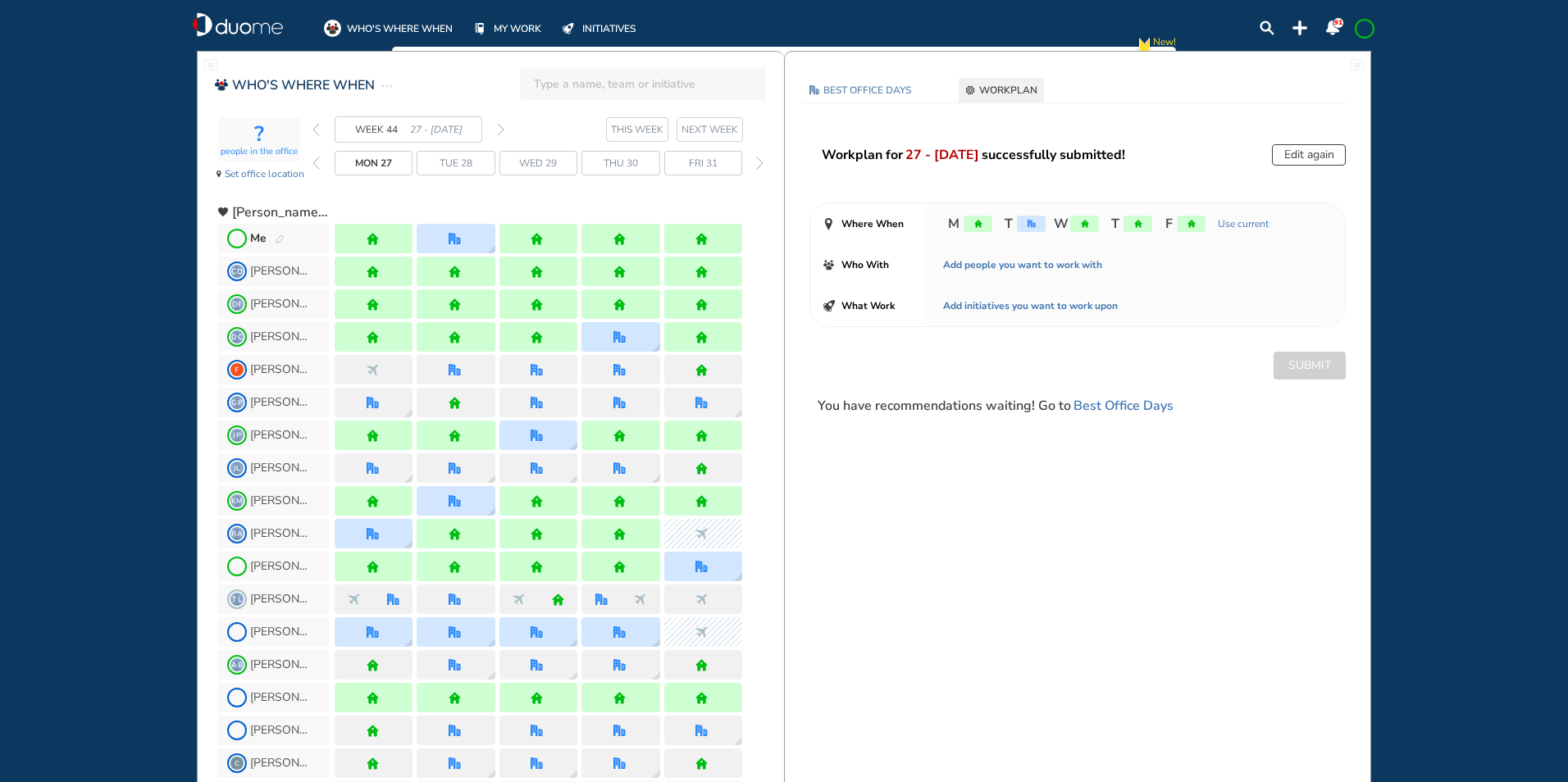
click at [313, 127] on img "back week" at bounding box center [316, 129] width 7 height 13
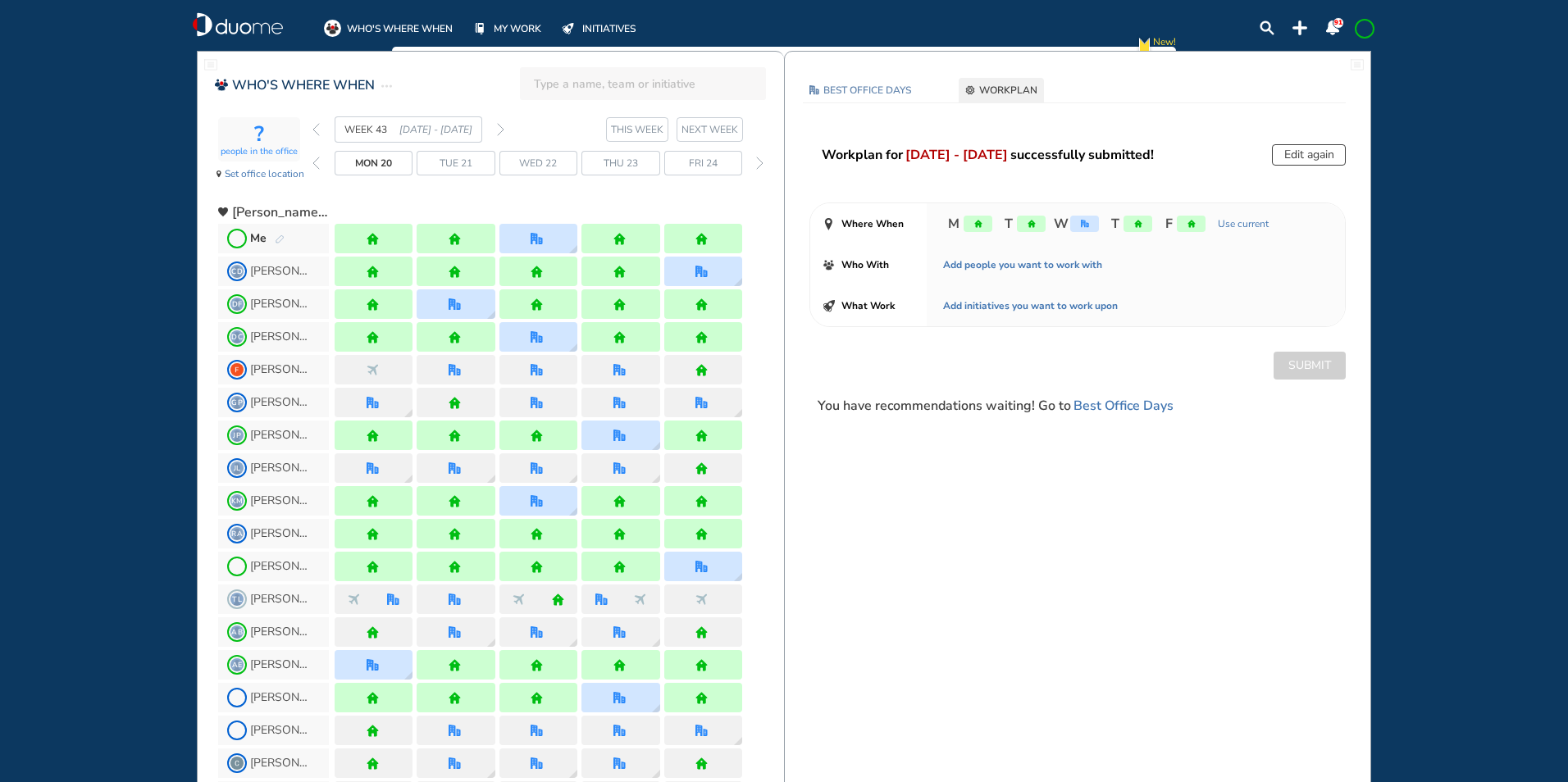
click at [283, 237] on img "pen-edit" at bounding box center [280, 239] width 10 height 10
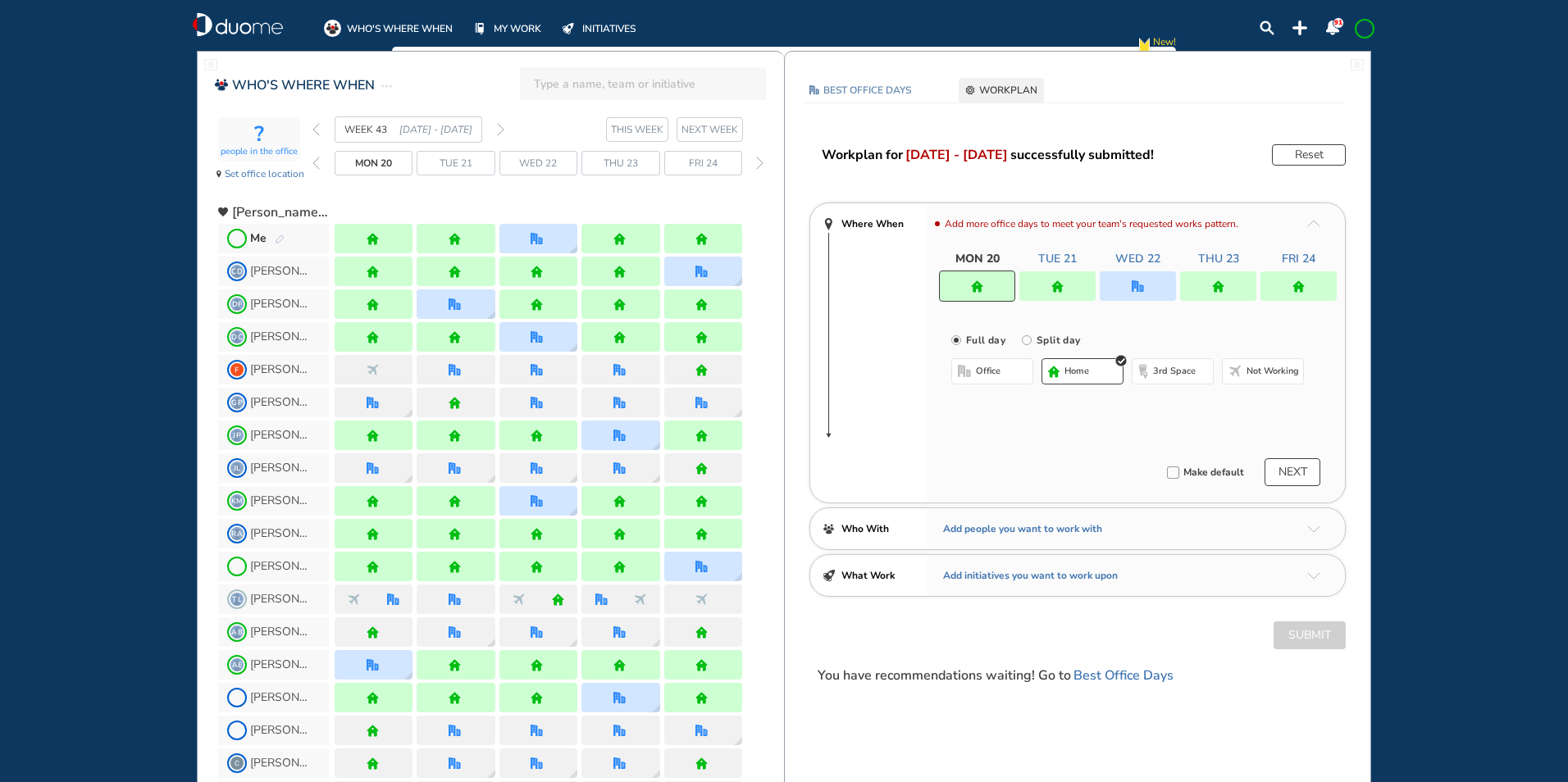
click at [1148, 289] on div at bounding box center [1138, 286] width 77 height 30
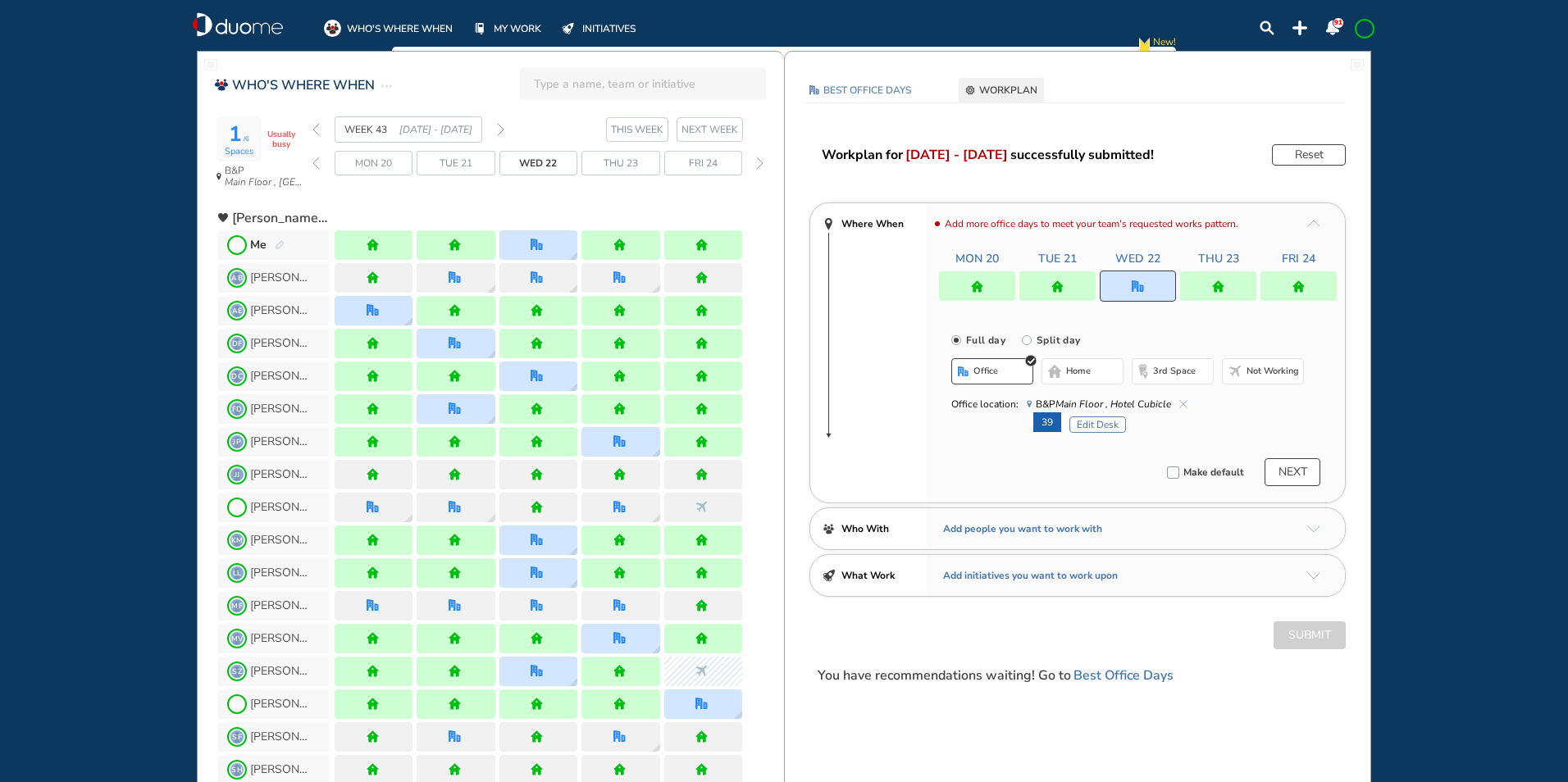
click at [1096, 418] on button "Edit Desk" at bounding box center [1097, 425] width 56 height 17
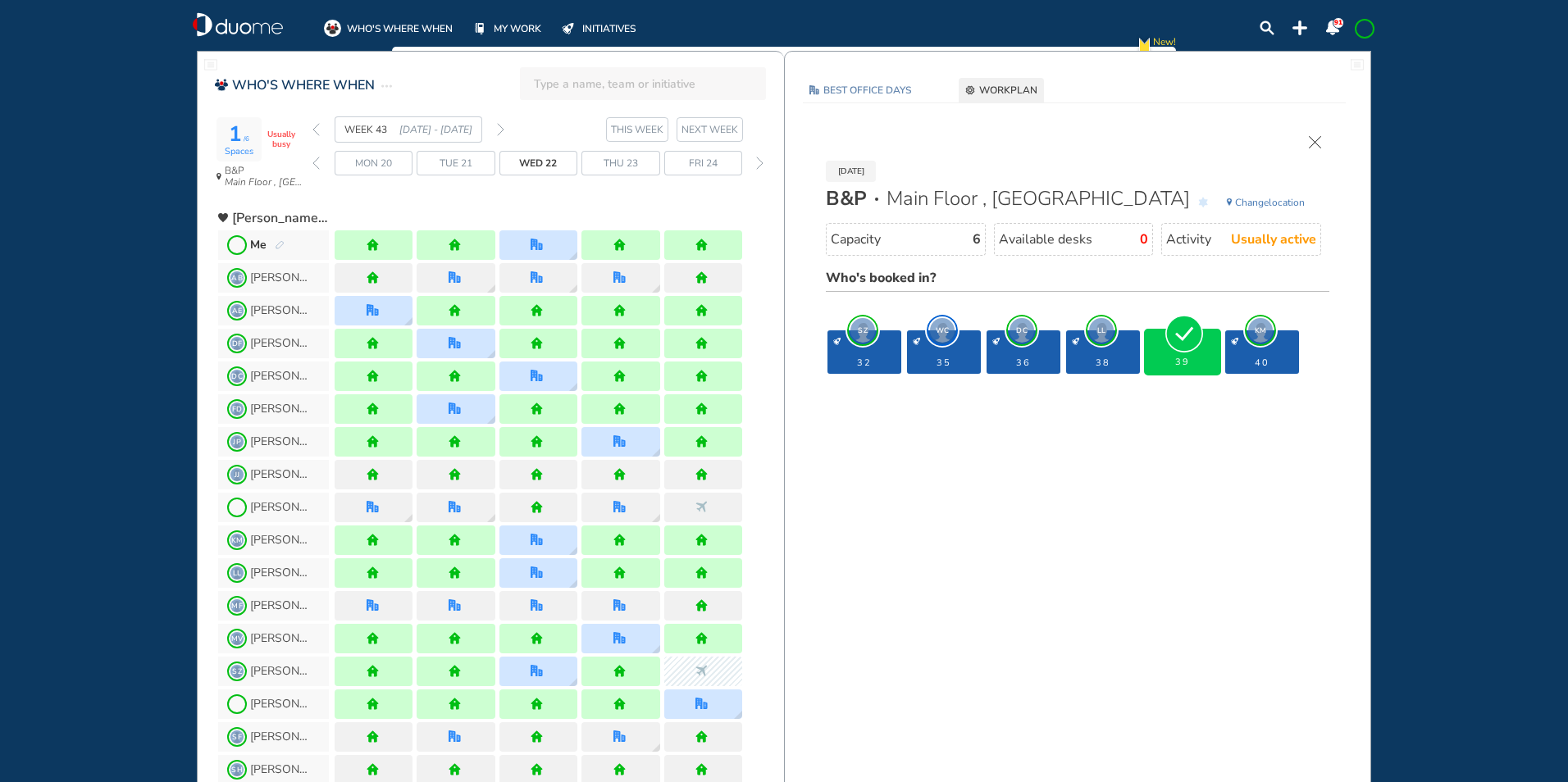
click at [1310, 138] on img "cross-thin" at bounding box center [1314, 142] width 12 height 12
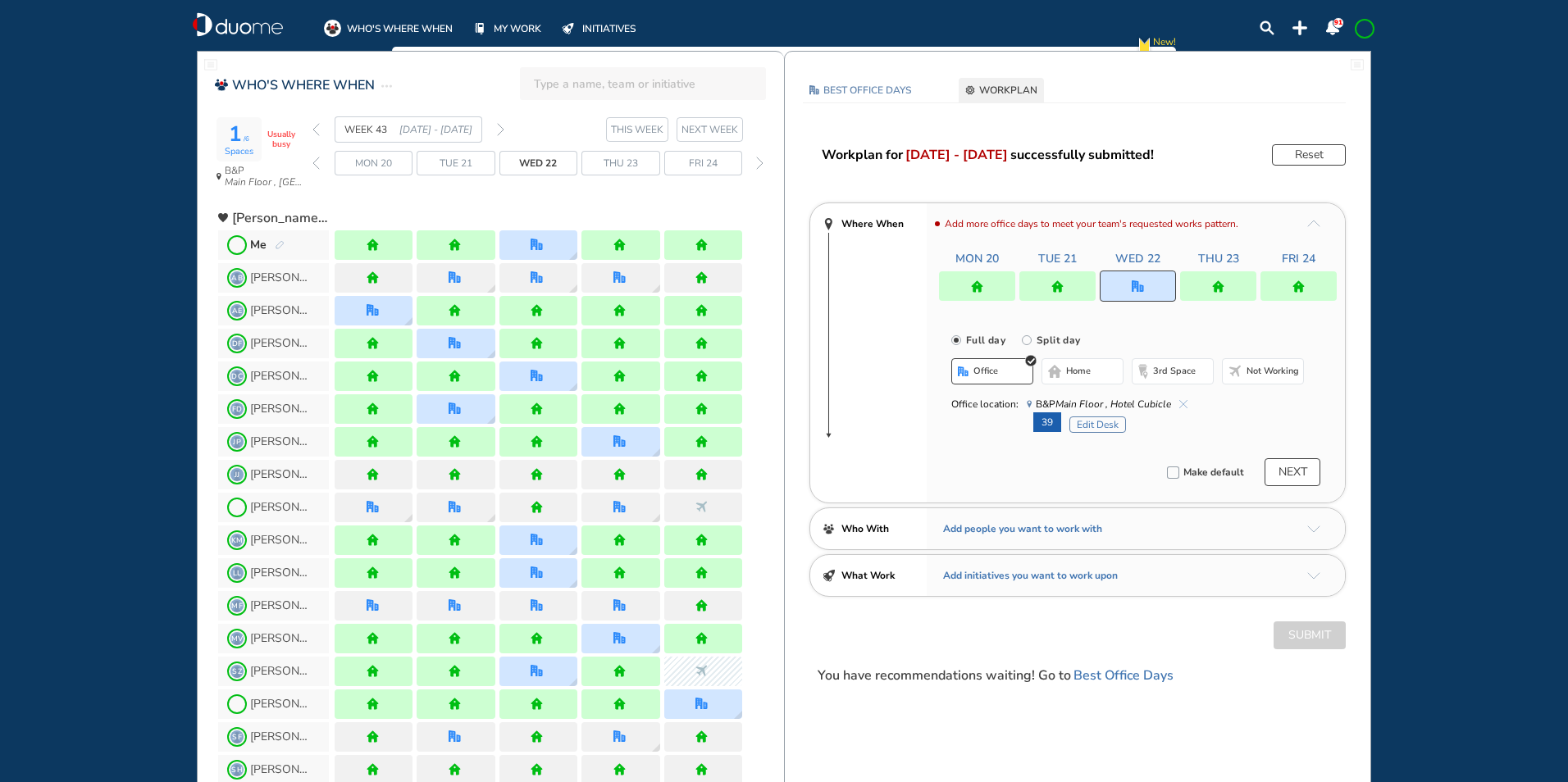
click at [1369, 28] on span at bounding box center [1365, 29] width 13 height 13
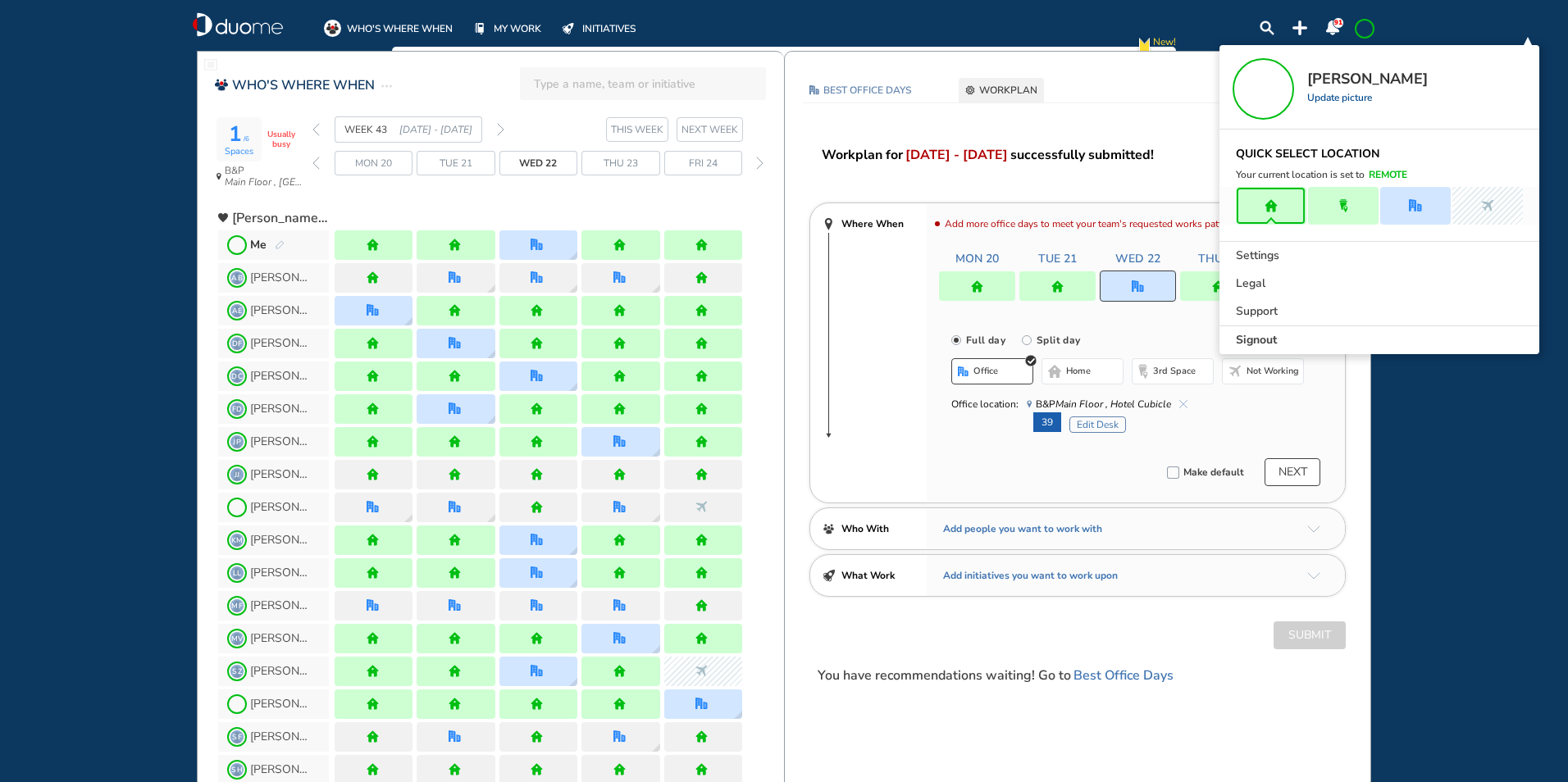
click at [1249, 336] on span "Signout" at bounding box center [1256, 340] width 41 height 17
